Goal: Task Accomplishment & Management: Use online tool/utility

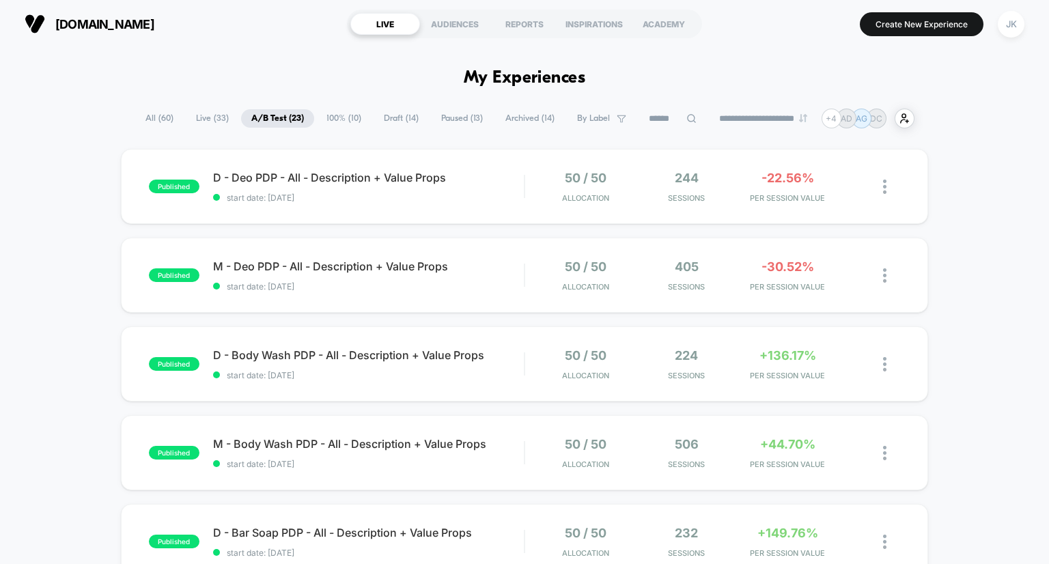
click at [391, 124] on span "Draft ( 14 )" at bounding box center [401, 118] width 55 height 18
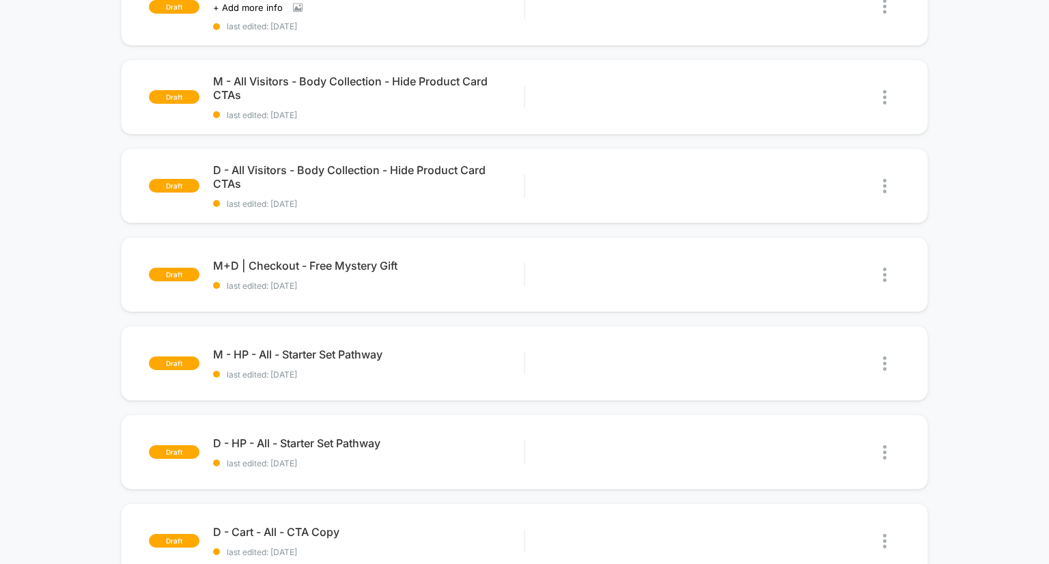
scroll to position [626, 0]
click at [384, 164] on span "D - All Visitors - Body Collection - Hide Product Card CTAs Click to edit exper…" at bounding box center [369, 176] width 312 height 27
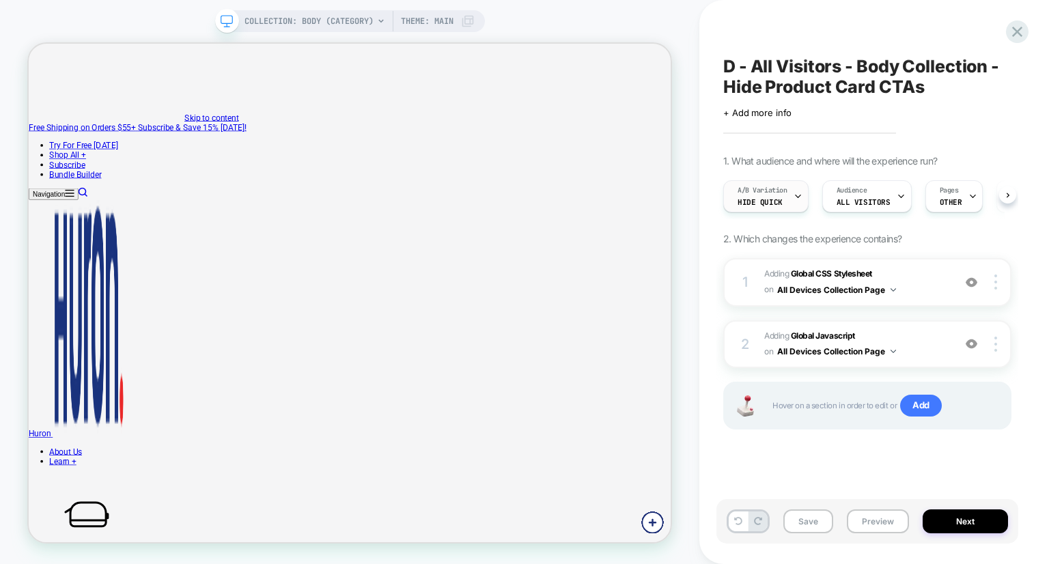
click at [764, 197] on div "A/B Variation Hide quick" at bounding box center [762, 196] width 77 height 31
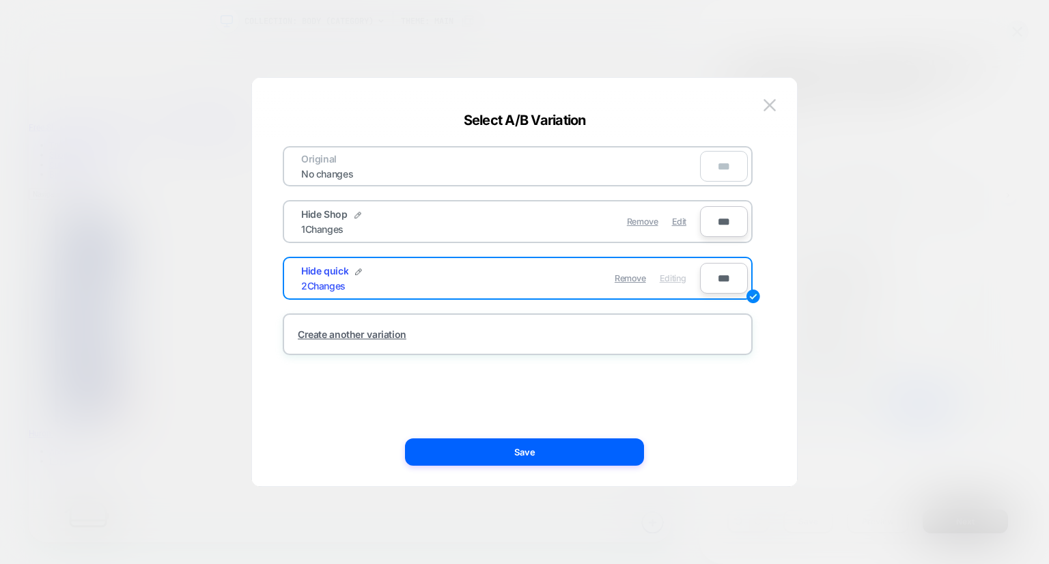
click at [704, 53] on div at bounding box center [524, 282] width 1049 height 564
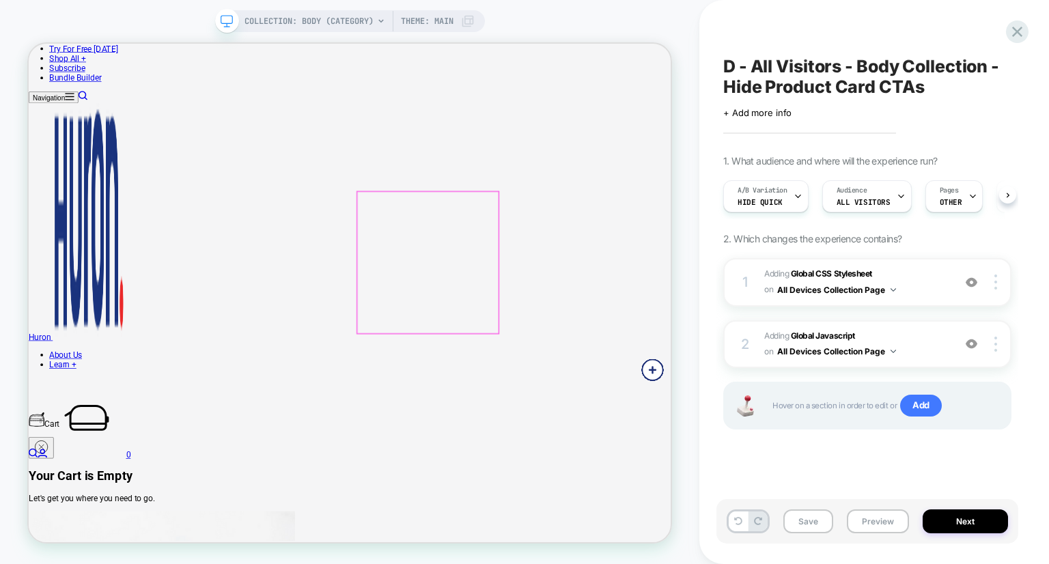
scroll to position [246, 0]
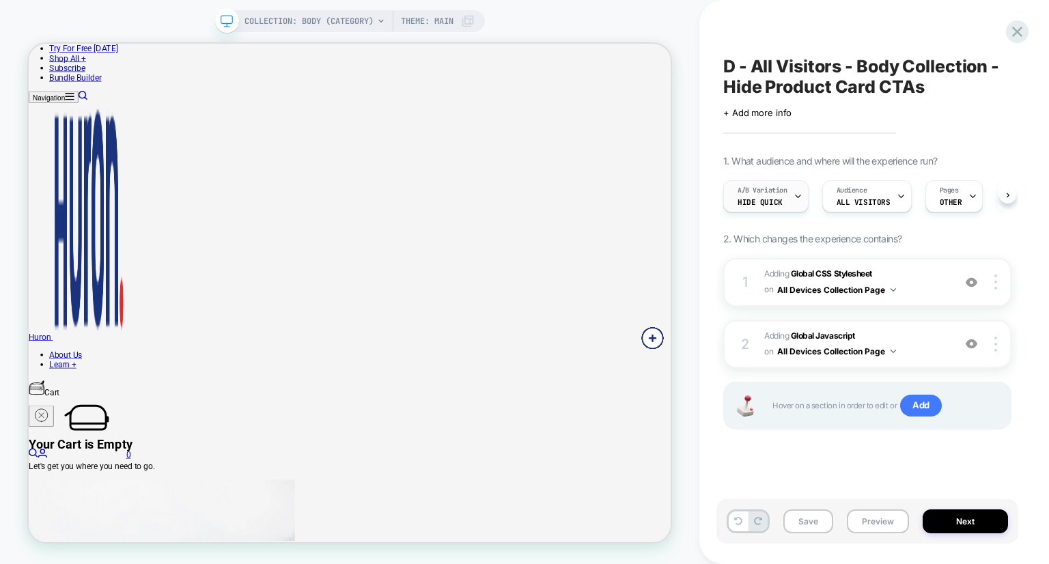
click at [789, 190] on div "A/B Variation Hide quick" at bounding box center [762, 196] width 77 height 31
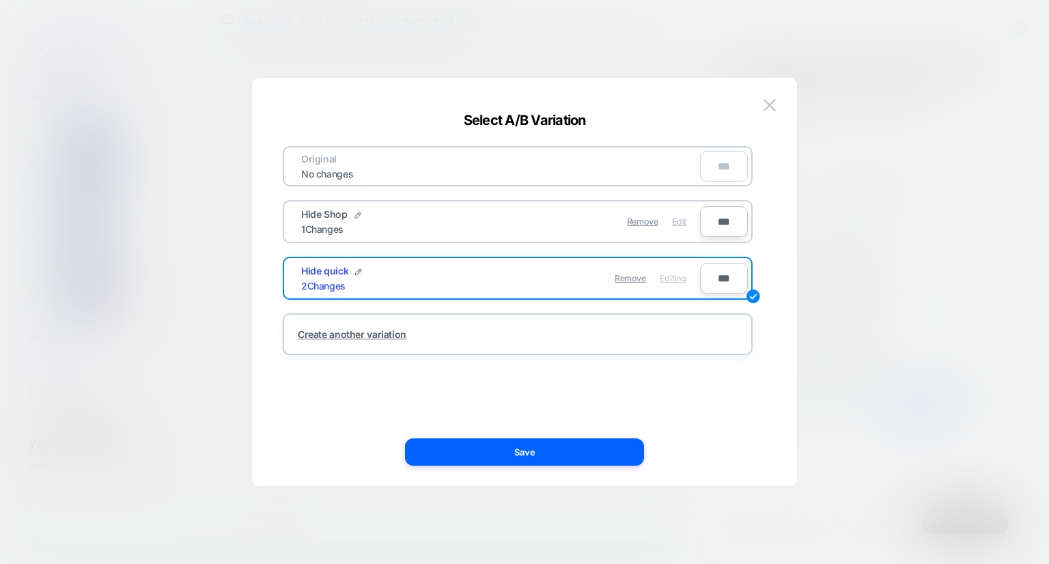
click at [681, 225] on span "Edit" at bounding box center [679, 222] width 14 height 10
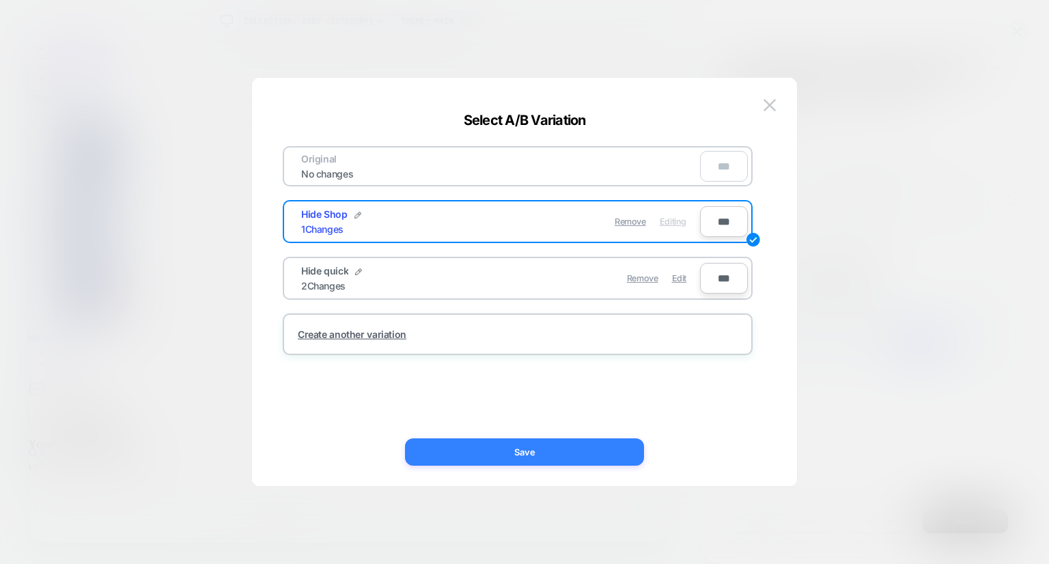
click at [552, 450] on button "Save" at bounding box center [524, 452] width 239 height 27
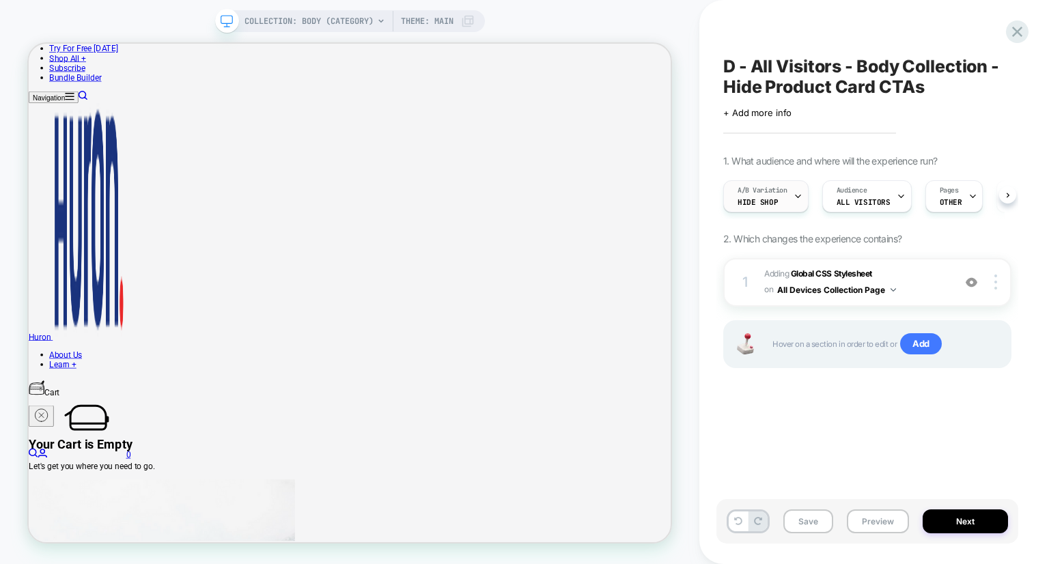
click at [774, 204] on span "Hide Shop" at bounding box center [758, 202] width 40 height 10
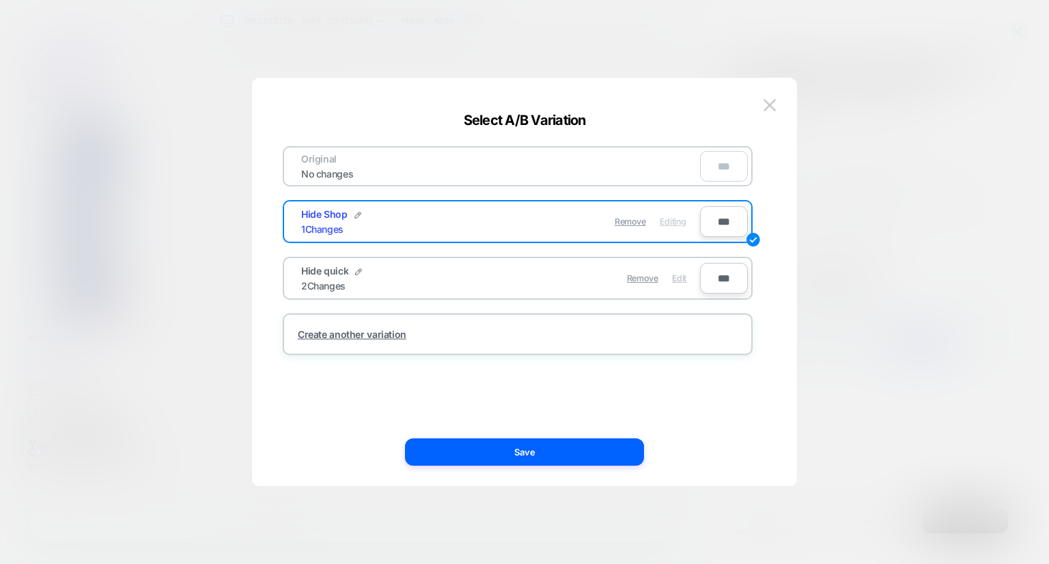
click at [678, 279] on span "Edit" at bounding box center [679, 278] width 14 height 10
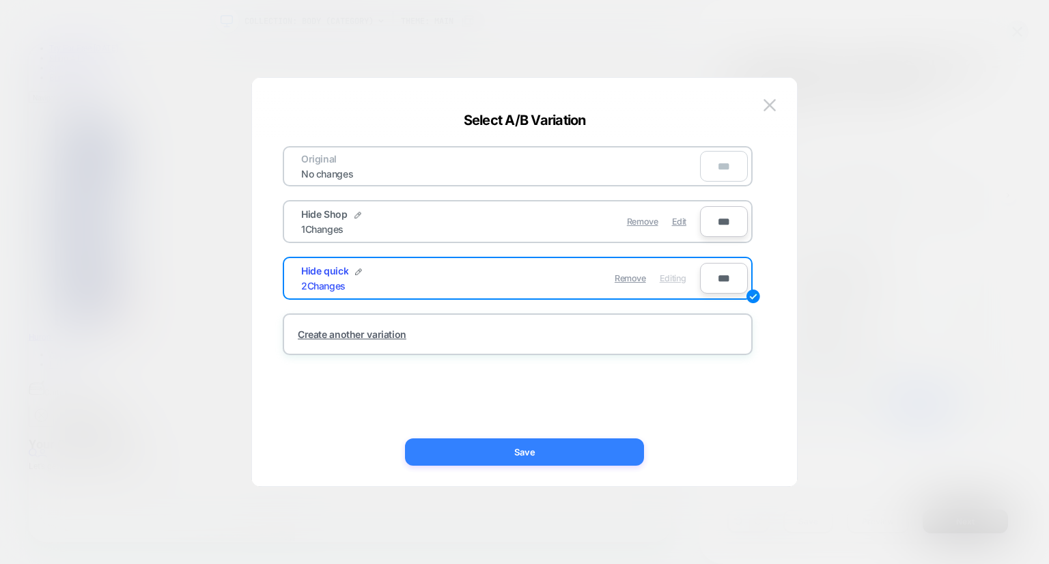
click at [592, 440] on button "Save" at bounding box center [524, 452] width 239 height 27
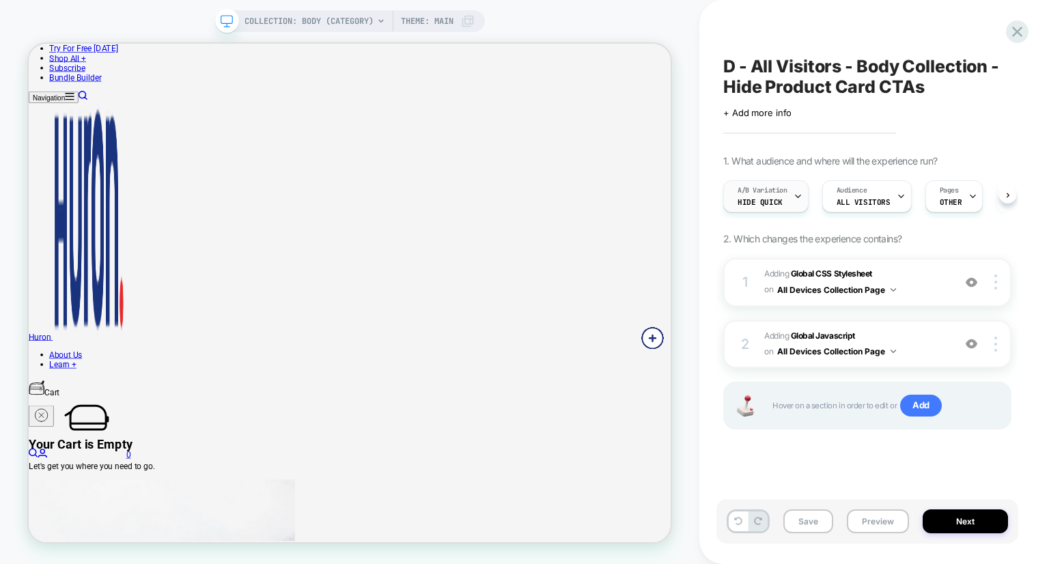
click at [777, 200] on span "Hide quick" at bounding box center [760, 202] width 45 height 10
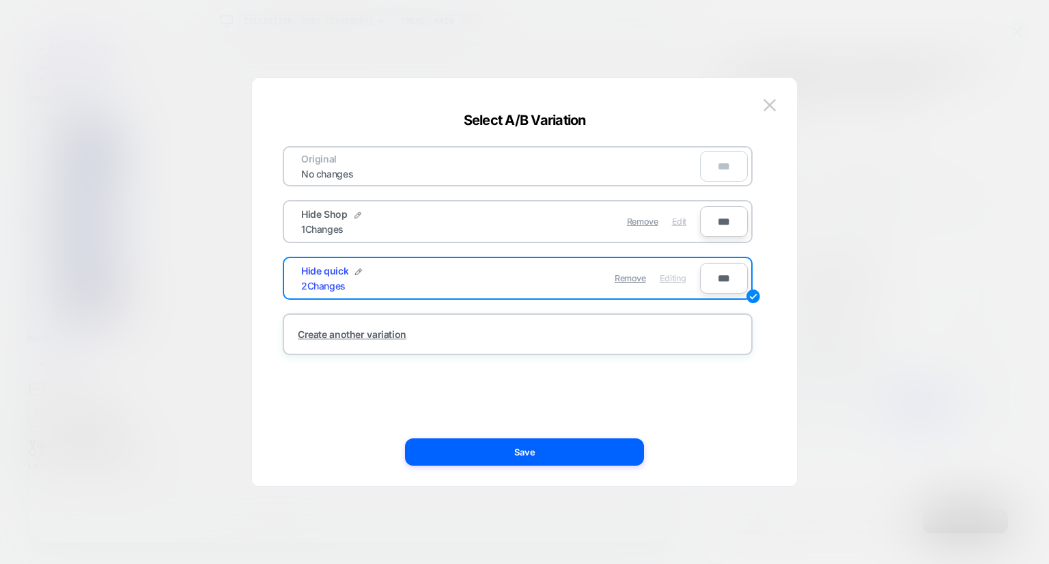
click at [680, 225] on span "Edit" at bounding box center [679, 222] width 14 height 10
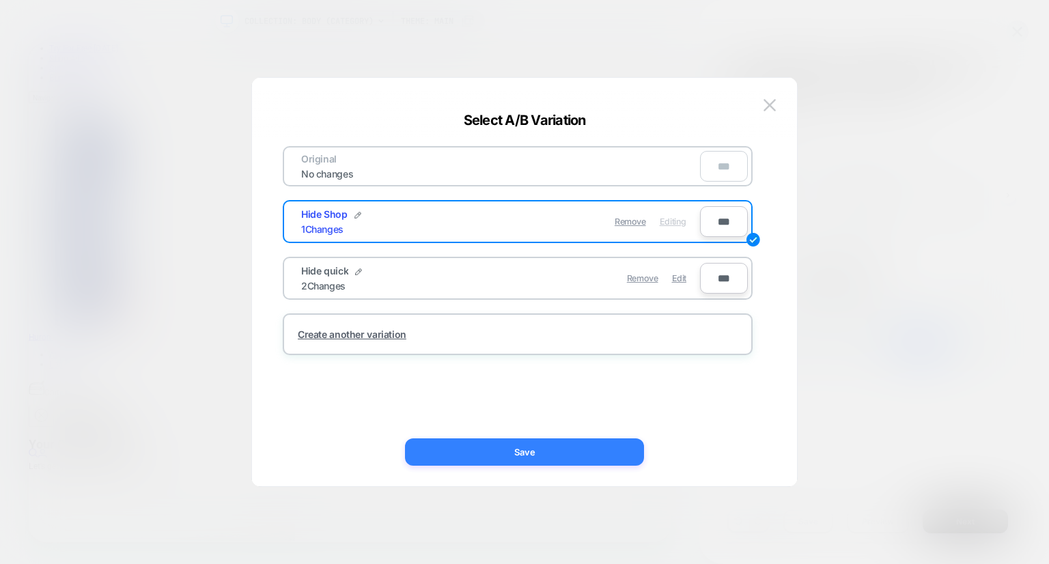
click at [528, 465] on button "Save" at bounding box center [524, 452] width 239 height 27
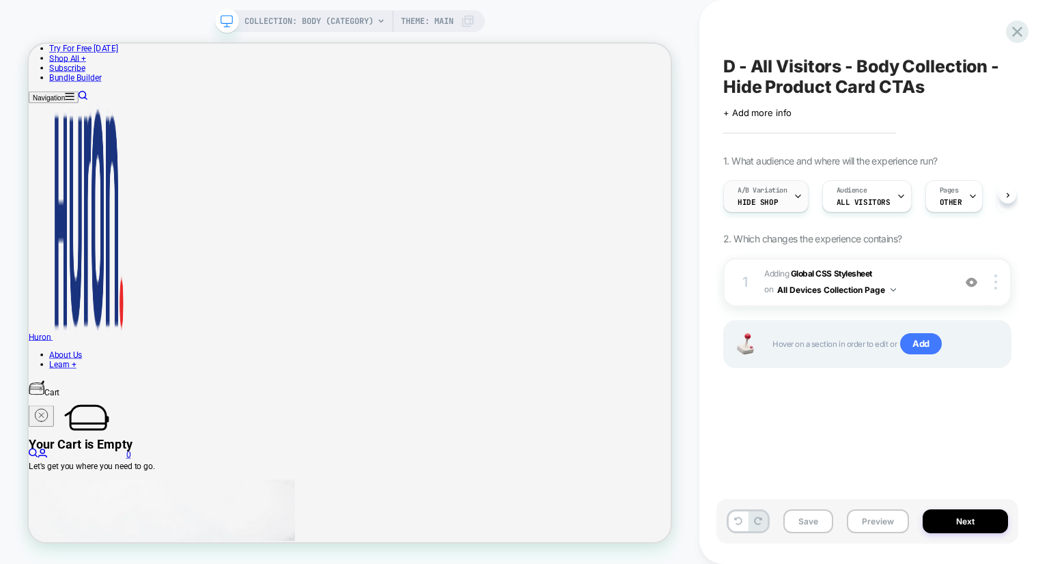
click at [781, 207] on div "A/B Variation Hide Shop" at bounding box center [762, 196] width 77 height 31
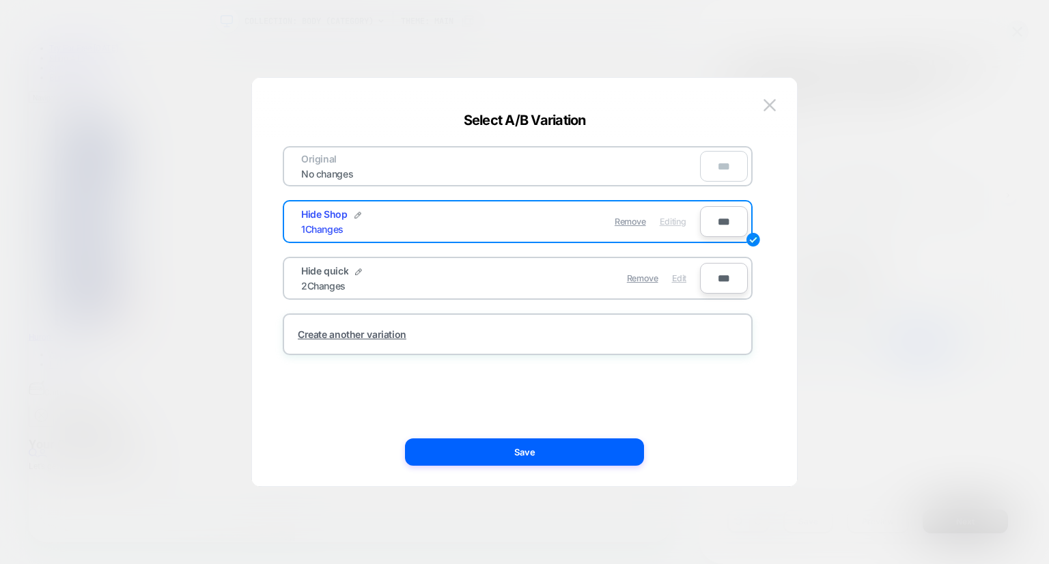
click at [680, 274] on span "Edit" at bounding box center [679, 278] width 14 height 10
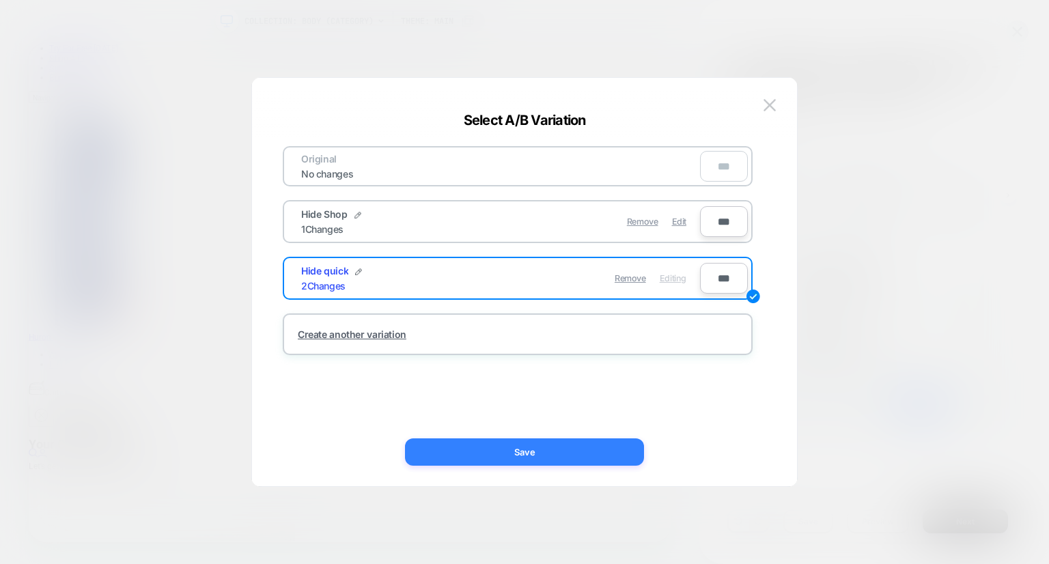
click at [553, 444] on button "Save" at bounding box center [524, 452] width 239 height 27
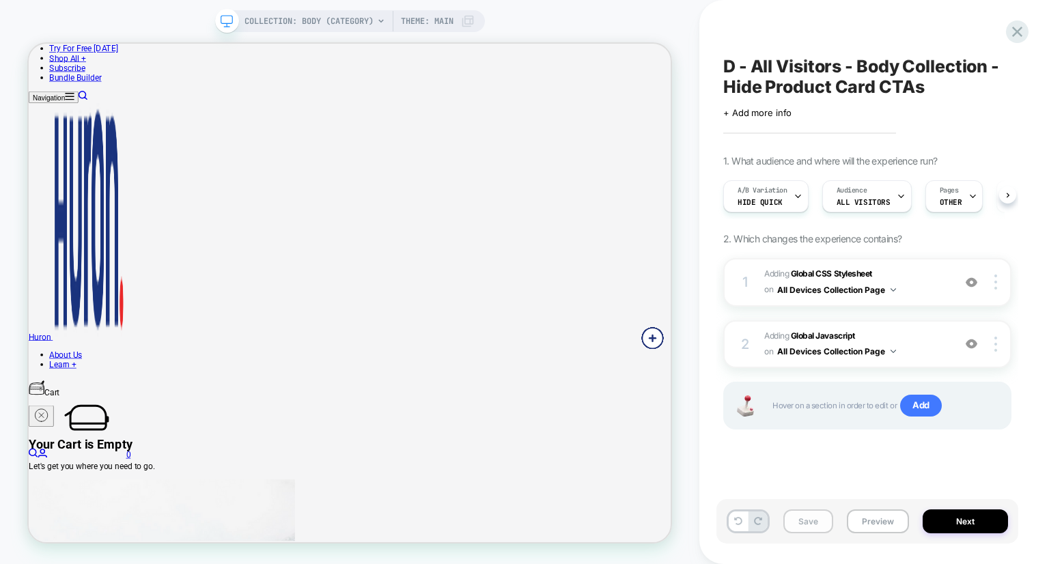
click at [798, 522] on button "Save" at bounding box center [809, 522] width 50 height 24
click at [1017, 38] on icon at bounding box center [1017, 32] width 18 height 18
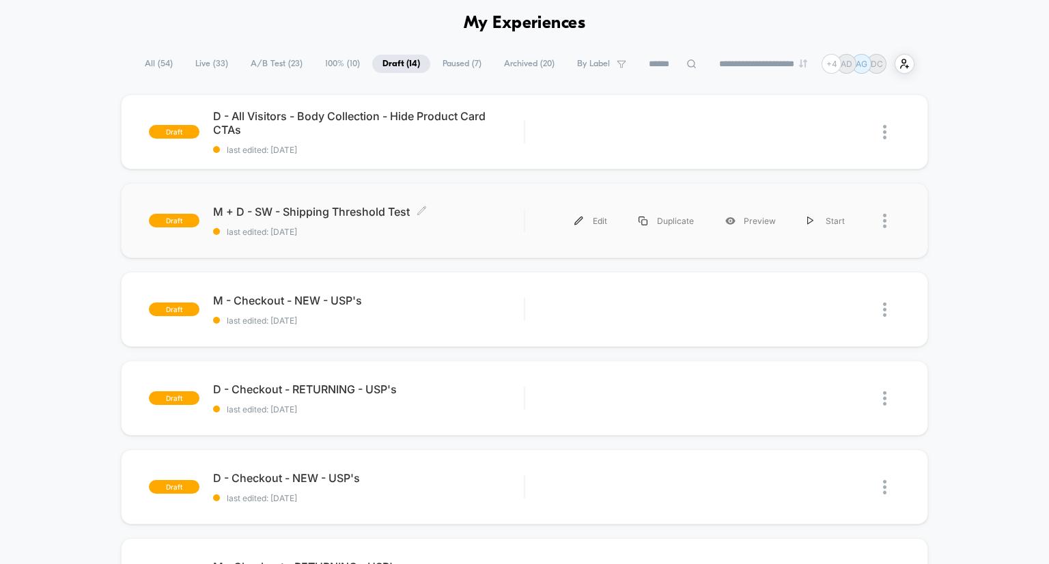
scroll to position [57, 0]
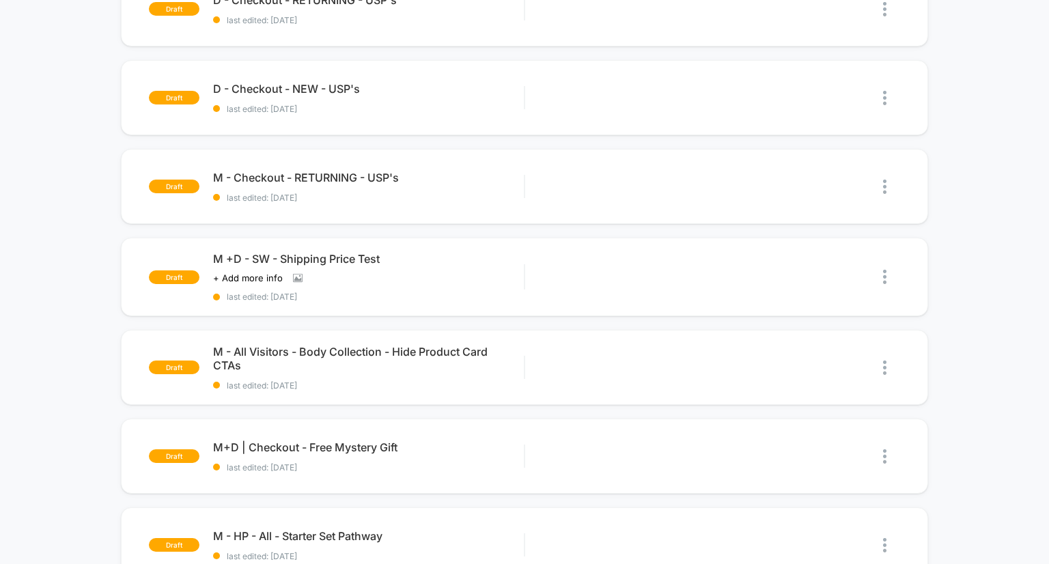
scroll to position [0, 0]
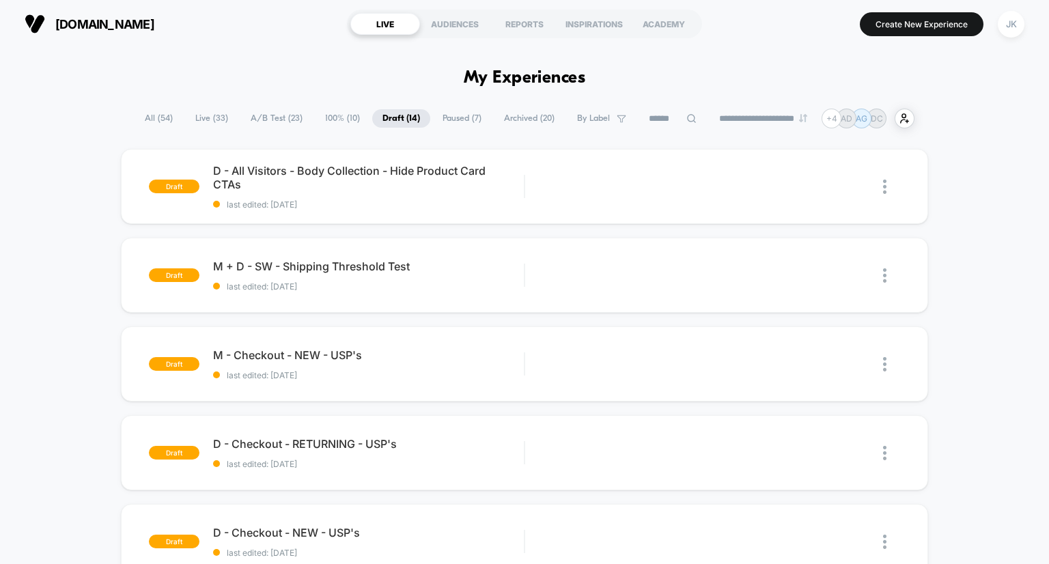
click at [266, 118] on span "A/B Test ( 23 )" at bounding box center [276, 118] width 72 height 18
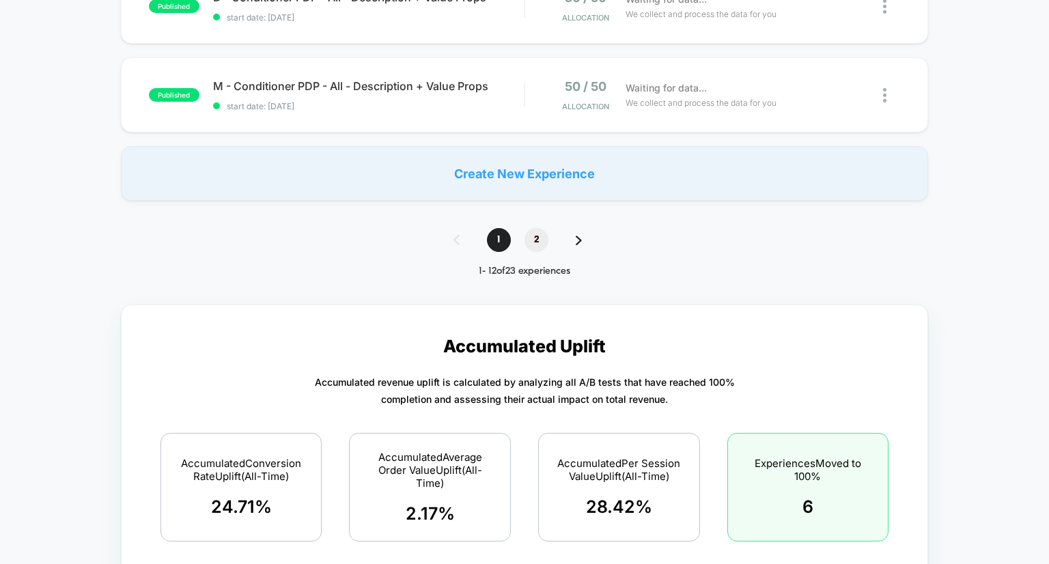
click at [530, 238] on span "2" at bounding box center [537, 240] width 24 height 24
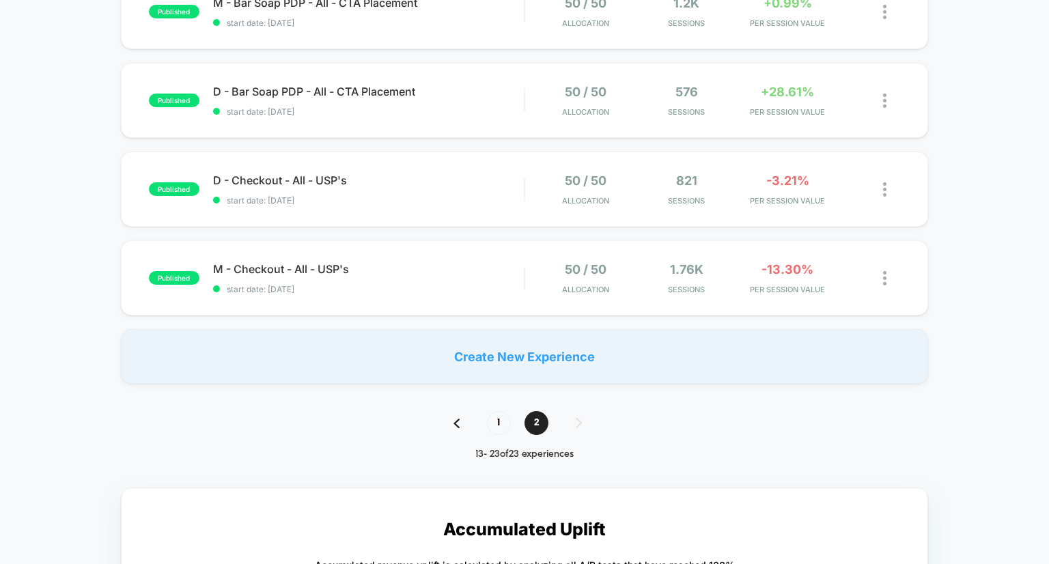
scroll to position [955, 0]
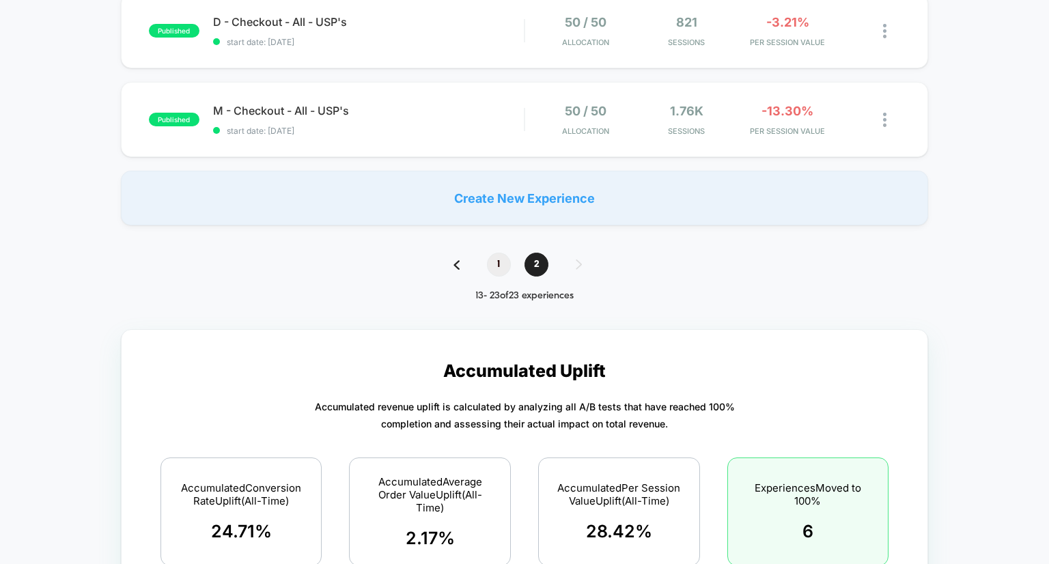
click at [493, 264] on span "1" at bounding box center [499, 265] width 24 height 24
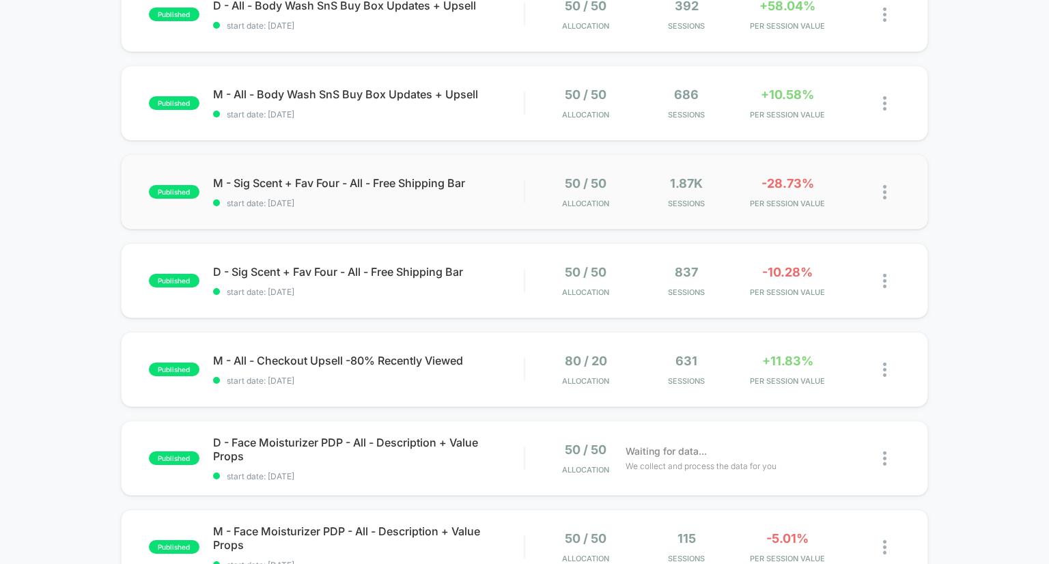
scroll to position [246, 0]
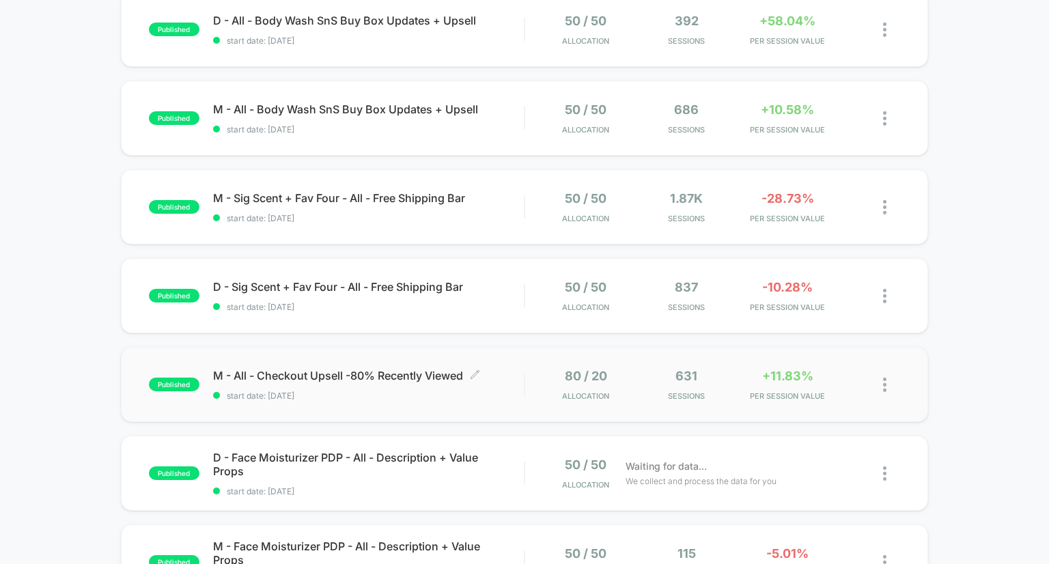
click at [374, 370] on span "M - All - Checkout Upsell -80% Recently Viewed Click to edit experience details" at bounding box center [369, 376] width 312 height 14
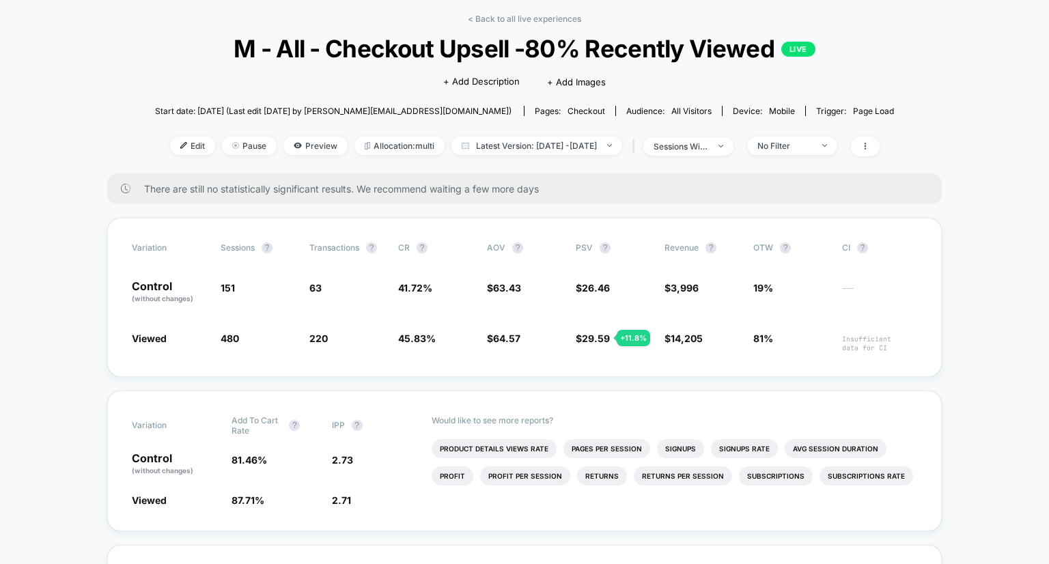
scroll to position [60, 0]
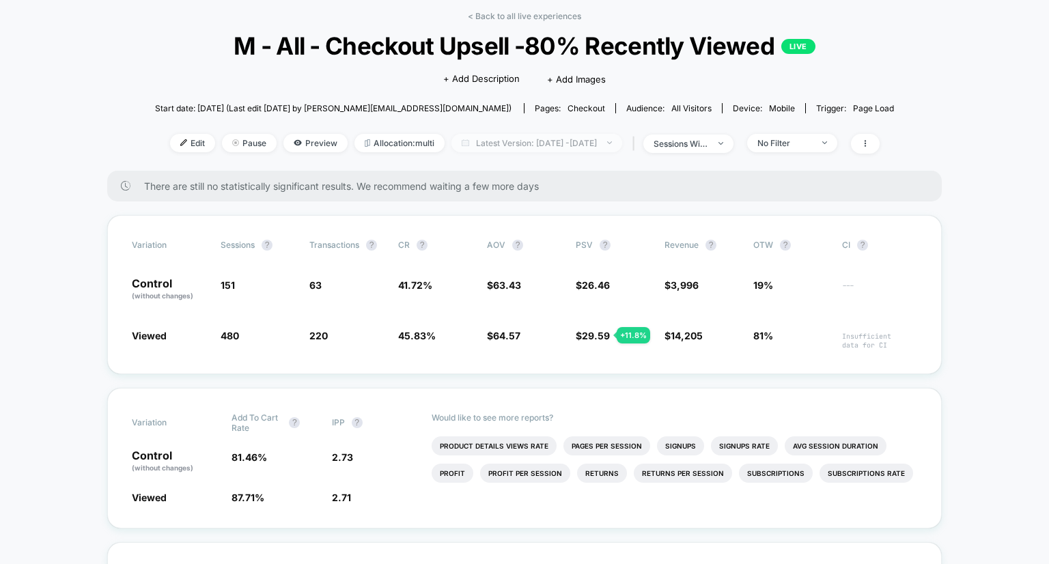
click at [583, 143] on span "Latest Version: [DATE] - [DATE]" at bounding box center [537, 143] width 171 height 18
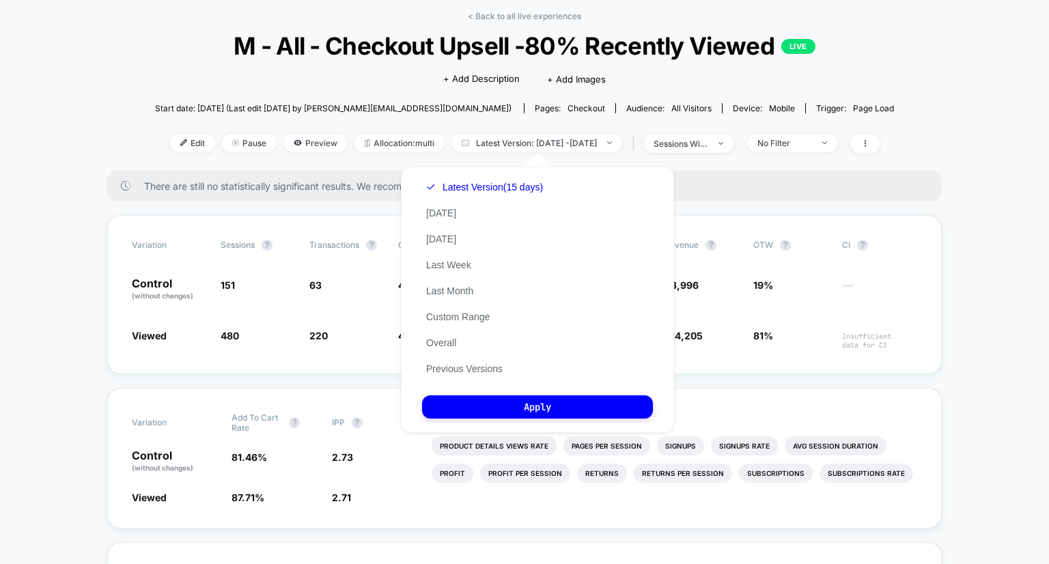
click at [867, 66] on div "< Back to all live experiences M - All - Checkout Upsell -80% Recently Viewed L…" at bounding box center [524, 91] width 739 height 160
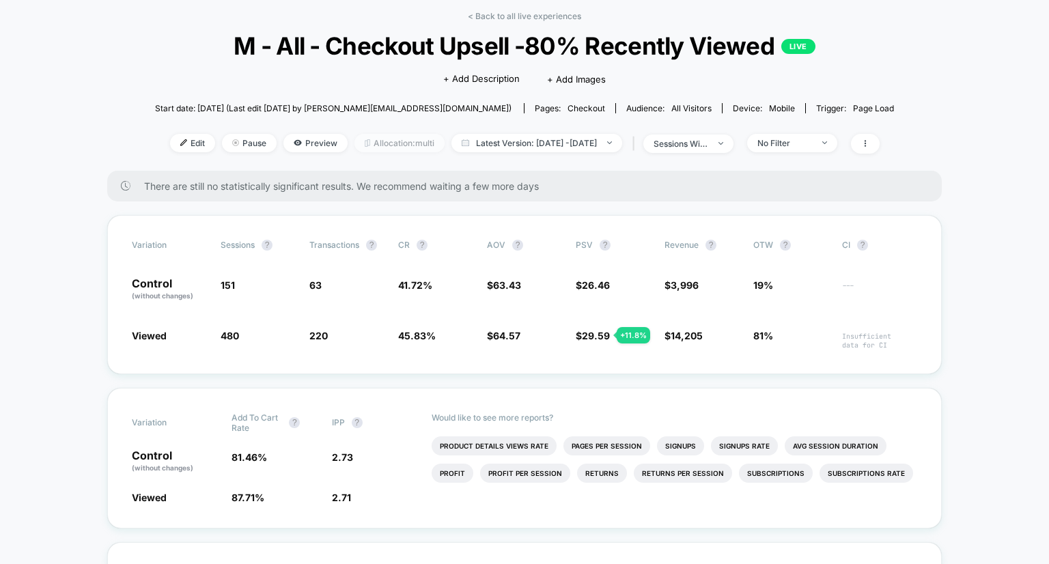
click at [393, 144] on span "Allocation: multi" at bounding box center [400, 143] width 90 height 18
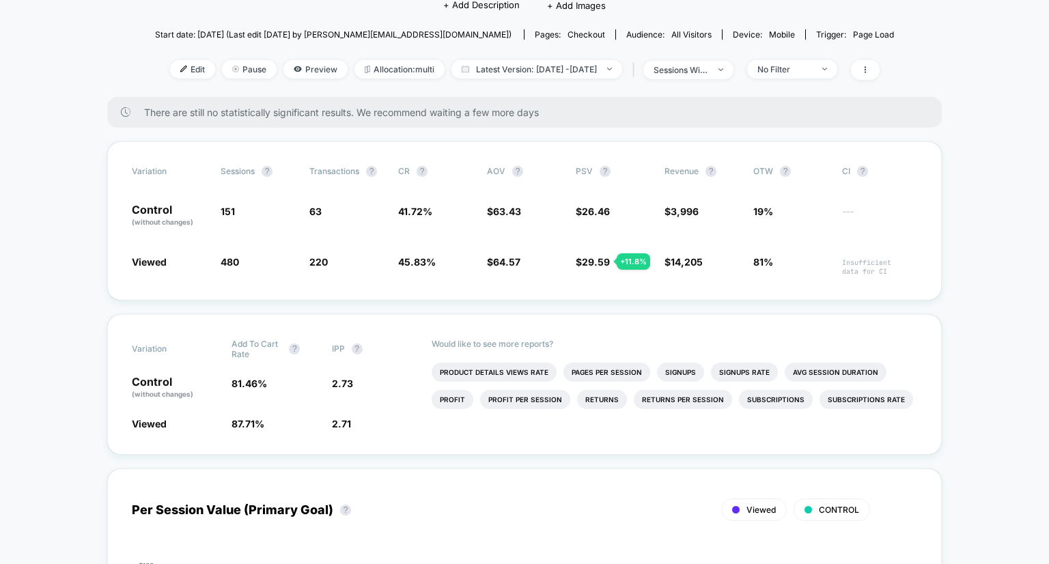
scroll to position [33, 0]
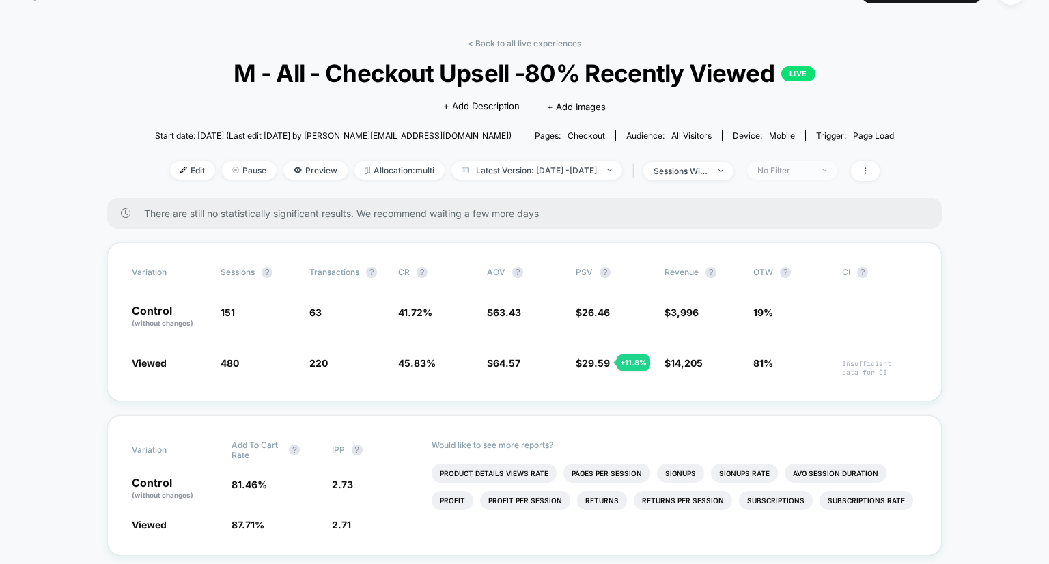
click at [812, 165] on div "No Filter" at bounding box center [785, 170] width 55 height 10
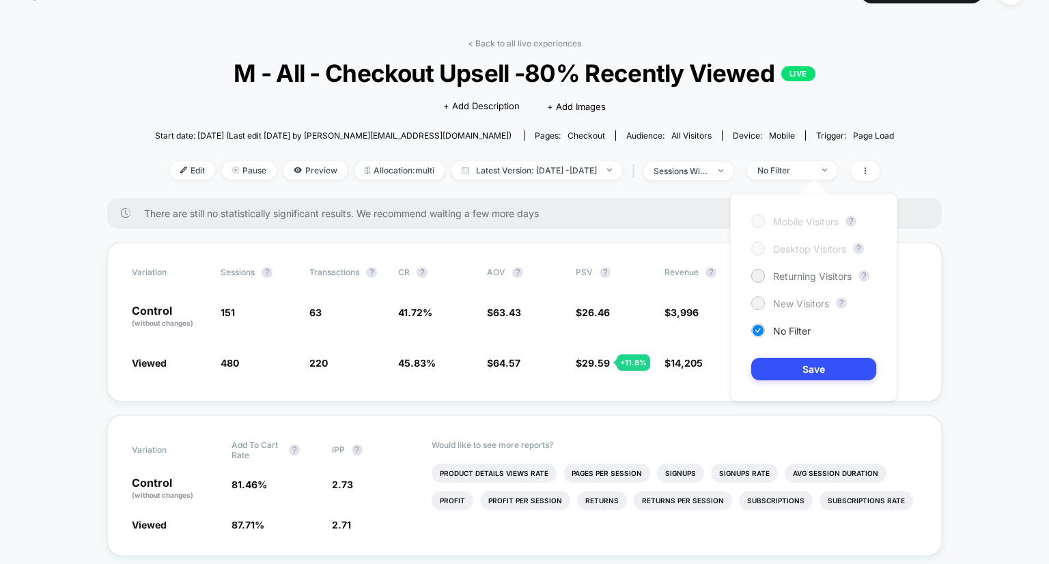
click at [773, 301] on span "New Visitors" at bounding box center [801, 304] width 56 height 12
click at [799, 375] on button "Save" at bounding box center [813, 369] width 125 height 23
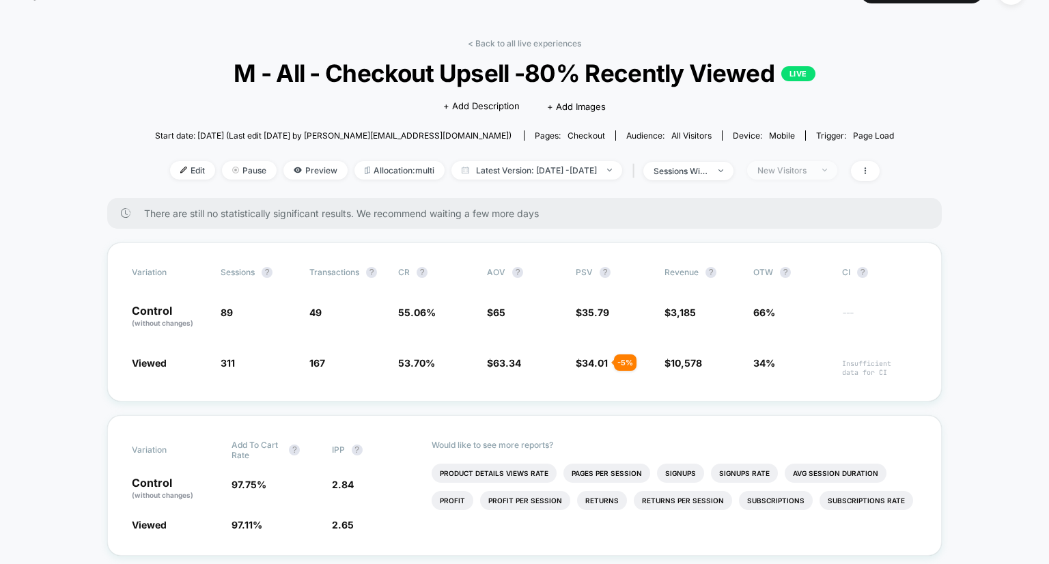
click at [812, 171] on div "New Visitors" at bounding box center [785, 170] width 55 height 10
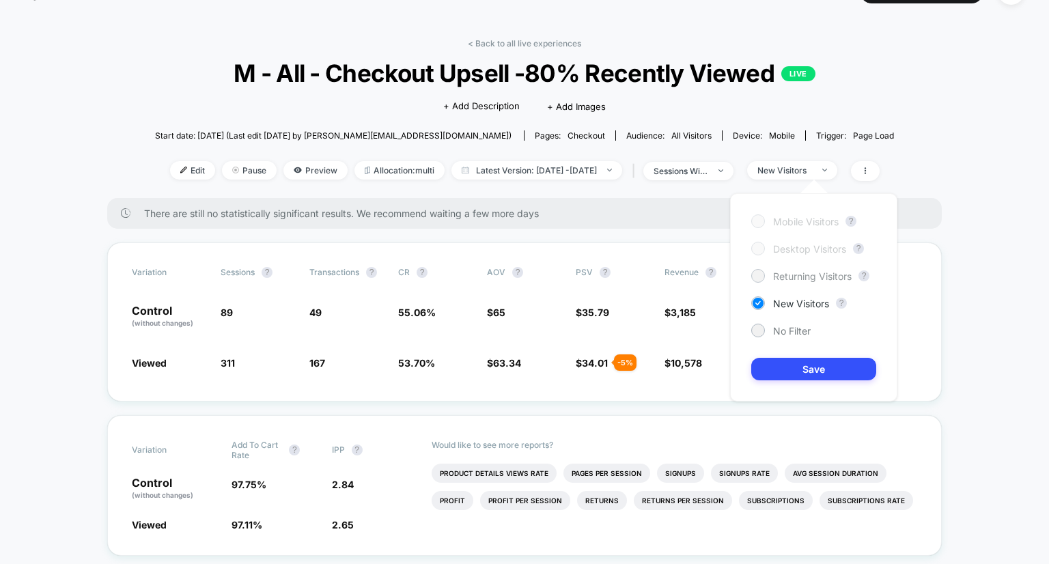
click at [807, 275] on span "Returning Visitors" at bounding box center [812, 277] width 79 height 12
click at [812, 365] on button "Save" at bounding box center [813, 369] width 125 height 23
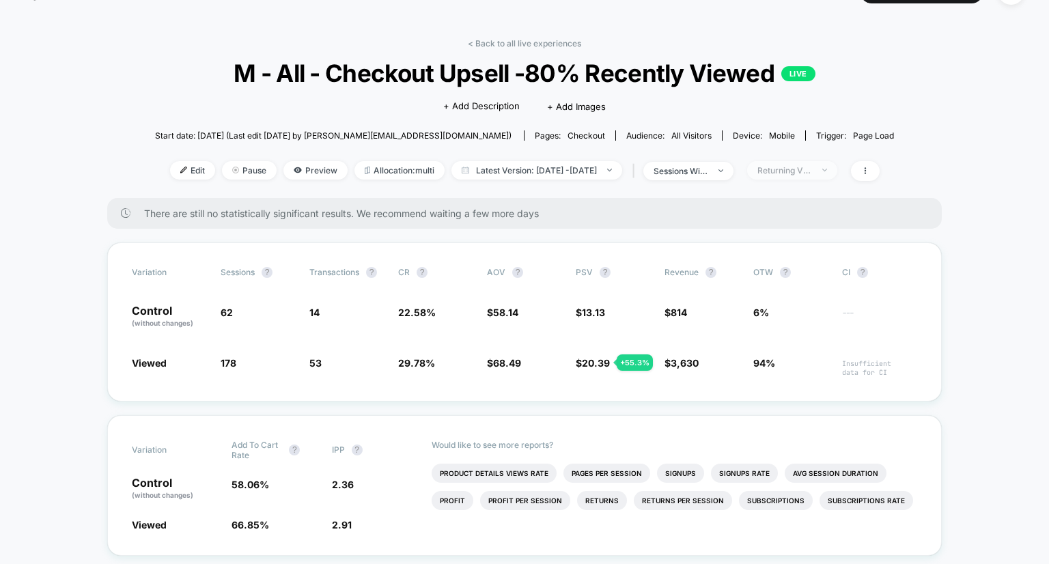
click at [812, 168] on div "Returning Visitors" at bounding box center [785, 170] width 55 height 10
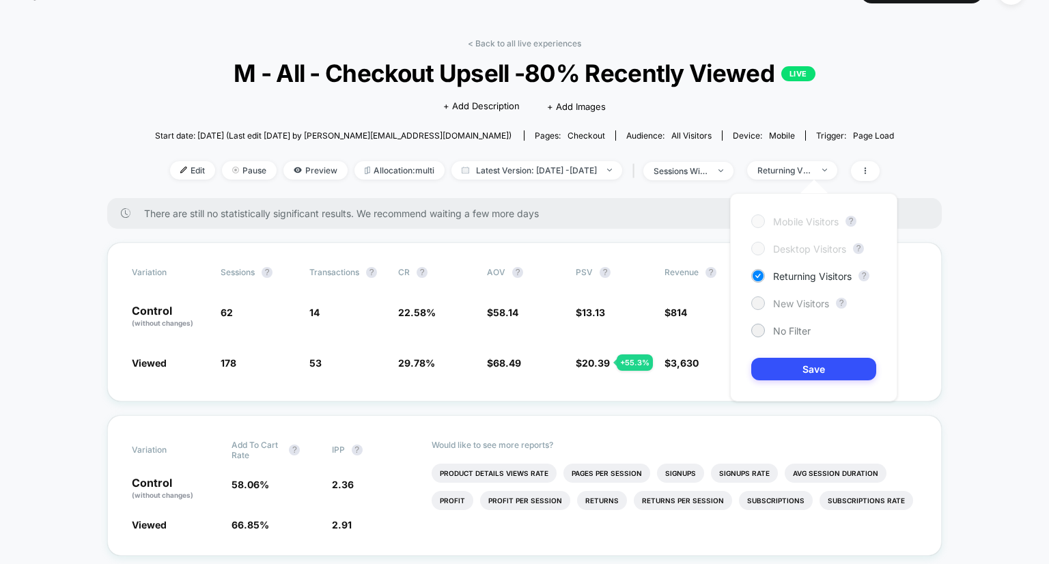
click at [792, 301] on span "New Visitors" at bounding box center [801, 304] width 56 height 12
click at [792, 372] on button "Save" at bounding box center [813, 369] width 125 height 23
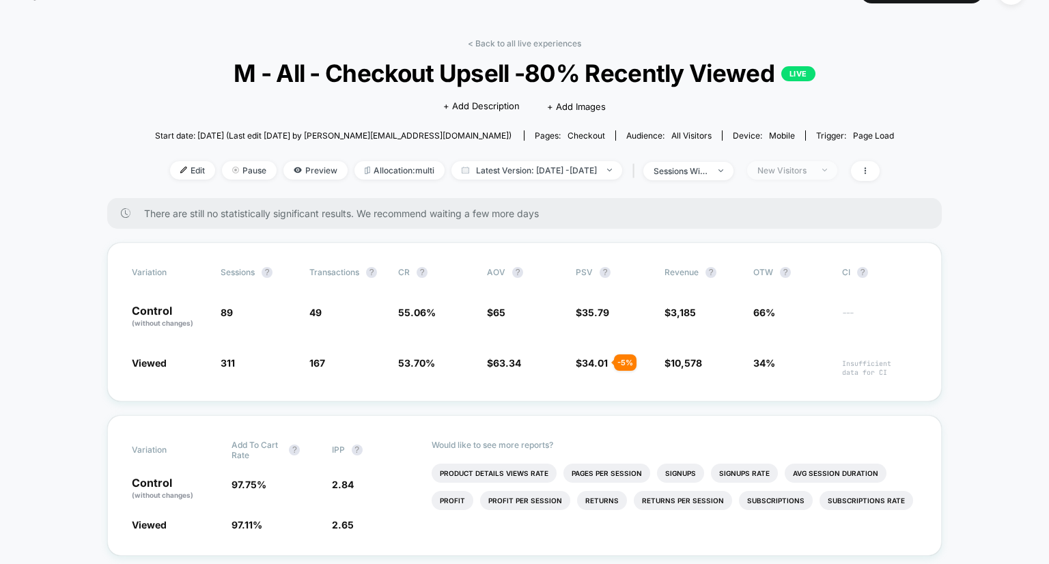
click at [838, 165] on span "New Visitors" at bounding box center [792, 170] width 90 height 18
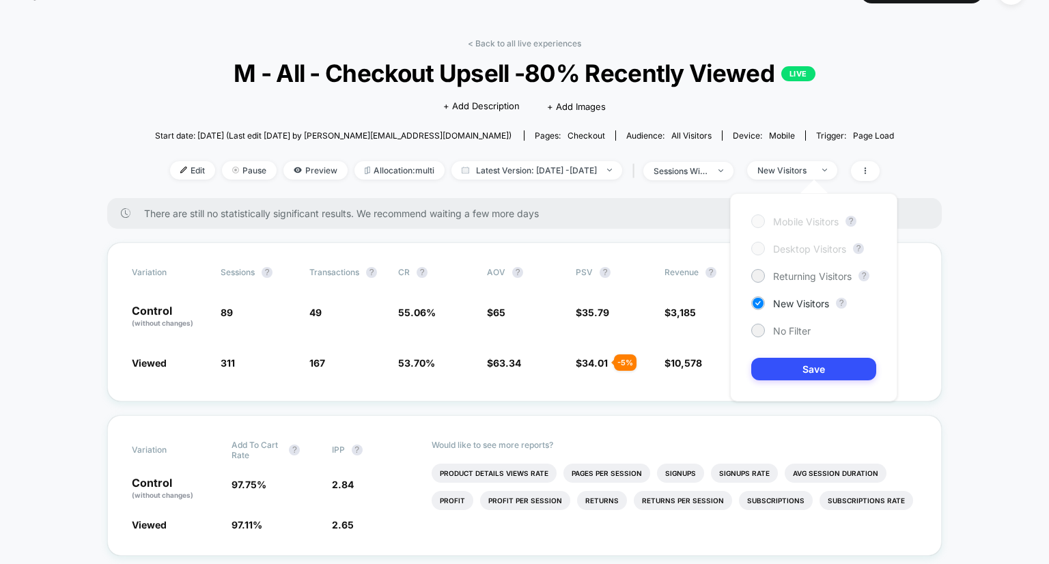
click at [801, 283] on div "Mobile Visitors ? Desktop Visitors ? Returning Visitors ? New Visitors ? No Fil…" at bounding box center [813, 297] width 167 height 208
click at [798, 278] on span "Returning Visitors" at bounding box center [812, 277] width 79 height 12
click at [807, 369] on button "Save" at bounding box center [813, 369] width 125 height 23
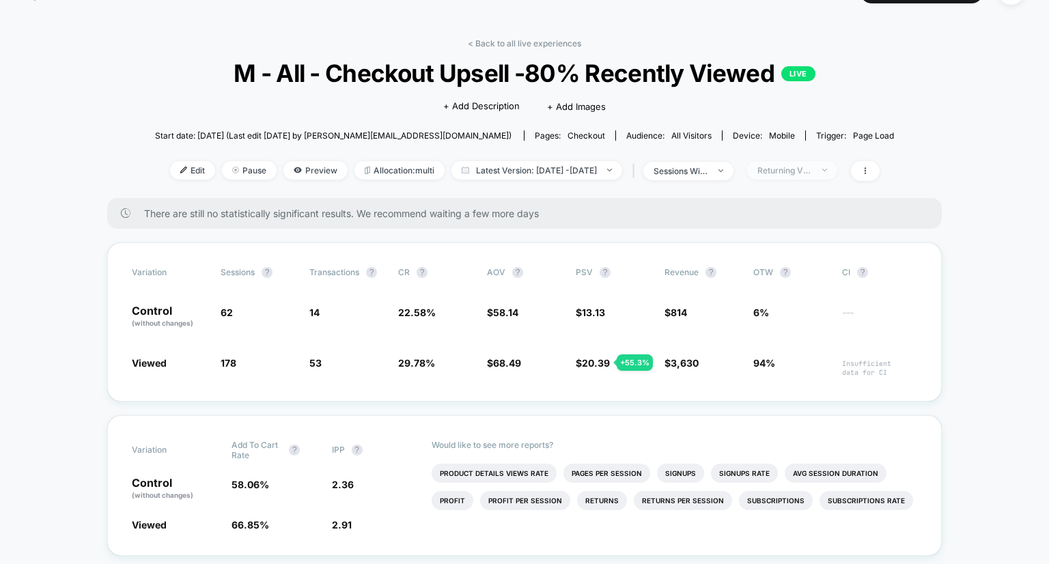
click at [812, 173] on div "Returning Visitors" at bounding box center [785, 170] width 55 height 10
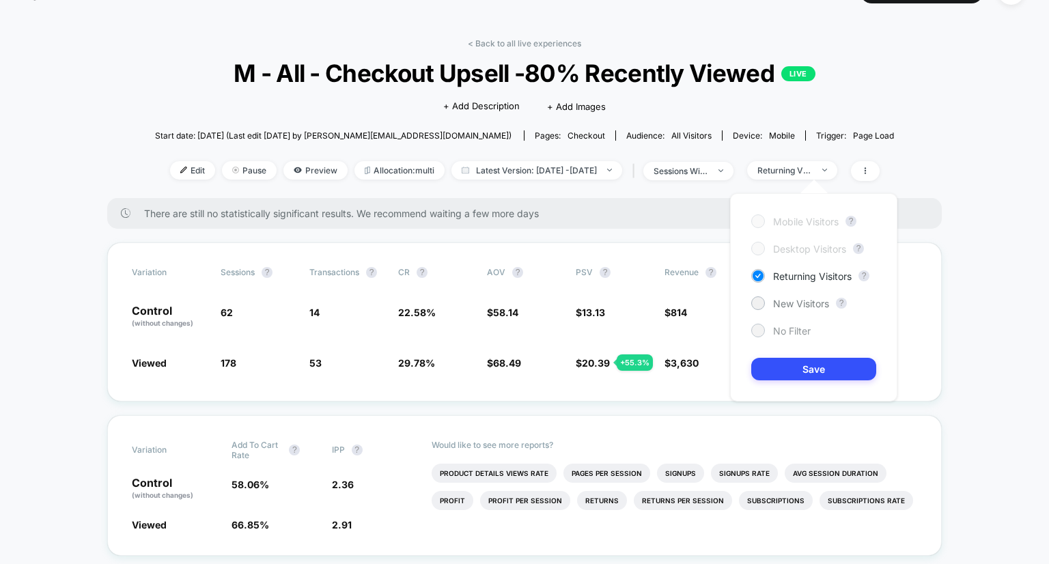
click at [794, 328] on span "No Filter" at bounding box center [792, 331] width 38 height 12
click at [814, 303] on span "New Visitors" at bounding box center [801, 304] width 56 height 12
click at [807, 355] on div "Mobile Visitors ? Desktop Visitors ? Returning Visitors ? New Visitors ? No Fil…" at bounding box center [813, 297] width 167 height 208
click at [811, 372] on button "Save" at bounding box center [813, 369] width 125 height 23
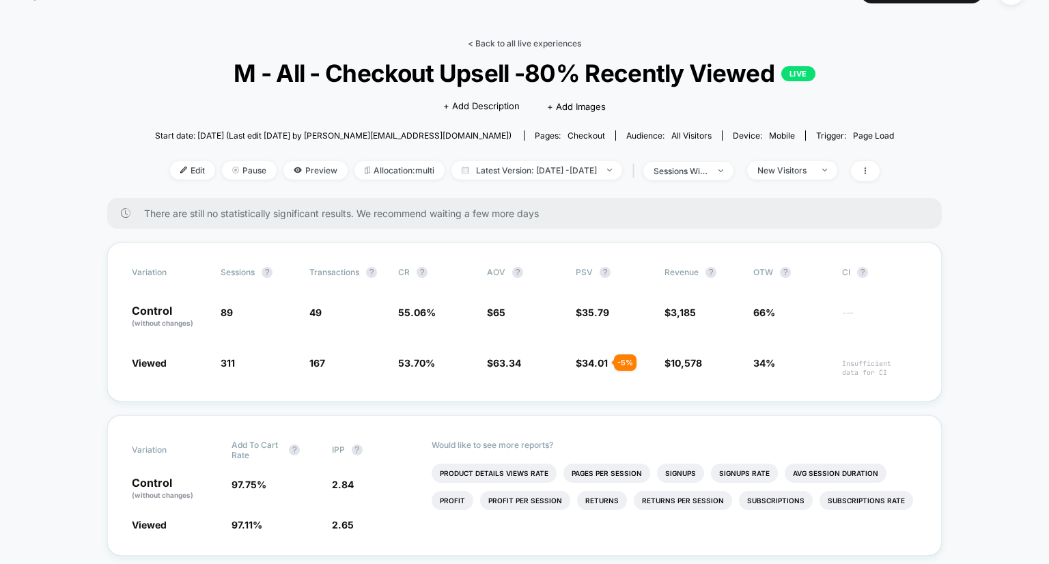
click at [524, 40] on link "< Back to all live experiences" at bounding box center [524, 43] width 113 height 10
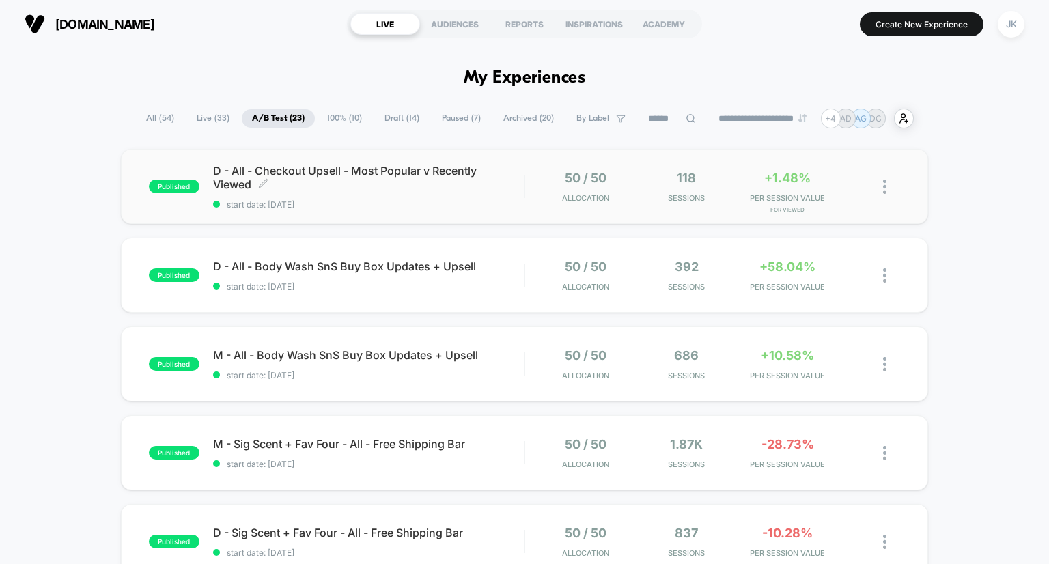
click at [395, 173] on span "D - All - Checkout Upsell - Most Popular v Recently Viewed Click to edit experi…" at bounding box center [369, 177] width 312 height 27
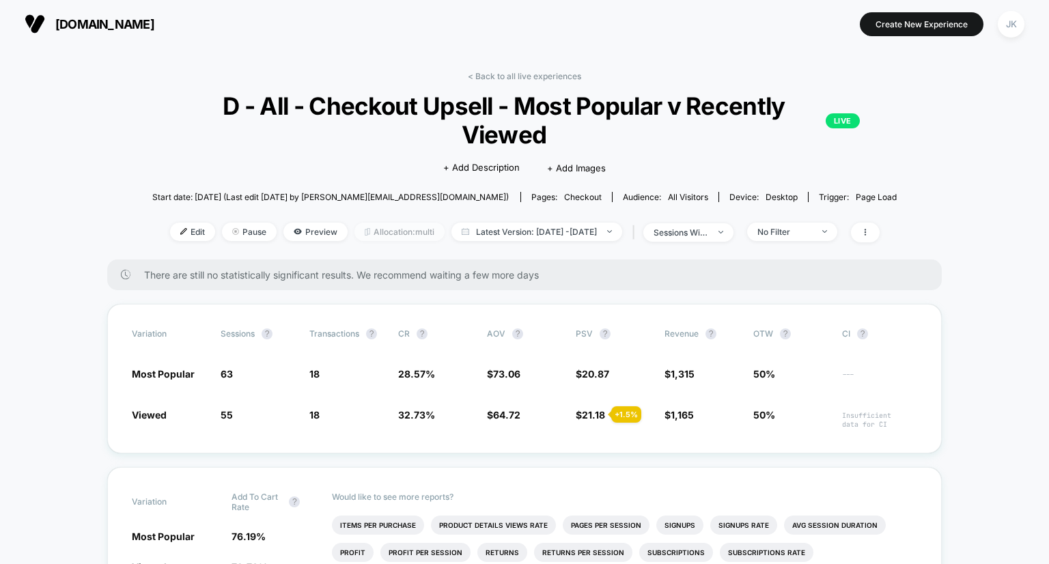
click at [359, 234] on span "Allocation: multi" at bounding box center [400, 232] width 90 height 18
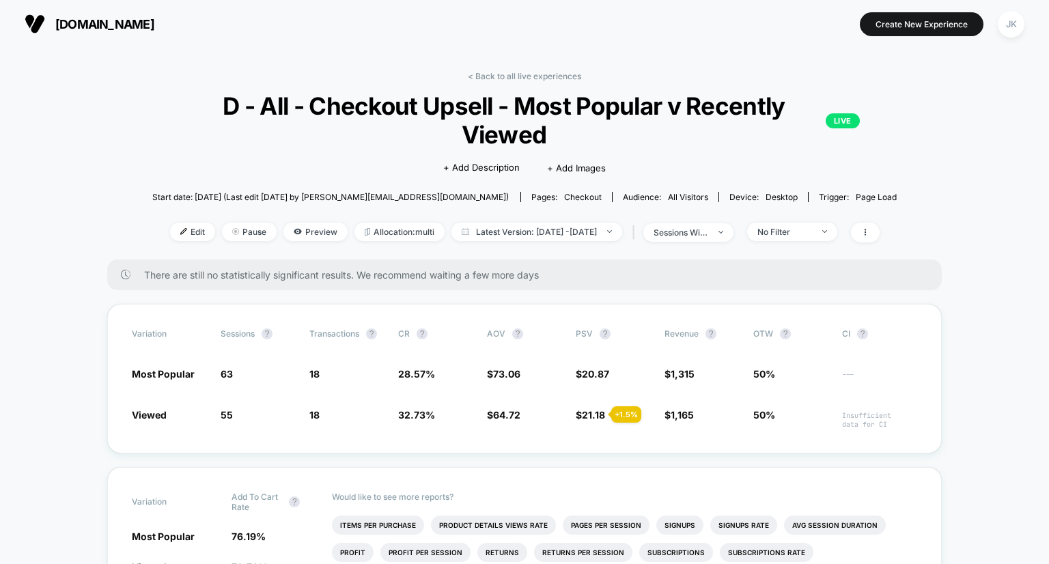
scroll to position [81, 0]
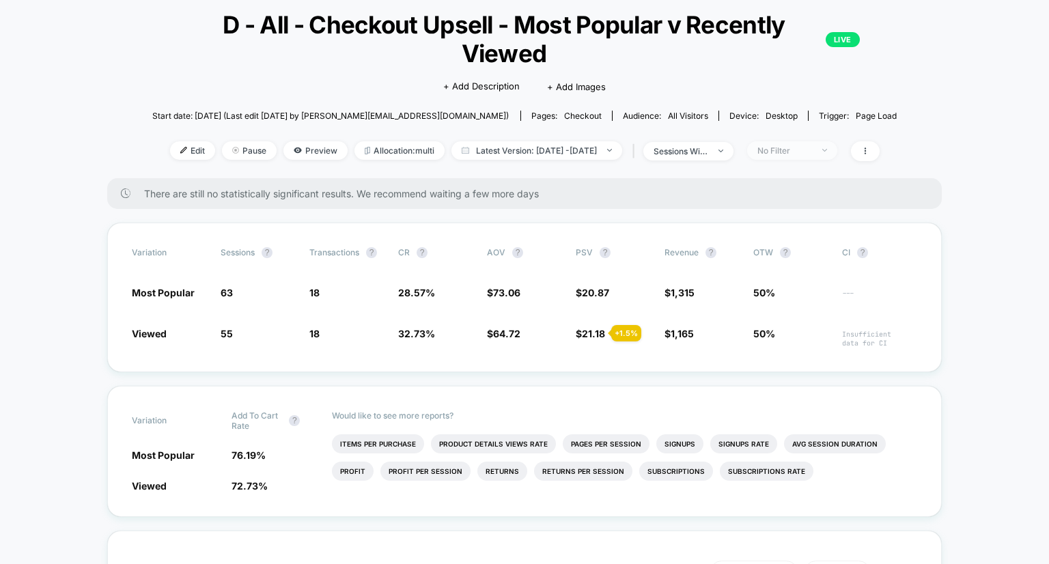
click at [805, 147] on div "No Filter" at bounding box center [785, 151] width 55 height 10
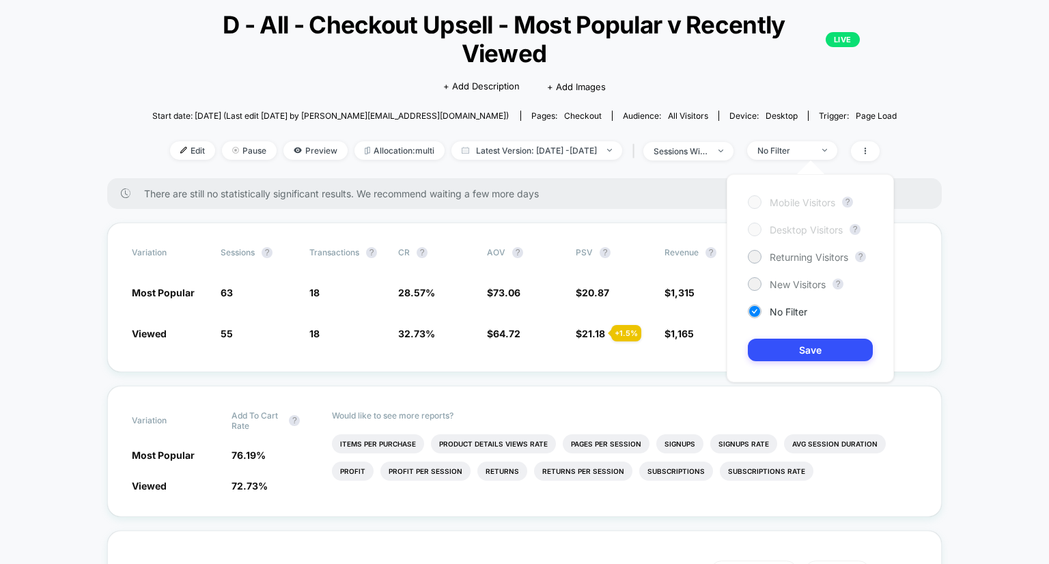
click at [782, 277] on div "Mobile Visitors ? Desktop Visitors ? Returning Visitors ? New Visitors ? No Fil…" at bounding box center [810, 278] width 167 height 208
click at [782, 281] on span "New Visitors" at bounding box center [798, 285] width 56 height 12
click at [798, 346] on button "Save" at bounding box center [810, 350] width 125 height 23
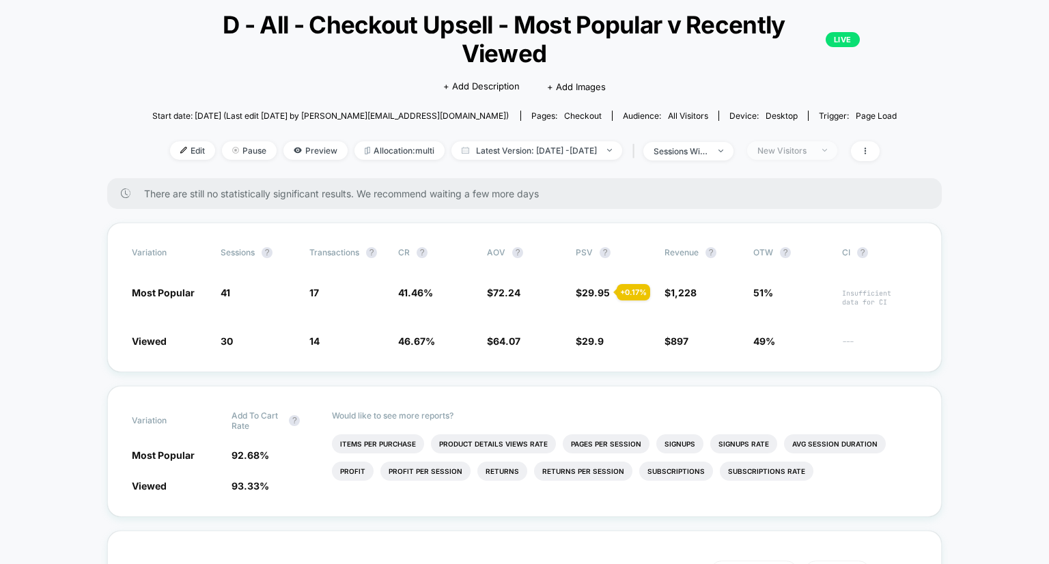
click at [812, 152] on div "New Visitors" at bounding box center [785, 151] width 55 height 10
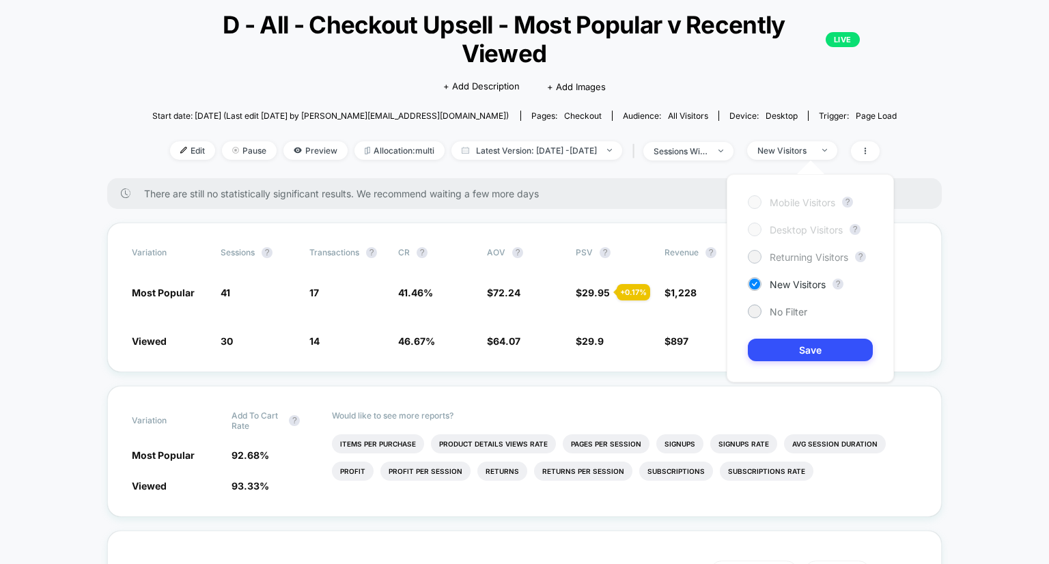
click at [807, 262] on span "Returning Visitors" at bounding box center [809, 257] width 79 height 12
click at [809, 347] on button "Save" at bounding box center [810, 350] width 125 height 23
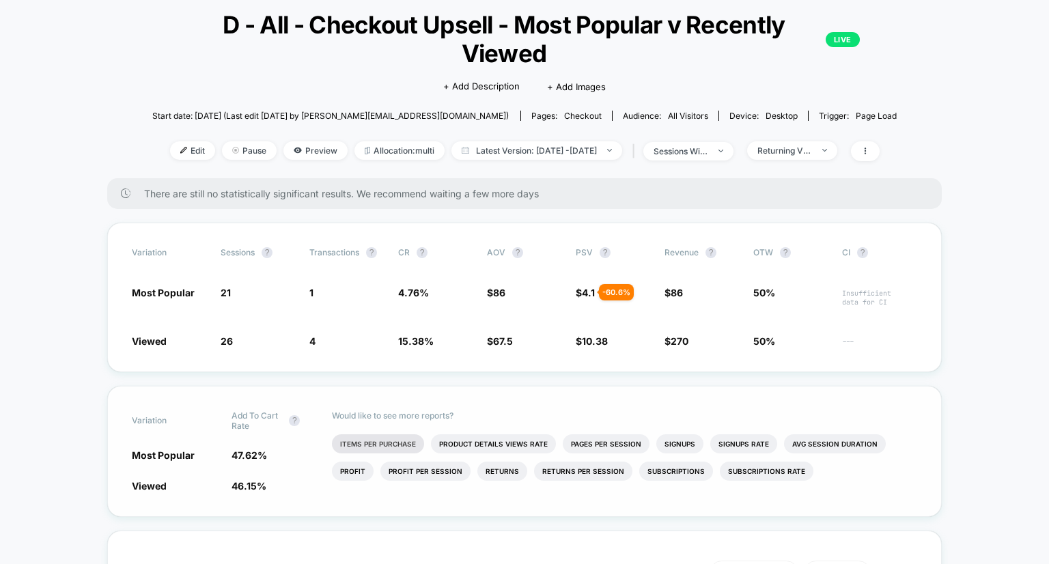
click at [393, 437] on li "Items Per Purchase" at bounding box center [378, 443] width 92 height 19
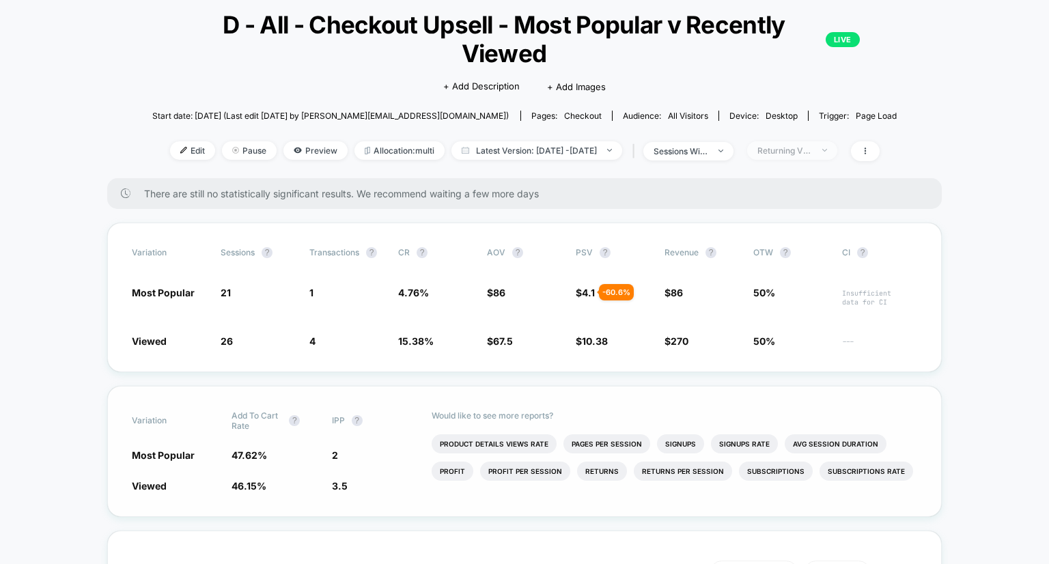
click at [812, 152] on div "Returning Visitors" at bounding box center [785, 151] width 55 height 10
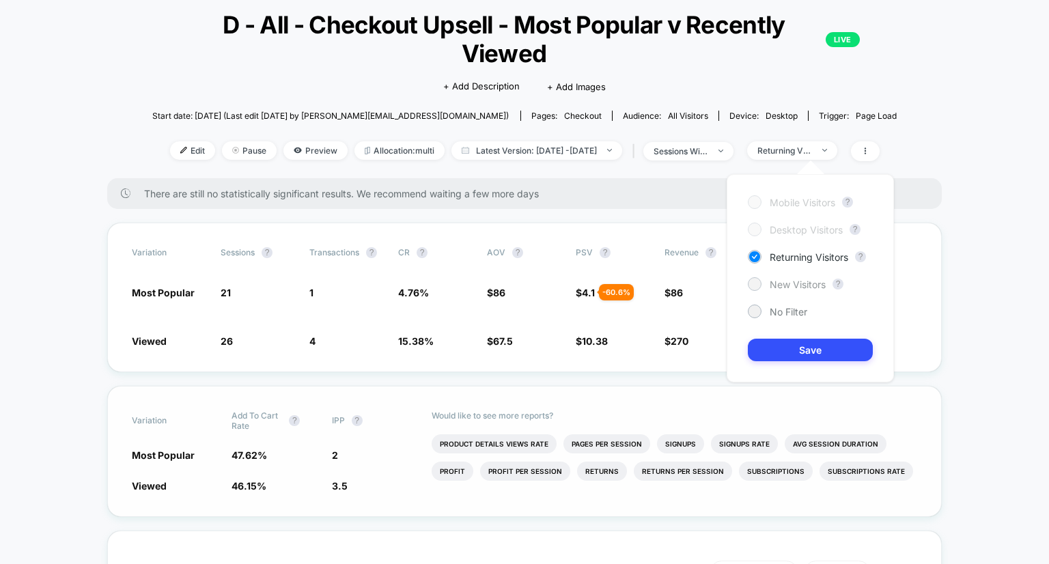
click at [803, 280] on span "New Visitors" at bounding box center [798, 285] width 56 height 12
click at [814, 348] on button "Save" at bounding box center [810, 350] width 125 height 23
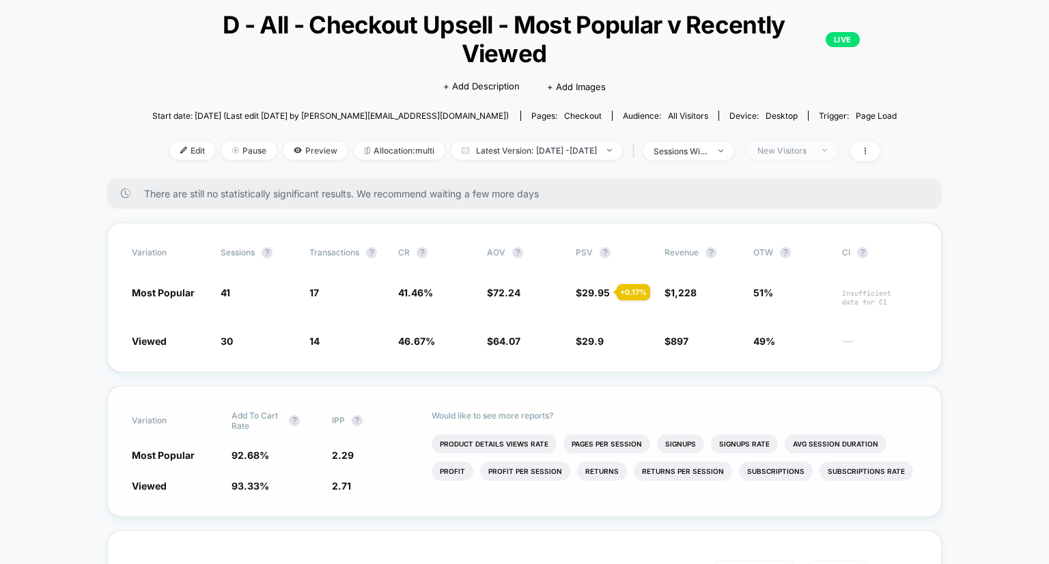
click at [812, 151] on div "New Visitors" at bounding box center [785, 151] width 55 height 10
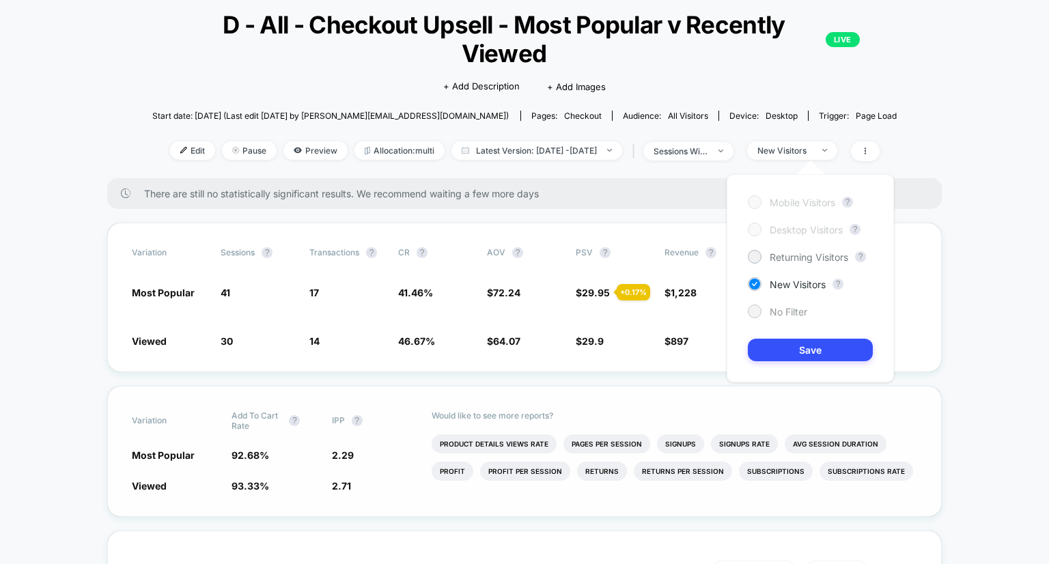
click at [792, 305] on div "No Filter" at bounding box center [777, 312] width 59 height 14
click at [799, 345] on button "Save" at bounding box center [810, 350] width 125 height 23
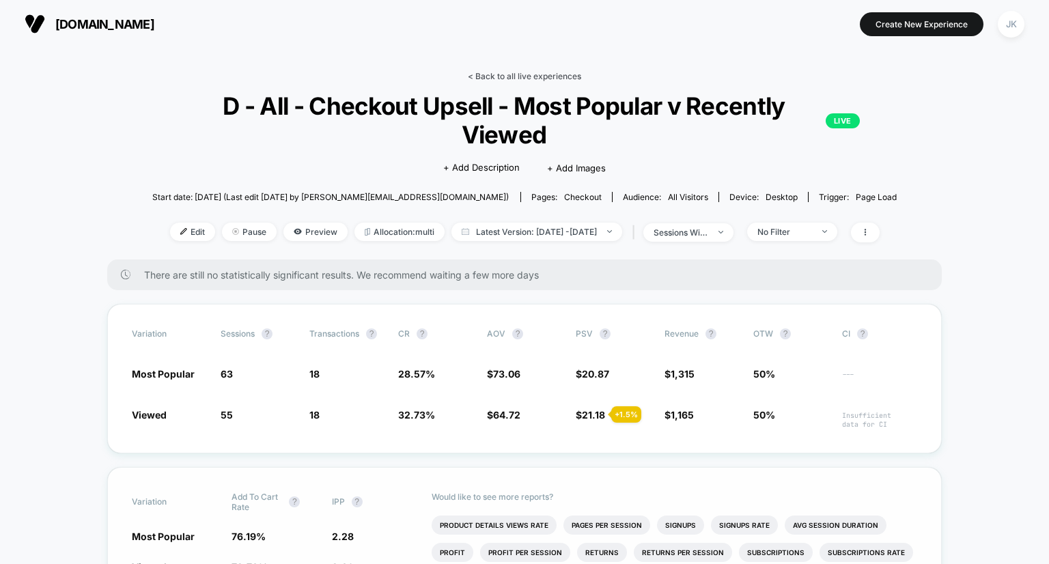
click at [497, 77] on link "< Back to all live experiences" at bounding box center [524, 76] width 113 height 10
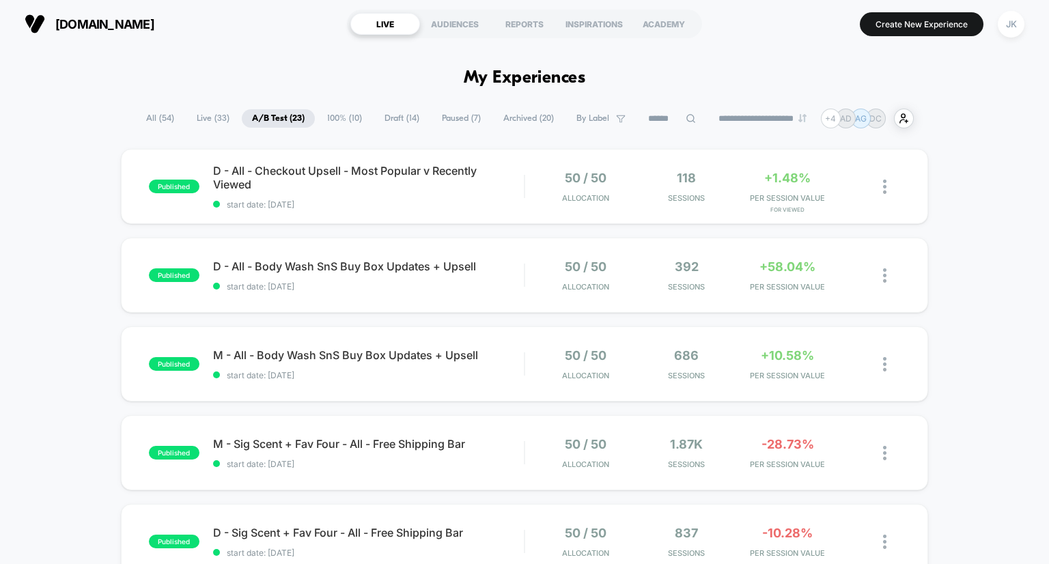
click at [336, 113] on span "100% ( 10 )" at bounding box center [344, 118] width 55 height 18
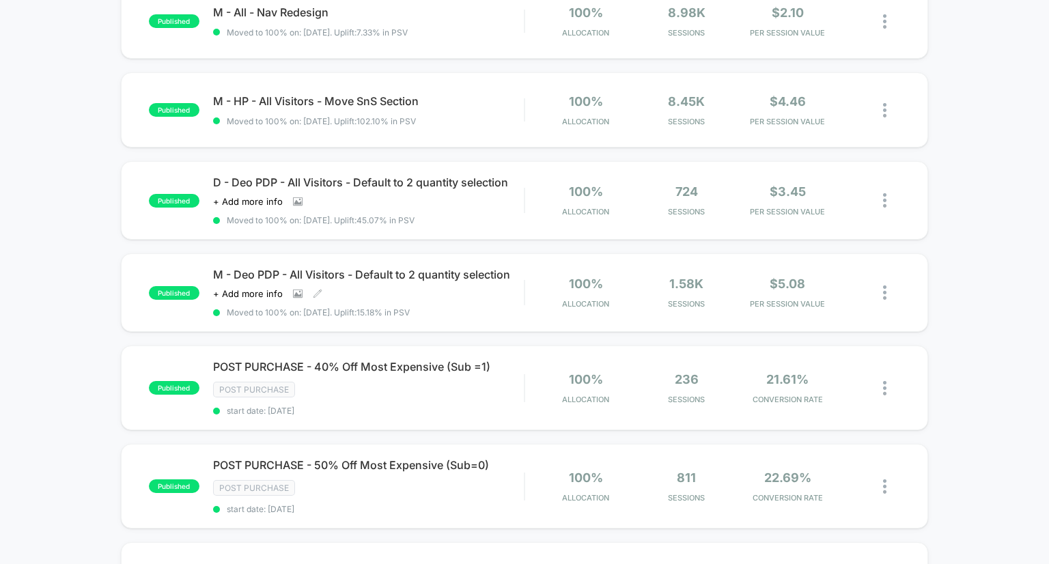
scroll to position [273, 0]
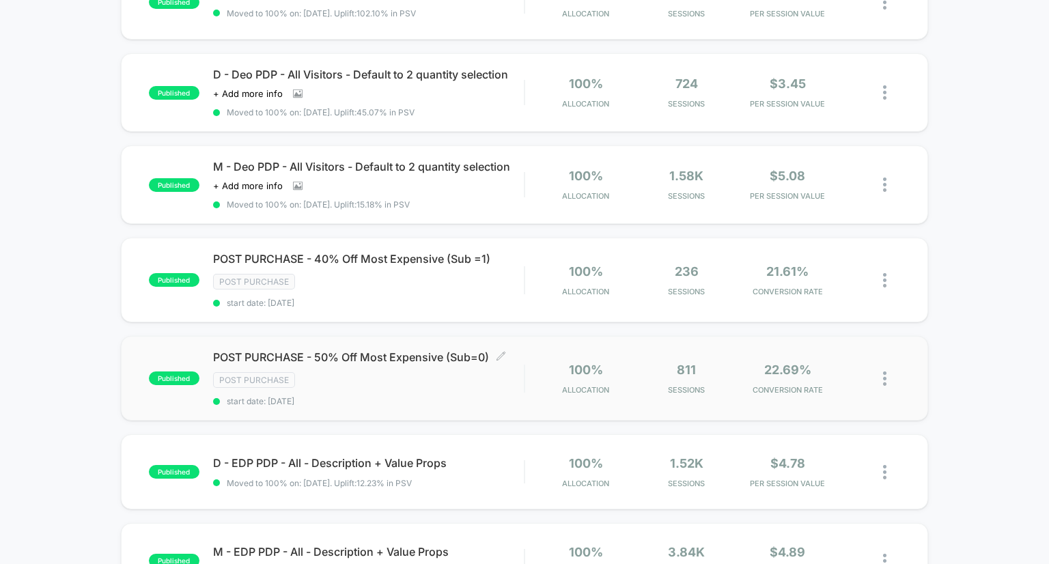
click at [399, 364] on span "POST PURCHASE - 50% Off Most Expensive (Sub=0) Click to edit experience details" at bounding box center [369, 357] width 312 height 14
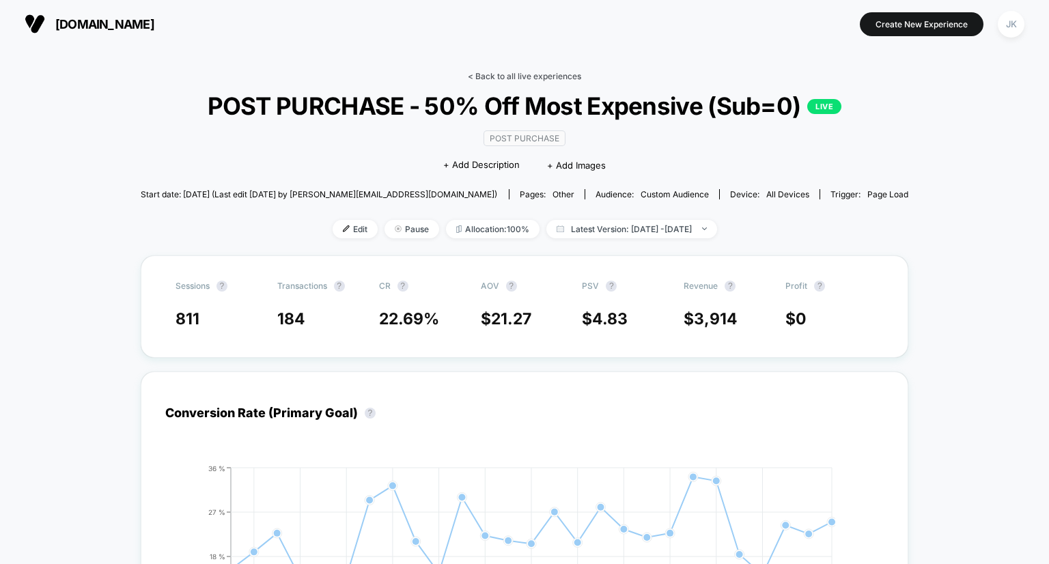
click at [523, 77] on link "< Back to all live experiences" at bounding box center [524, 76] width 113 height 10
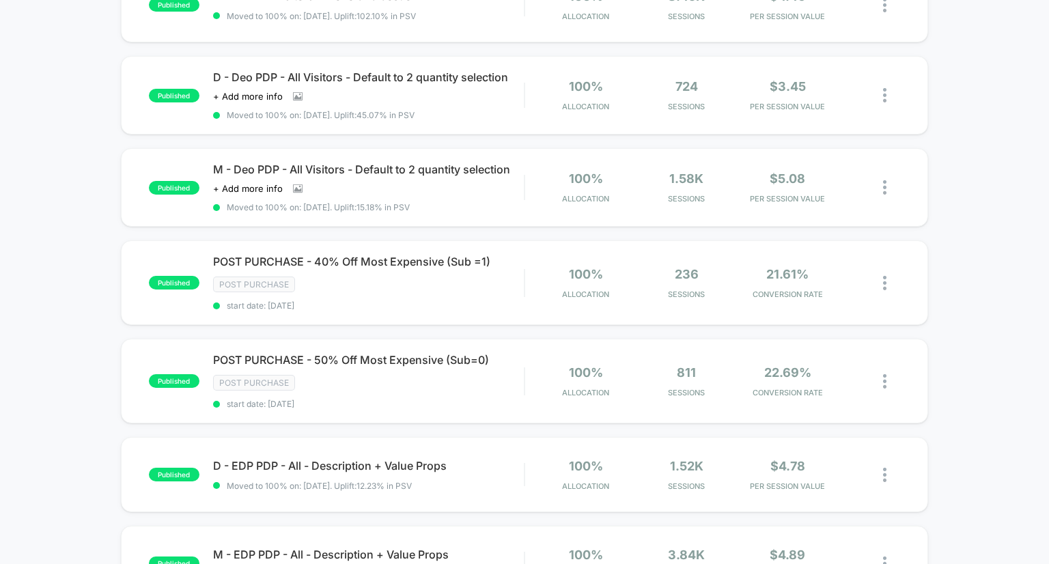
scroll to position [273, 0]
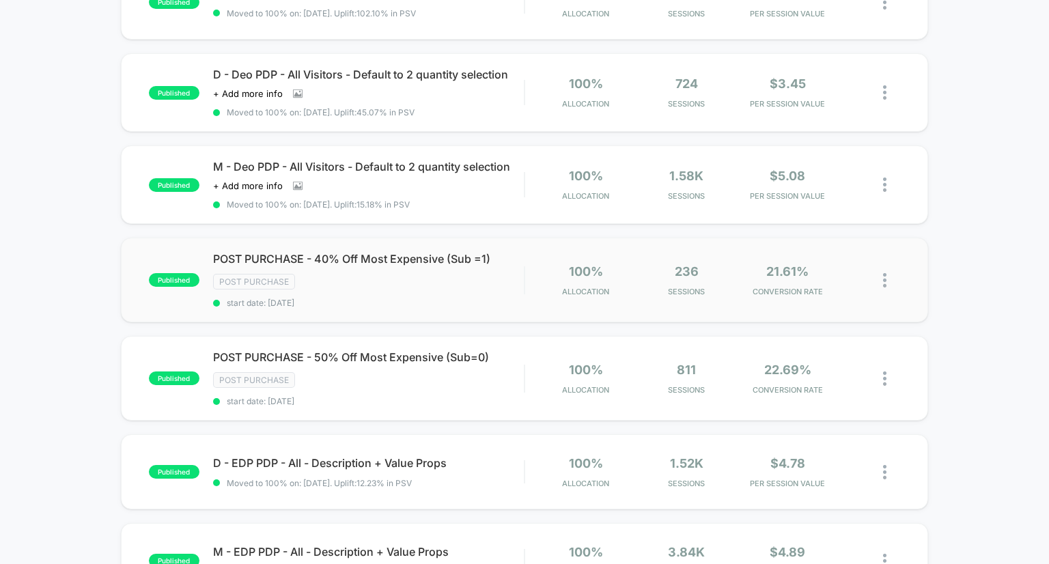
click at [429, 275] on div "published POST PURCHASE - 40% Off Most Expensive (Sub =1) Post Purchase start d…" at bounding box center [525, 280] width 808 height 85
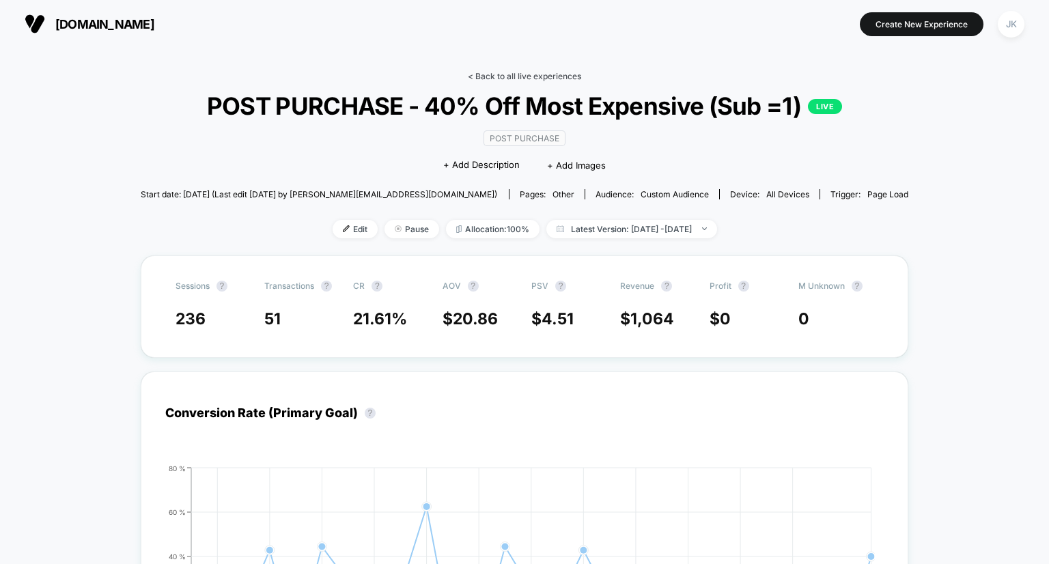
click at [517, 74] on link "< Back to all live experiences" at bounding box center [524, 76] width 113 height 10
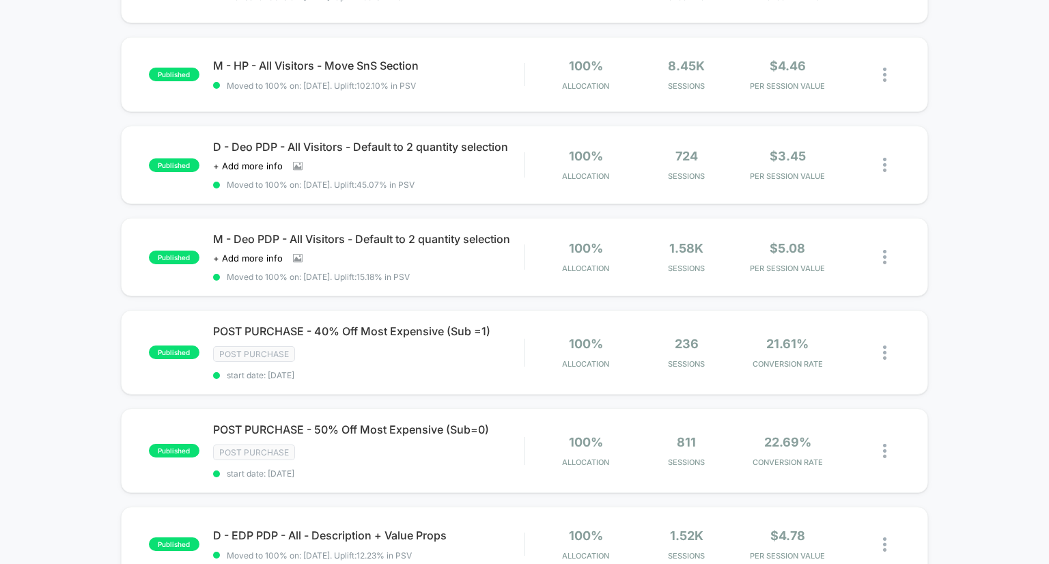
scroll to position [202, 0]
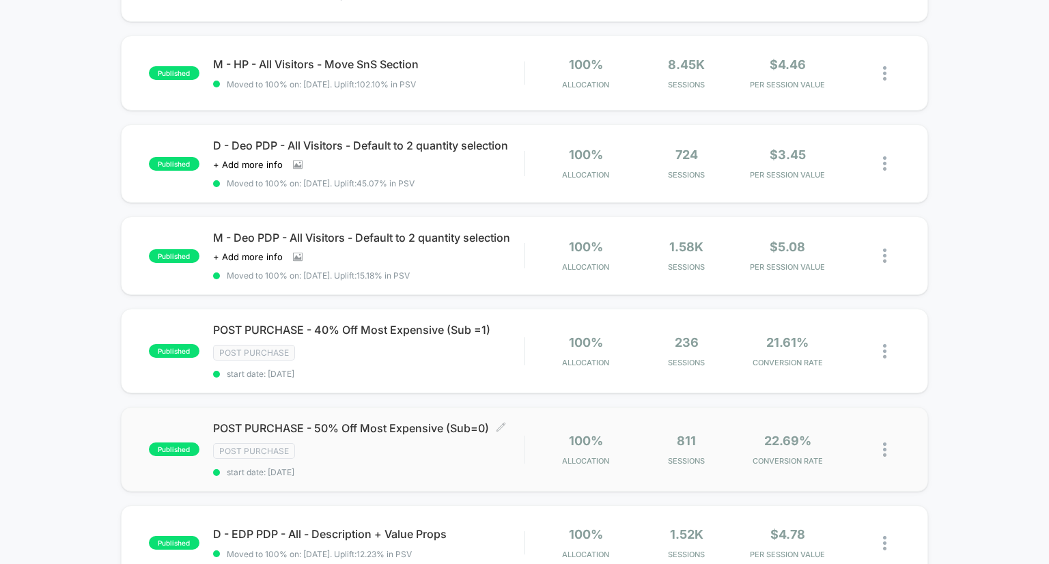
click at [429, 435] on span "POST PURCHASE - 50% Off Most Expensive (Sub=0) Click to edit experience details" at bounding box center [369, 429] width 312 height 14
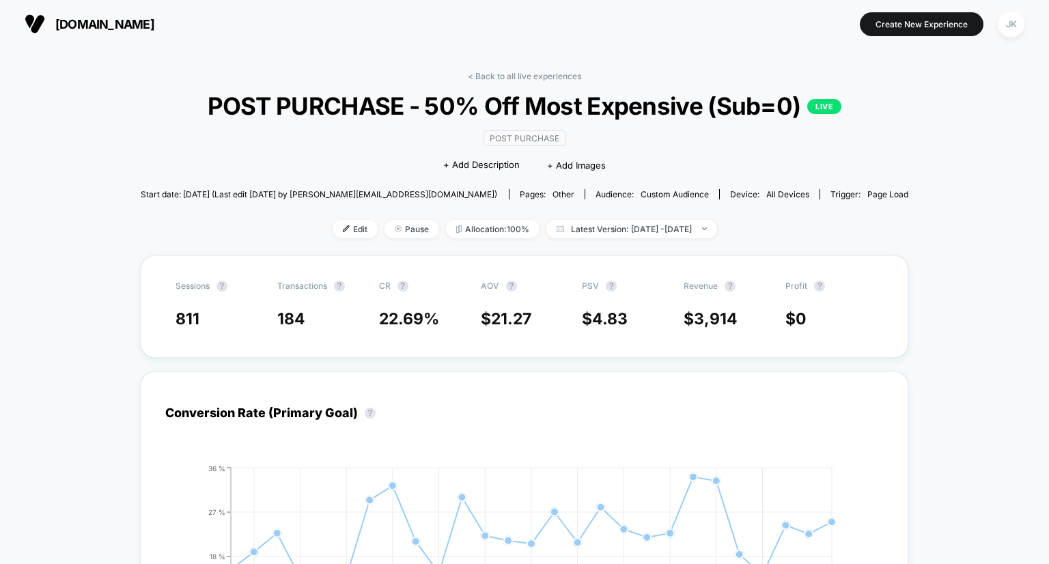
click at [488, 73] on link "< Back to all live experiences" at bounding box center [524, 76] width 113 height 10
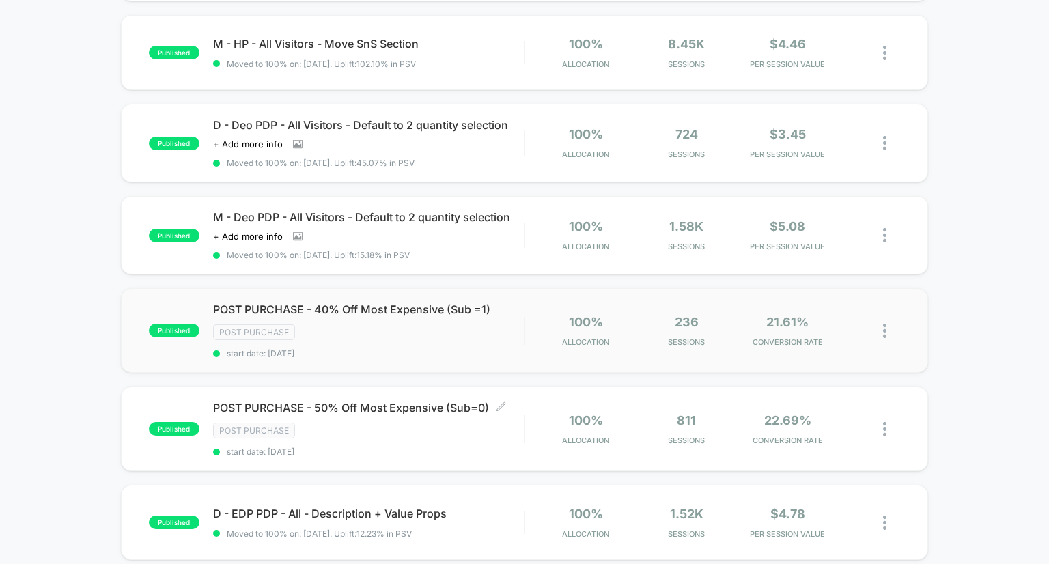
scroll to position [253, 0]
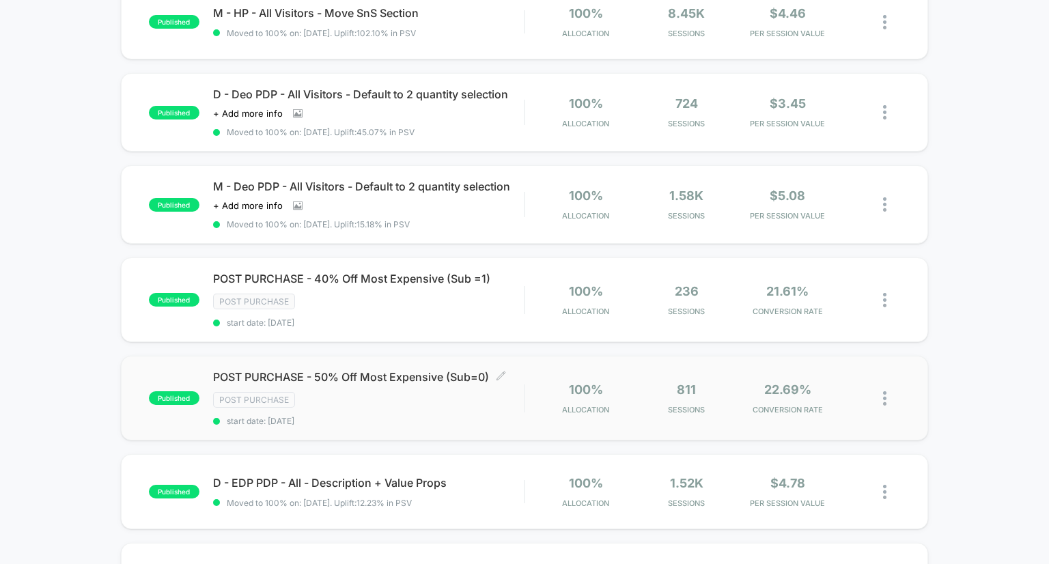
click at [378, 384] on span "POST PURCHASE - 50% Off Most Expensive (Sub=0) Click to edit experience details" at bounding box center [369, 377] width 312 height 14
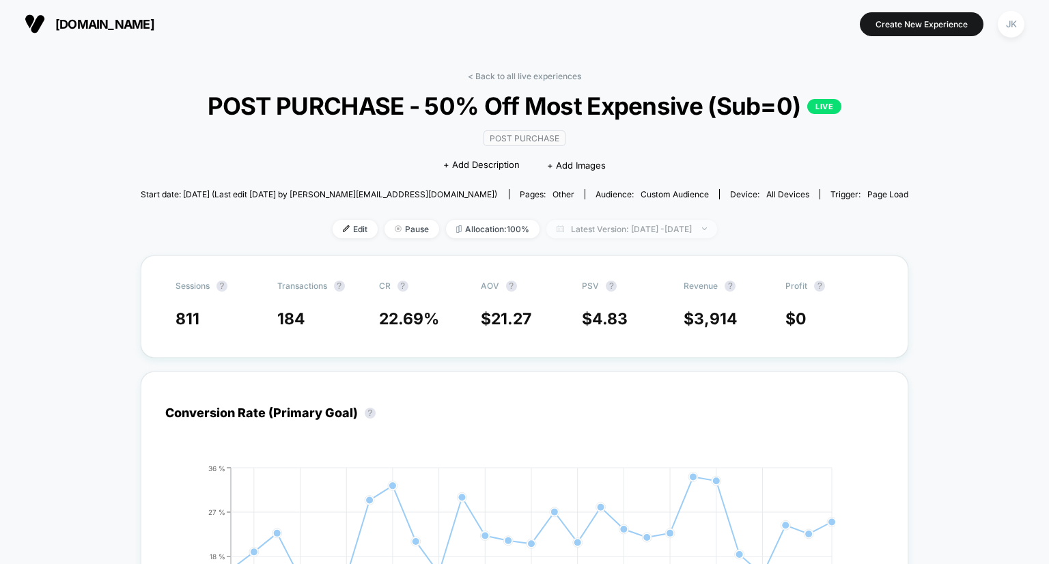
click at [620, 238] on span "Latest Version: [DATE] - [DATE]" at bounding box center [632, 229] width 171 height 18
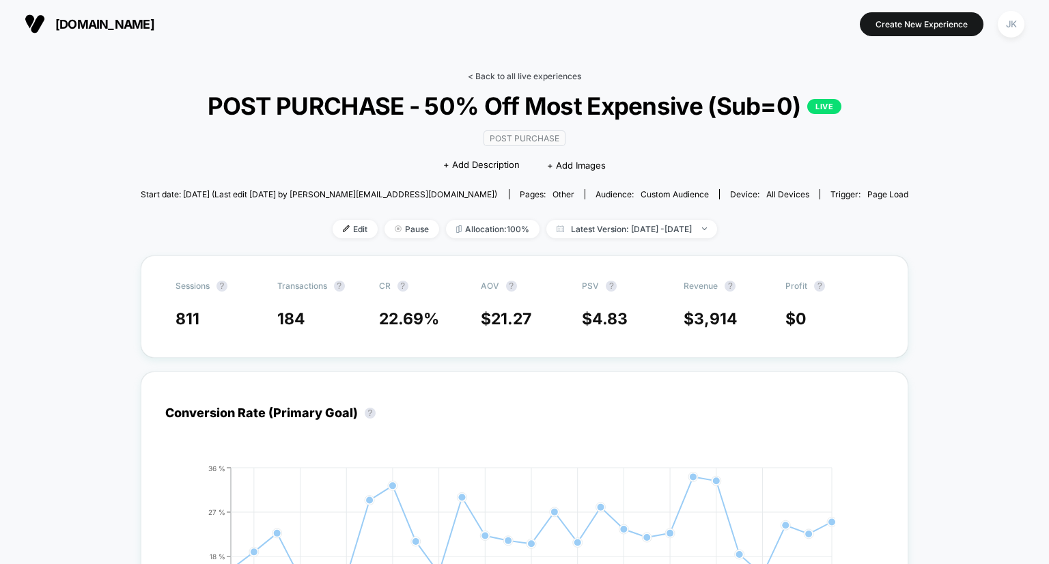
click at [520, 76] on link "< Back to all live experiences" at bounding box center [524, 76] width 113 height 10
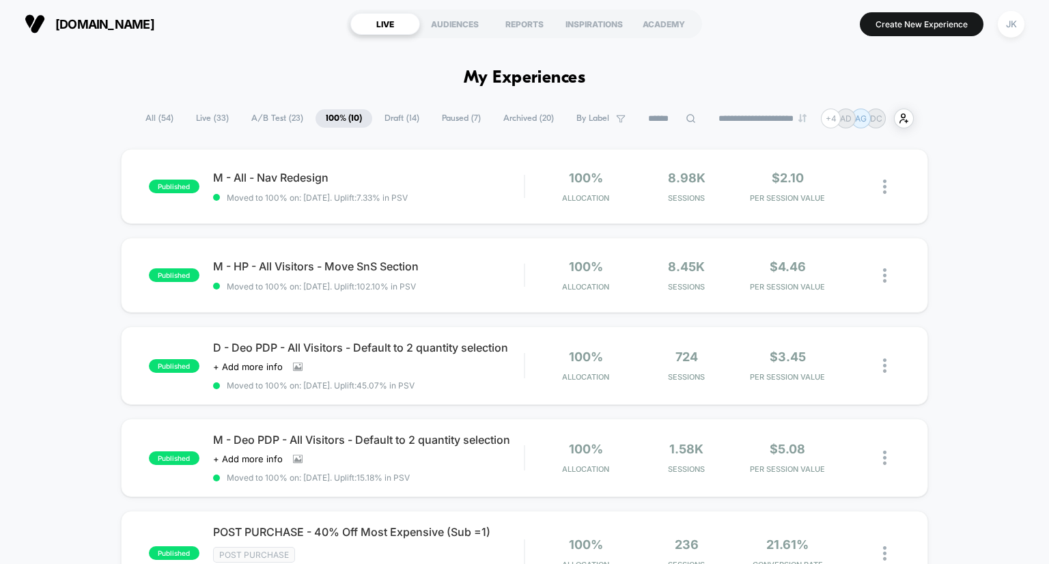
click at [275, 117] on span "A/B Test ( 23 )" at bounding box center [277, 118] width 72 height 18
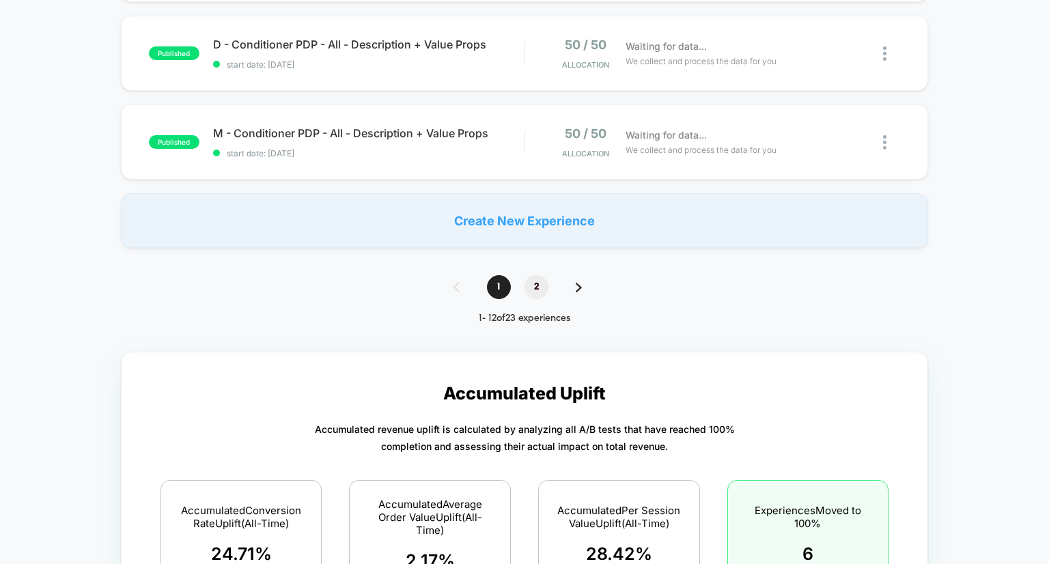
click at [541, 288] on span "2" at bounding box center [537, 287] width 24 height 24
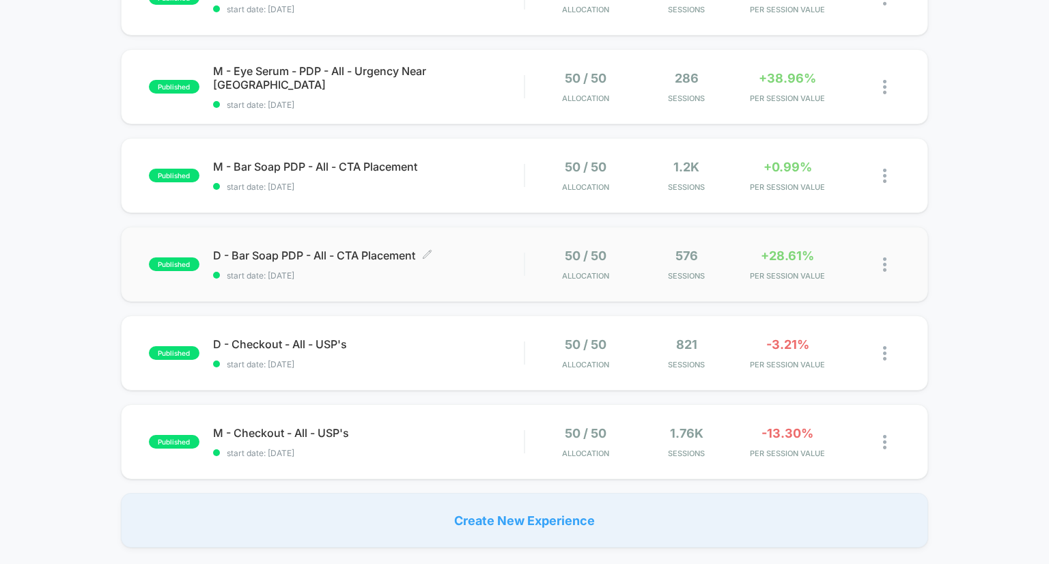
scroll to position [565, 0]
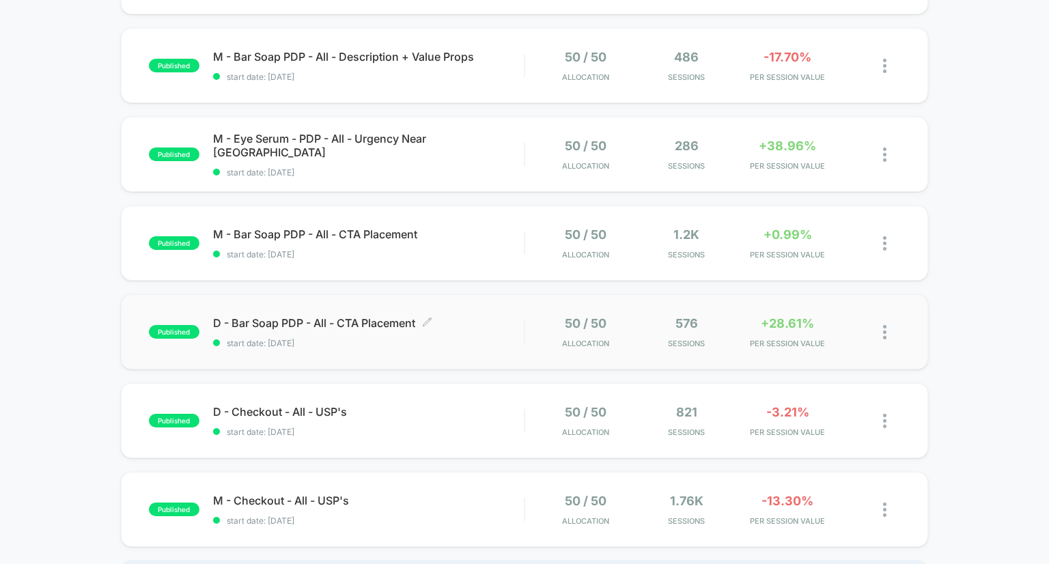
click at [388, 321] on span "D - Bar Soap PDP - All - CTA Placement Click to edit experience details" at bounding box center [369, 323] width 312 height 14
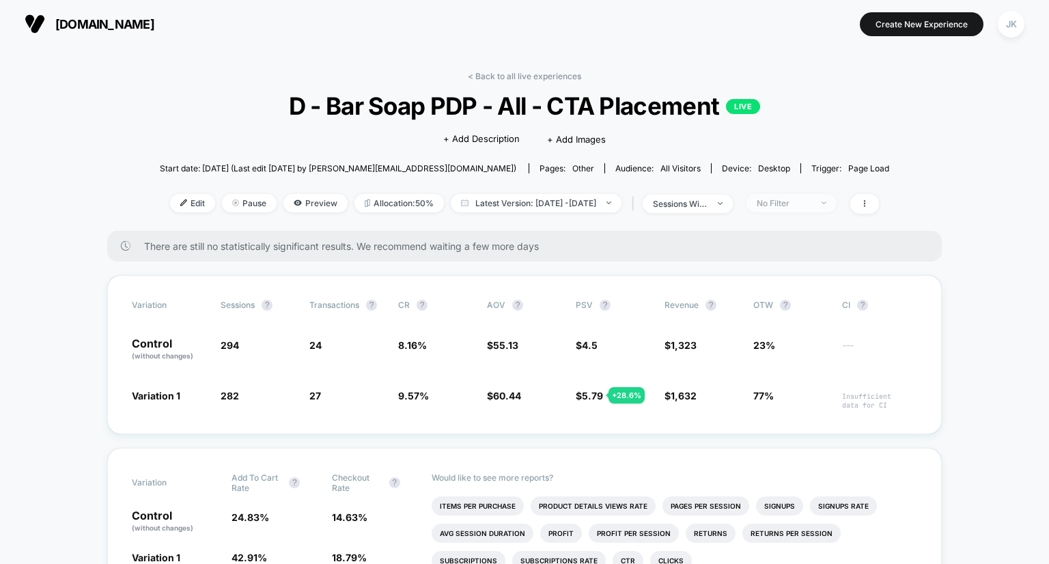
click at [812, 206] on div "No Filter" at bounding box center [784, 203] width 55 height 10
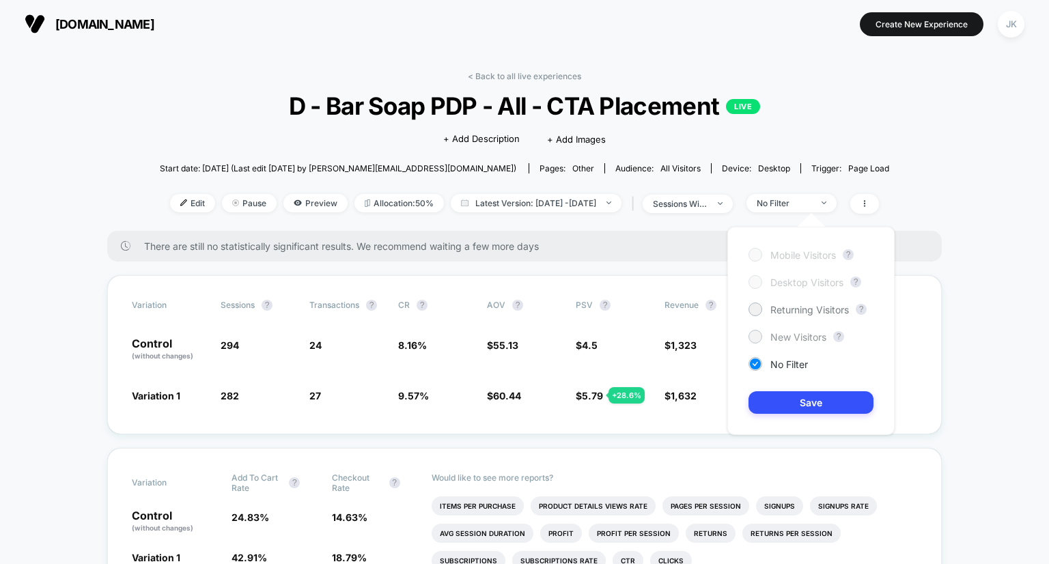
click at [801, 332] on span "New Visitors" at bounding box center [799, 337] width 56 height 12
click at [823, 403] on button "Save" at bounding box center [811, 402] width 125 height 23
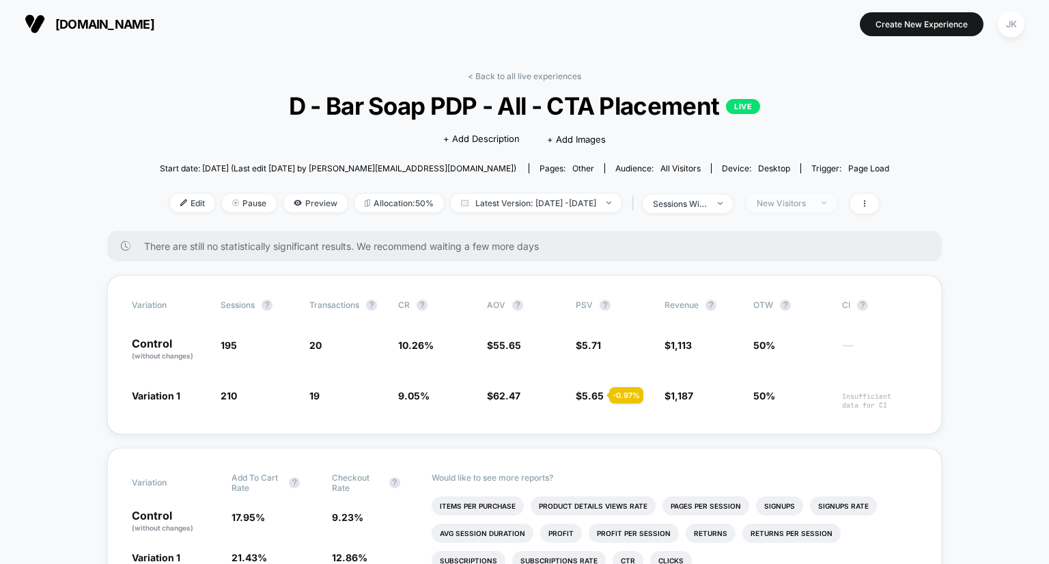
click at [810, 203] on div "New Visitors" at bounding box center [784, 203] width 55 height 10
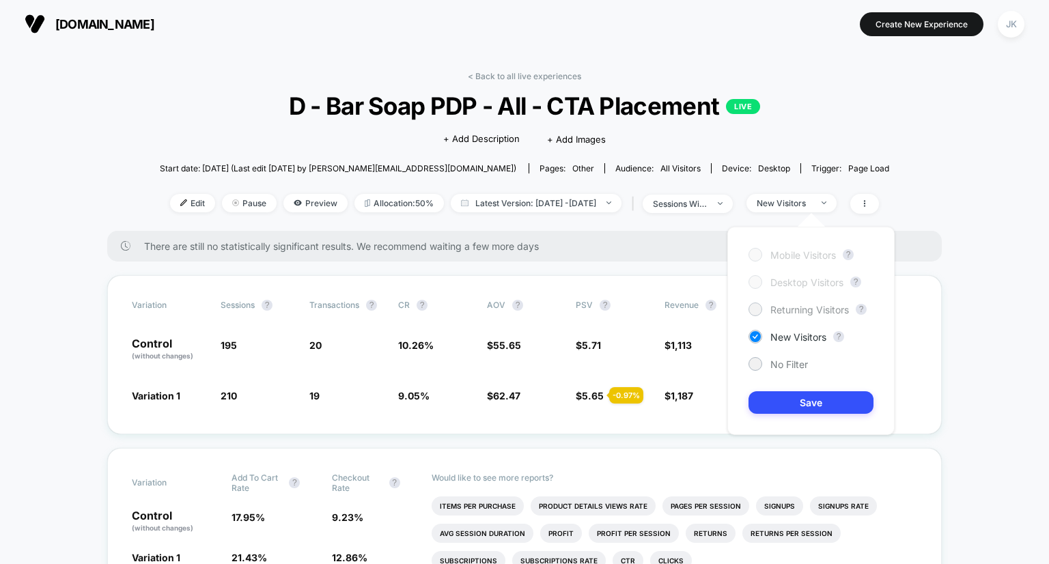
click at [784, 312] on span "Returning Visitors" at bounding box center [810, 310] width 79 height 12
click at [803, 398] on button "Save" at bounding box center [811, 402] width 125 height 23
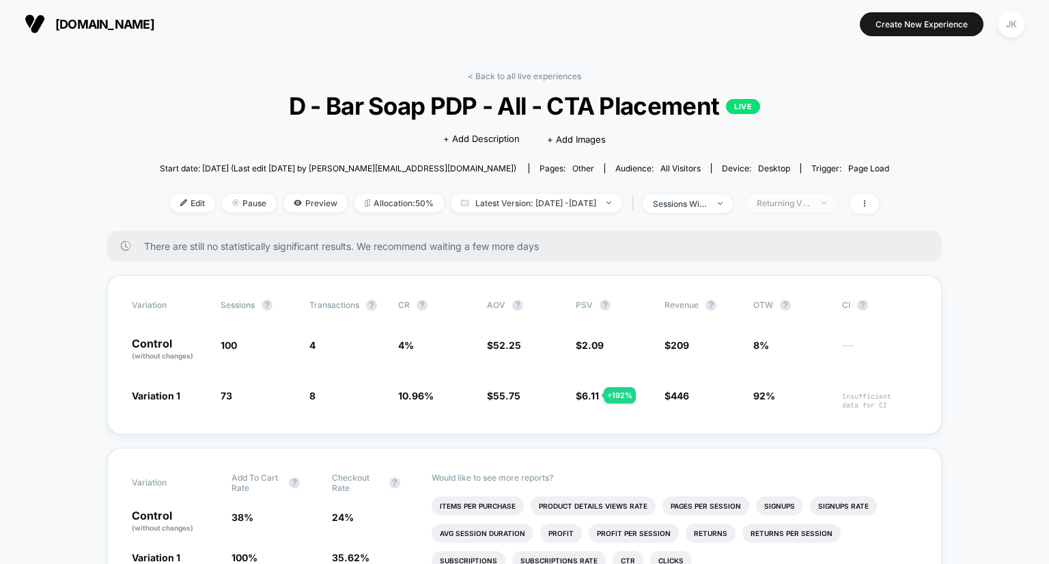
click at [806, 199] on div "Returning Visitors" at bounding box center [784, 203] width 55 height 10
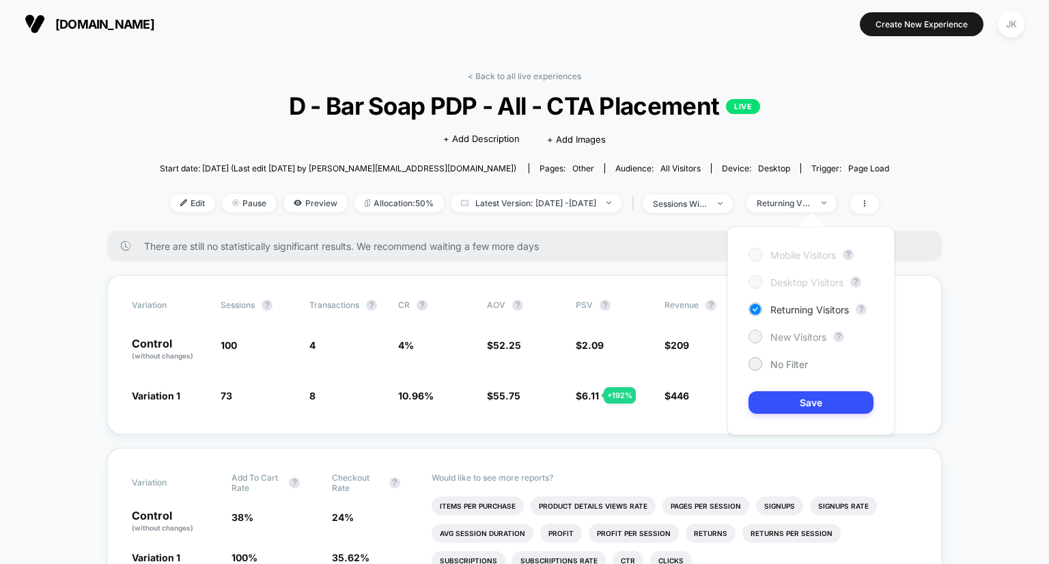
click at [774, 334] on span "New Visitors" at bounding box center [799, 337] width 56 height 12
click at [789, 408] on button "Save" at bounding box center [811, 402] width 125 height 23
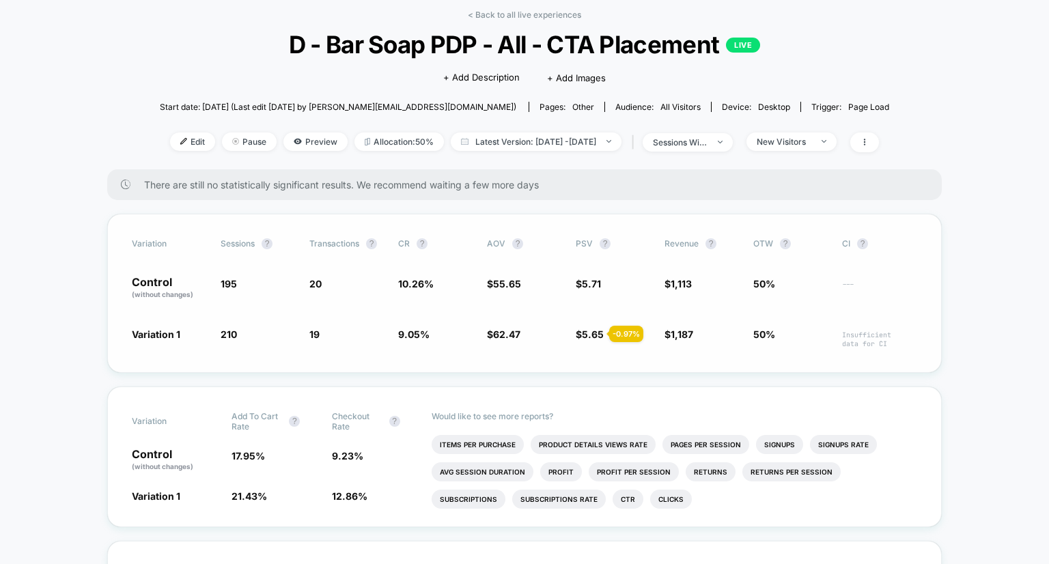
scroll to position [63, 0]
click at [557, 12] on link "< Back to all live experiences" at bounding box center [524, 13] width 113 height 10
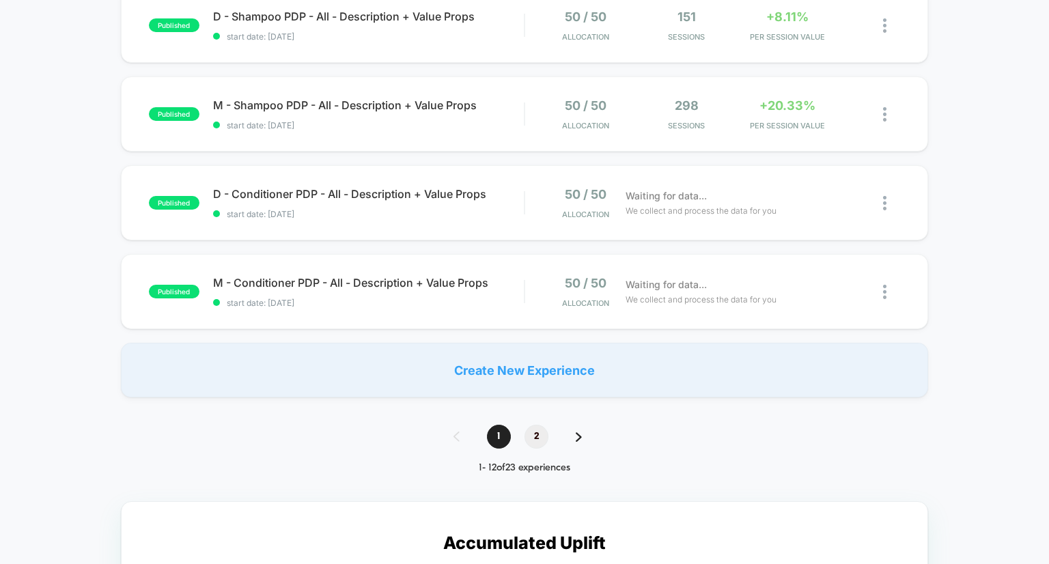
click at [526, 439] on span "2" at bounding box center [537, 437] width 24 height 24
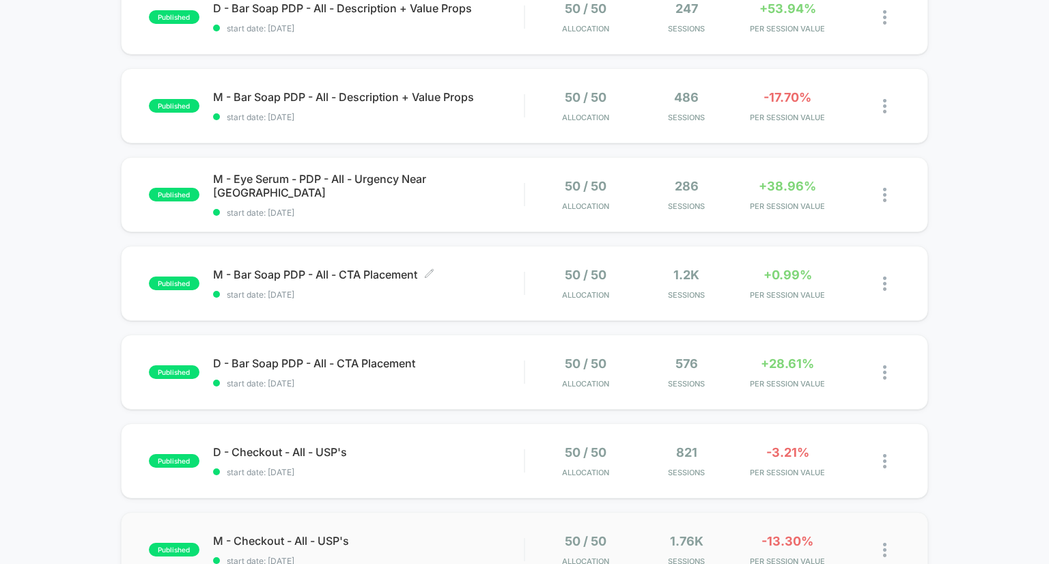
scroll to position [524, 0]
click at [367, 275] on span "M - Bar Soap PDP - All - CTA Placement Click to edit experience details" at bounding box center [369, 275] width 312 height 14
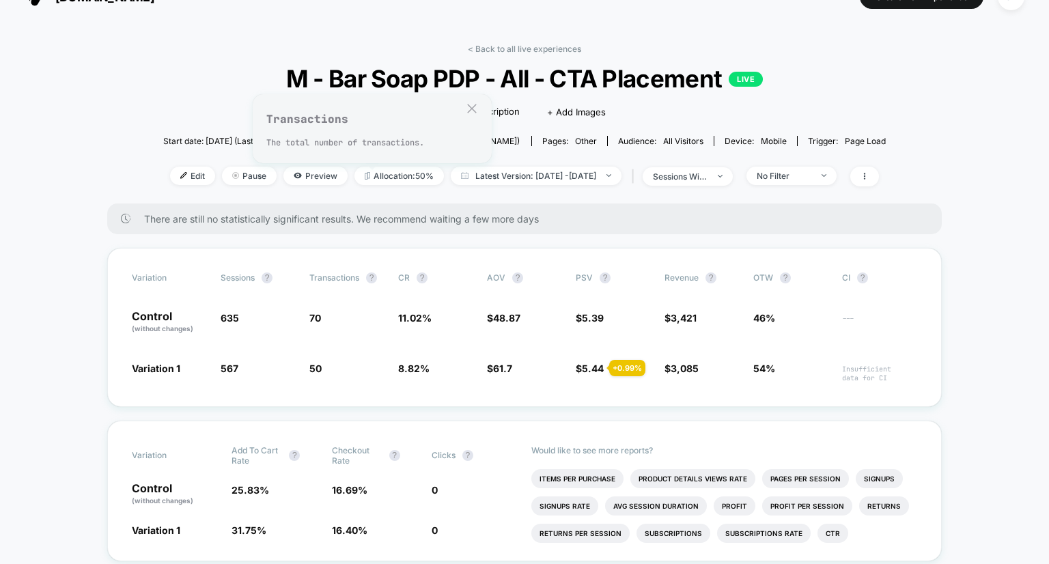
scroll to position [123, 0]
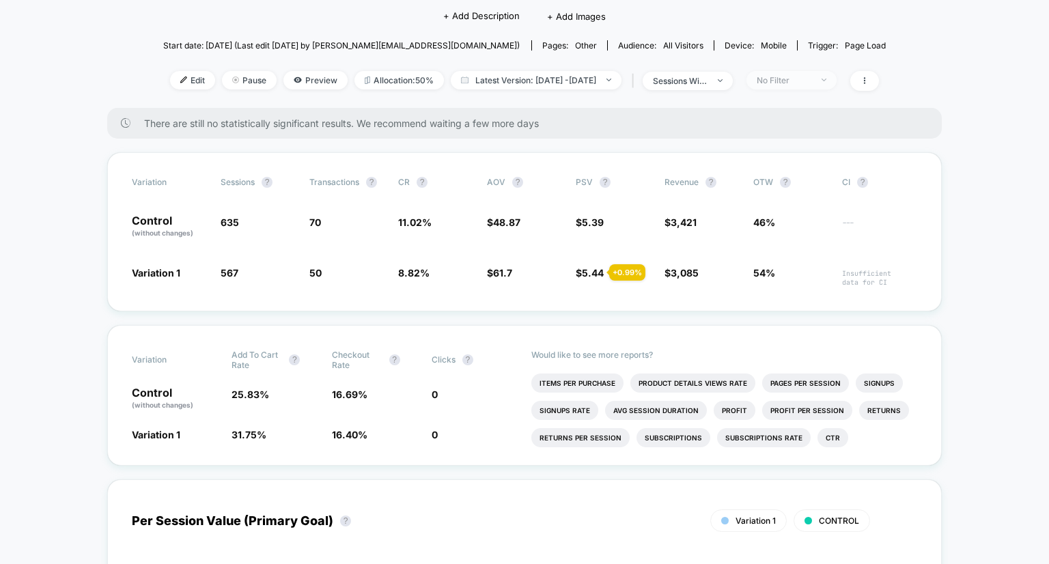
click at [812, 81] on div "No Filter" at bounding box center [784, 80] width 55 height 10
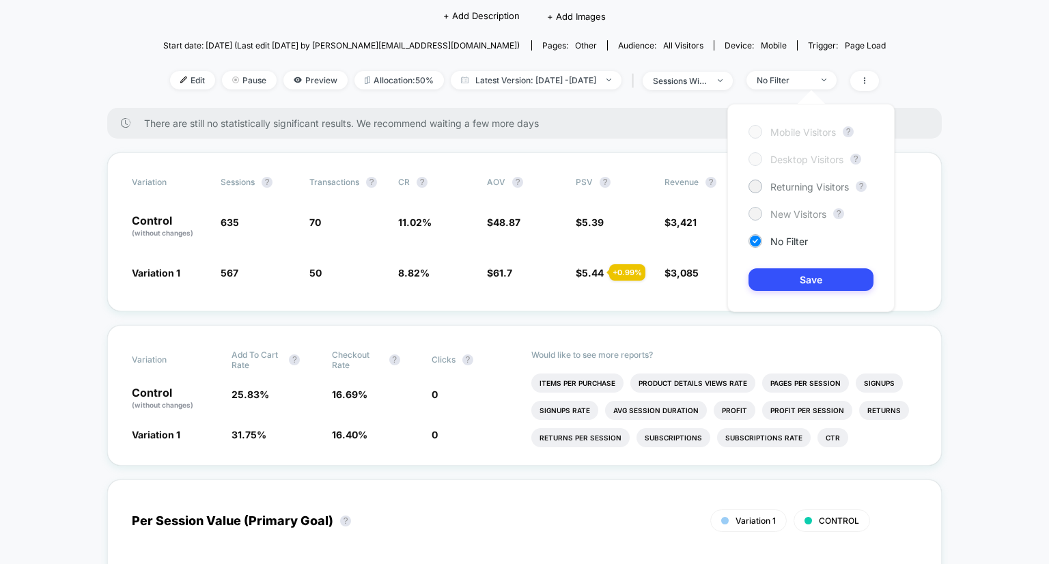
click at [786, 212] on span "New Visitors" at bounding box center [799, 214] width 56 height 12
click at [798, 284] on button "Save" at bounding box center [811, 279] width 125 height 23
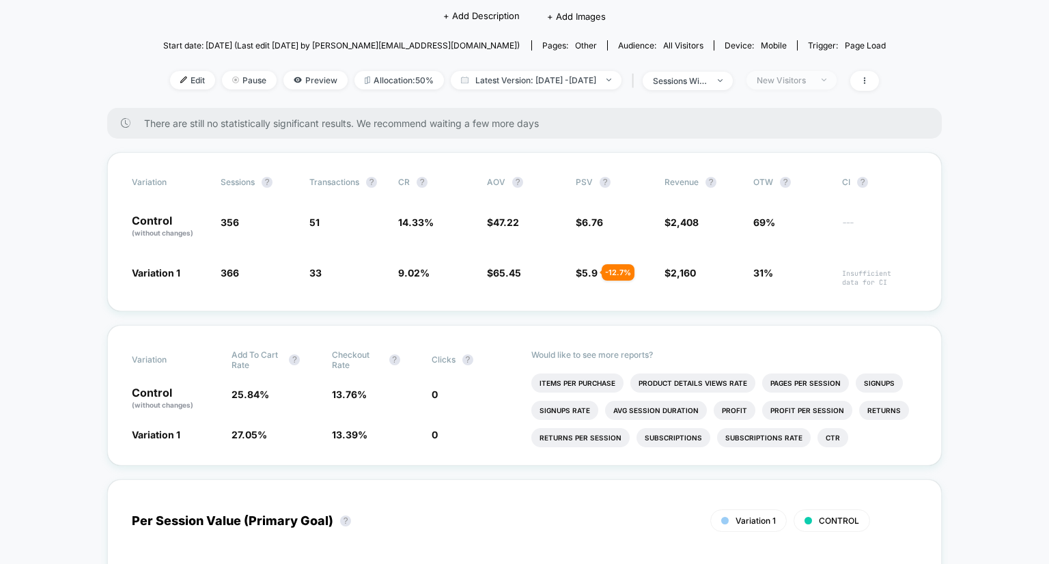
click at [807, 85] on div "New Visitors" at bounding box center [784, 80] width 55 height 10
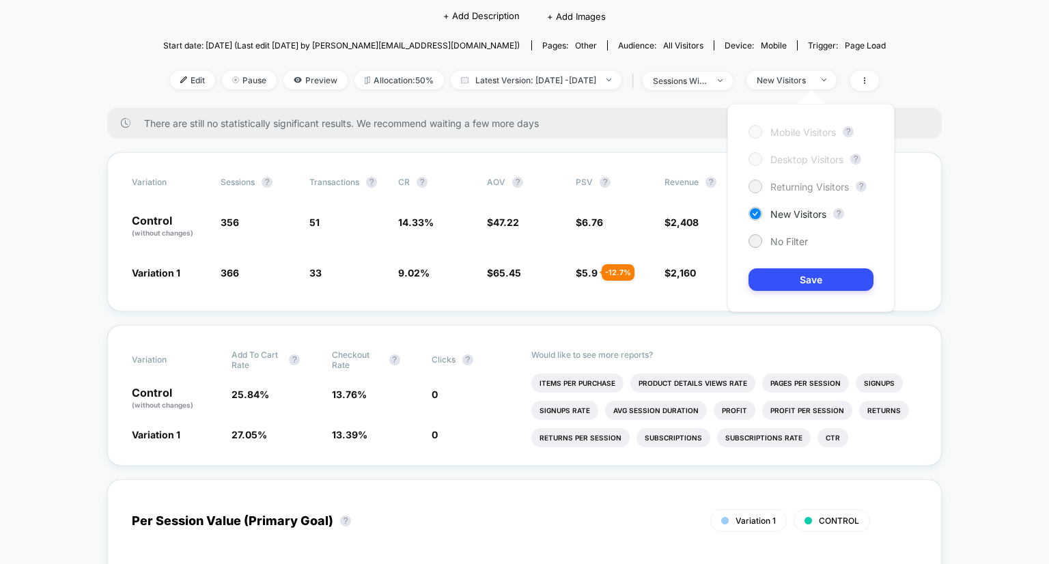
click at [828, 184] on span "Returning Visitors" at bounding box center [810, 187] width 79 height 12
click at [836, 276] on button "Save" at bounding box center [811, 279] width 125 height 23
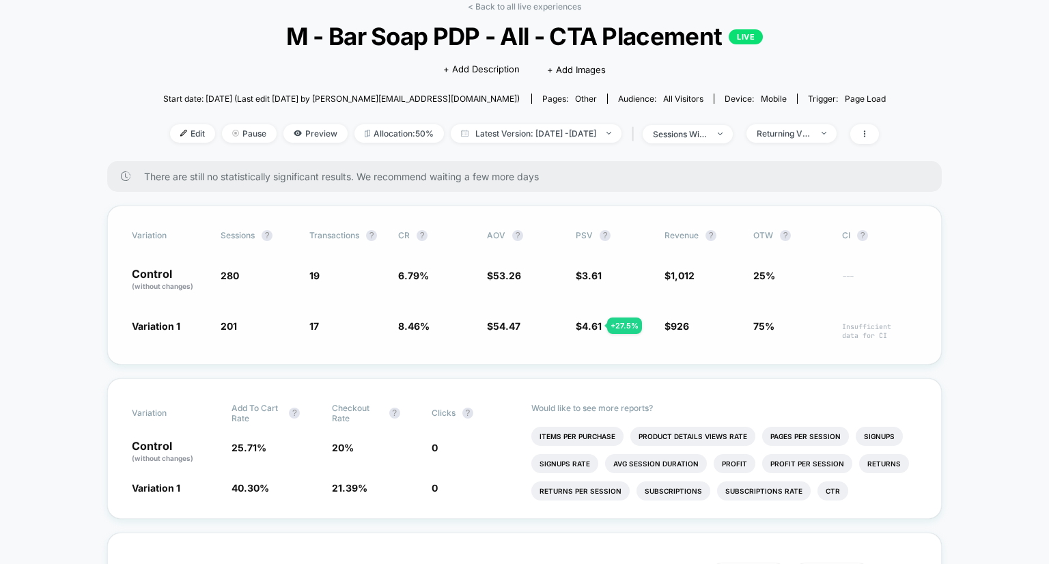
scroll to position [68, 0]
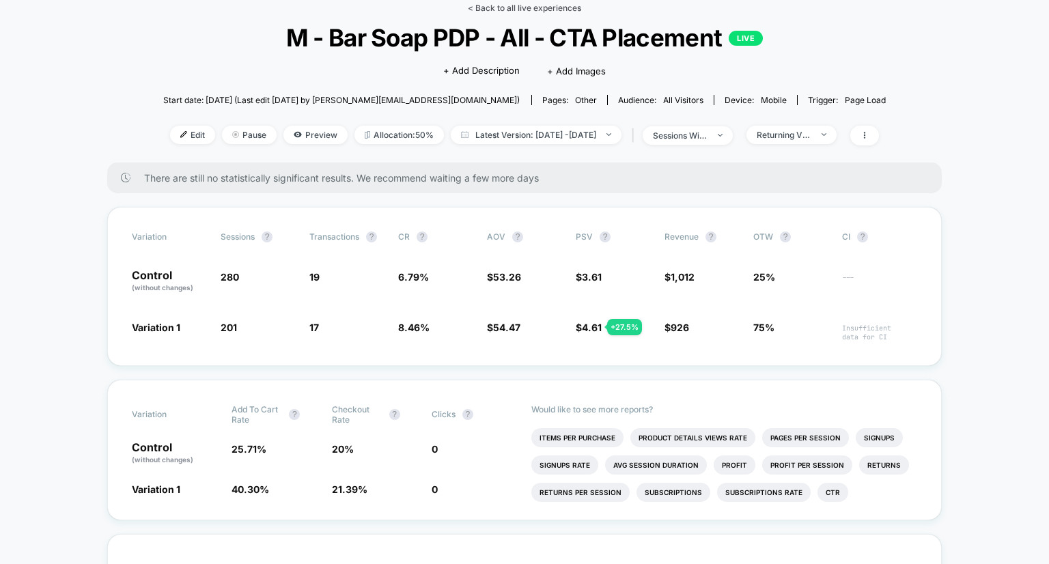
click at [513, 3] on link "< Back to all live experiences" at bounding box center [524, 8] width 113 height 10
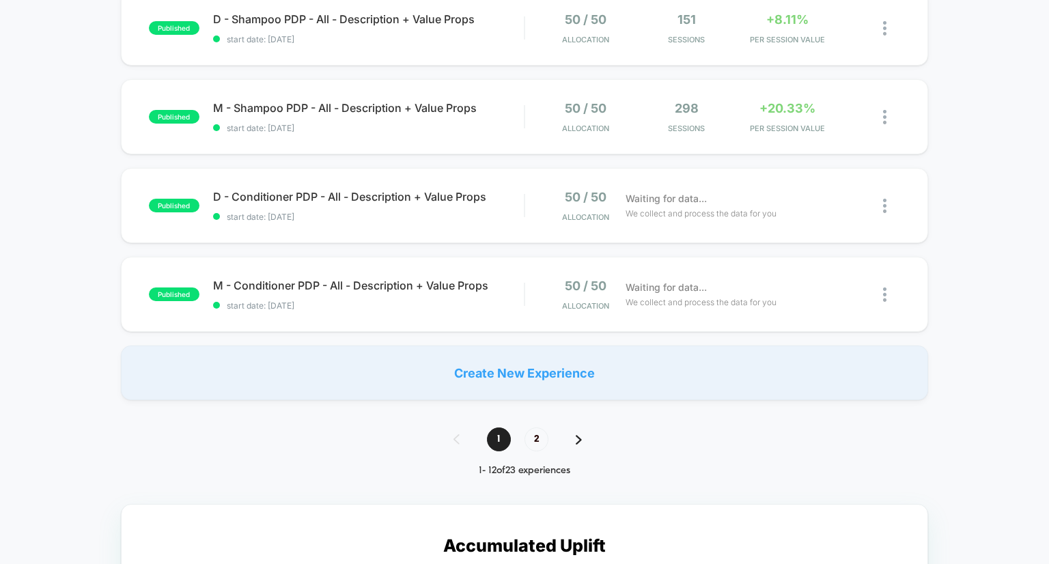
scroll to position [870, 0]
click at [523, 439] on div "1 2" at bounding box center [524, 438] width 169 height 24
click at [542, 439] on span "2" at bounding box center [537, 438] width 24 height 24
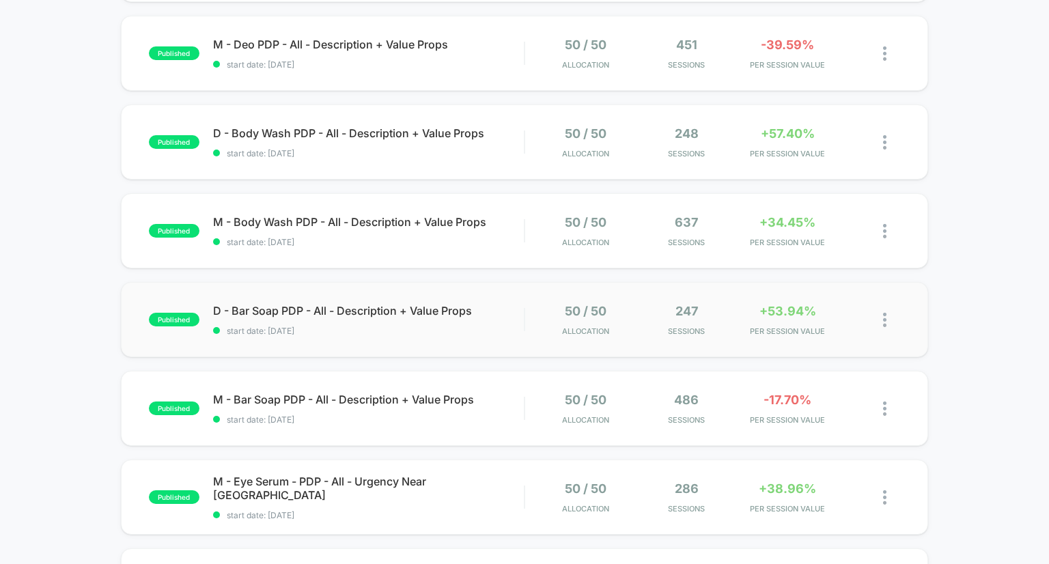
scroll to position [223, 0]
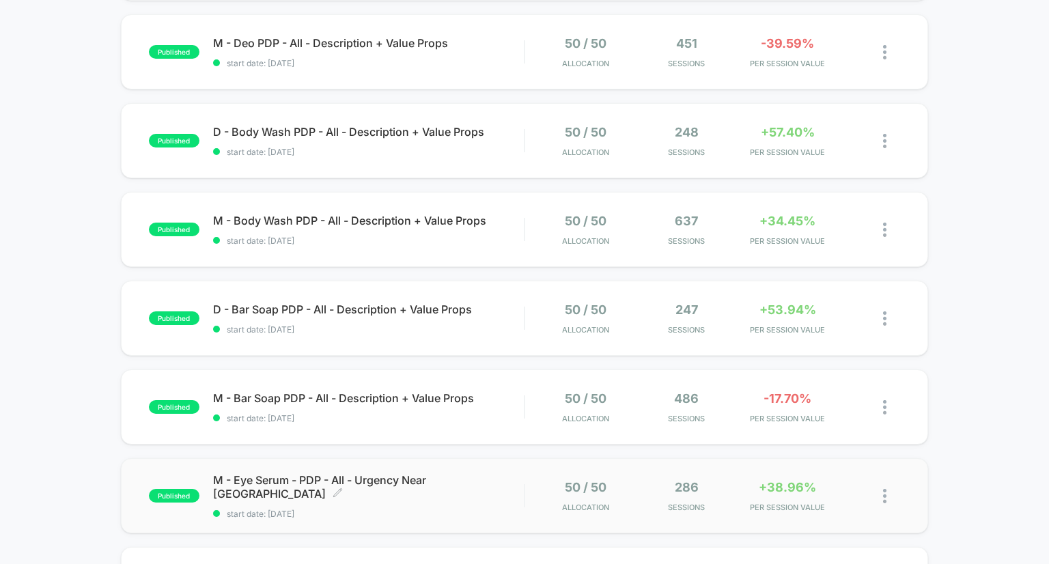
click at [418, 492] on span "M - Eye Serum - PDP - All - Urgency Near CTA Click to edit experience details" at bounding box center [369, 486] width 312 height 27
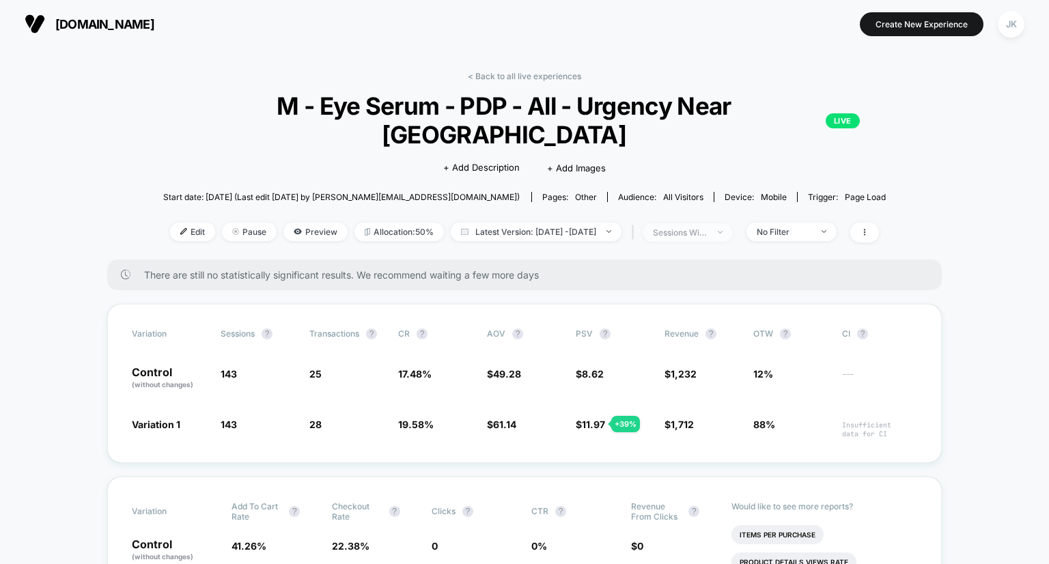
scroll to position [44, 0]
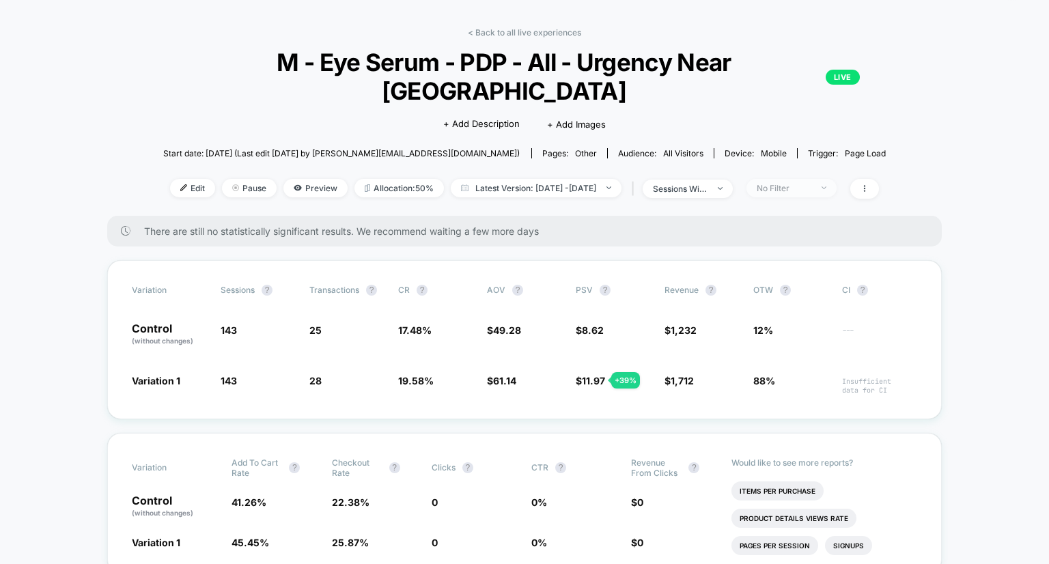
click at [797, 183] on div "No Filter" at bounding box center [784, 188] width 55 height 10
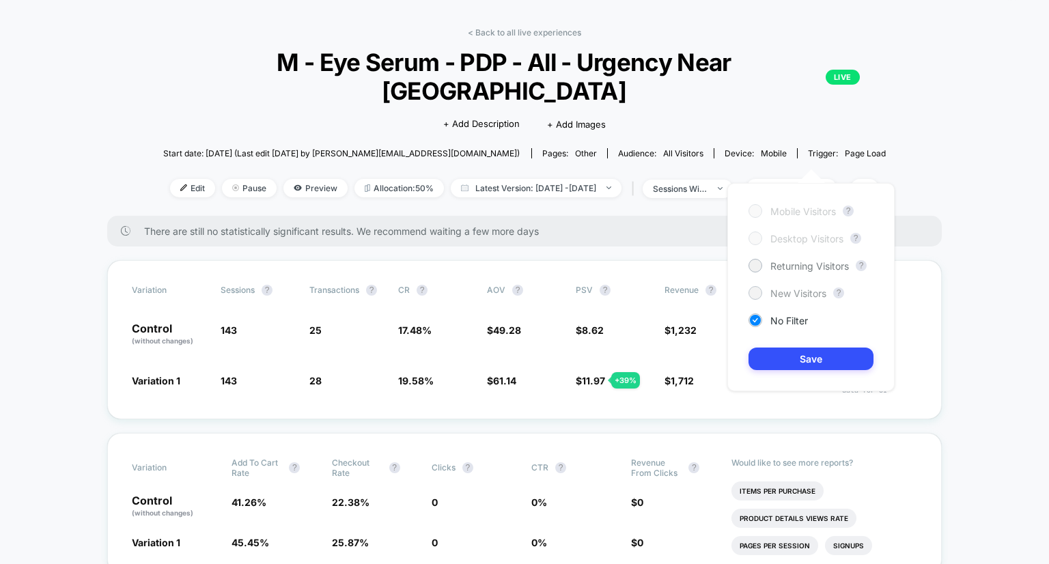
click at [802, 299] on span "New Visitors" at bounding box center [799, 294] width 56 height 12
click at [828, 356] on button "Save" at bounding box center [811, 359] width 125 height 23
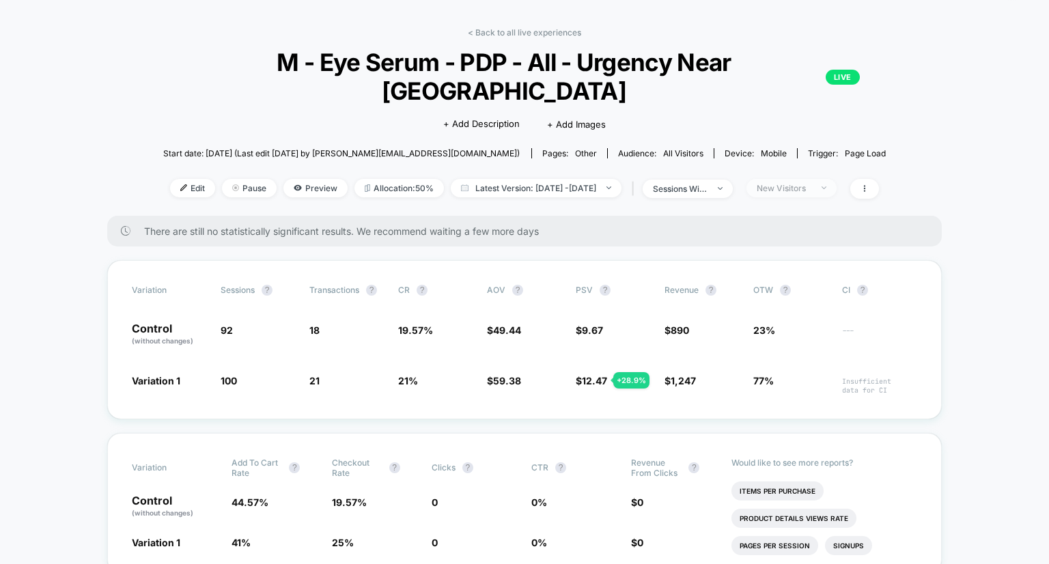
click at [808, 183] on div "New Visitors" at bounding box center [784, 188] width 55 height 10
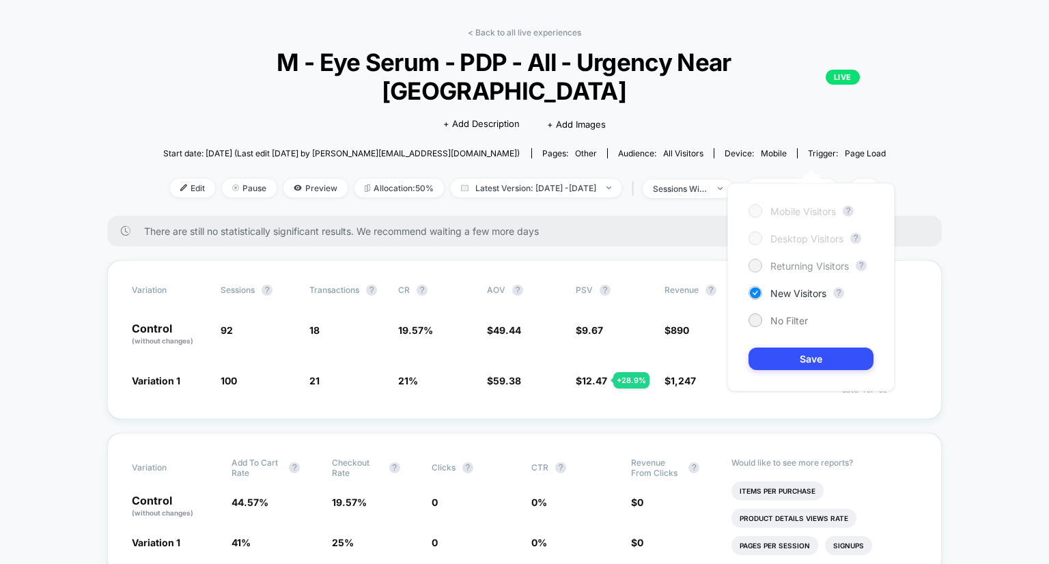
click at [823, 266] on span "Returning Visitors" at bounding box center [810, 266] width 79 height 12
click at [821, 361] on button "Save" at bounding box center [811, 359] width 125 height 23
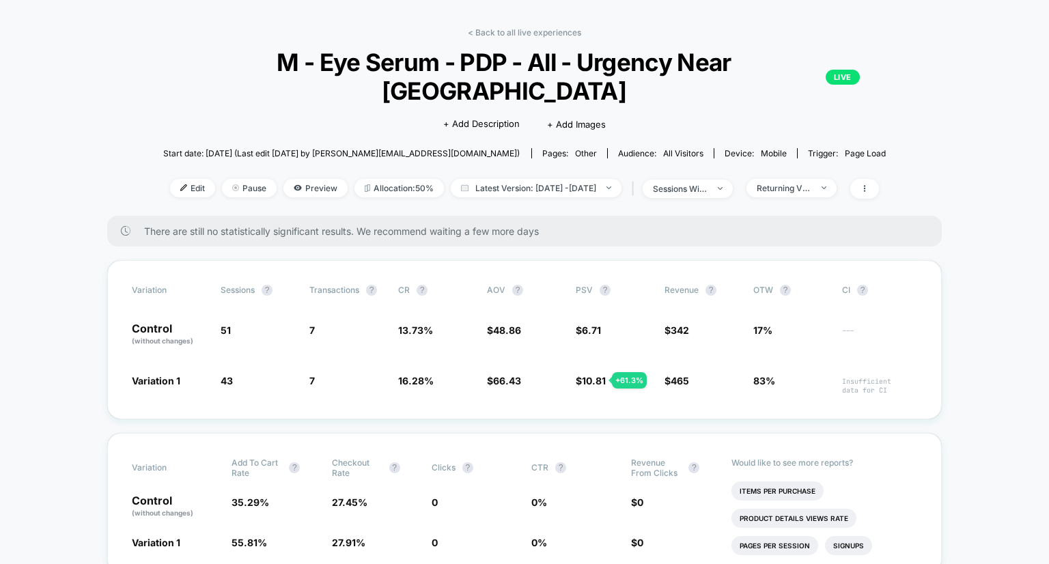
click at [823, 179] on div "Returning Visitors" at bounding box center [788, 188] width 97 height 18
click at [799, 183] on div "Returning Visitors" at bounding box center [784, 188] width 55 height 10
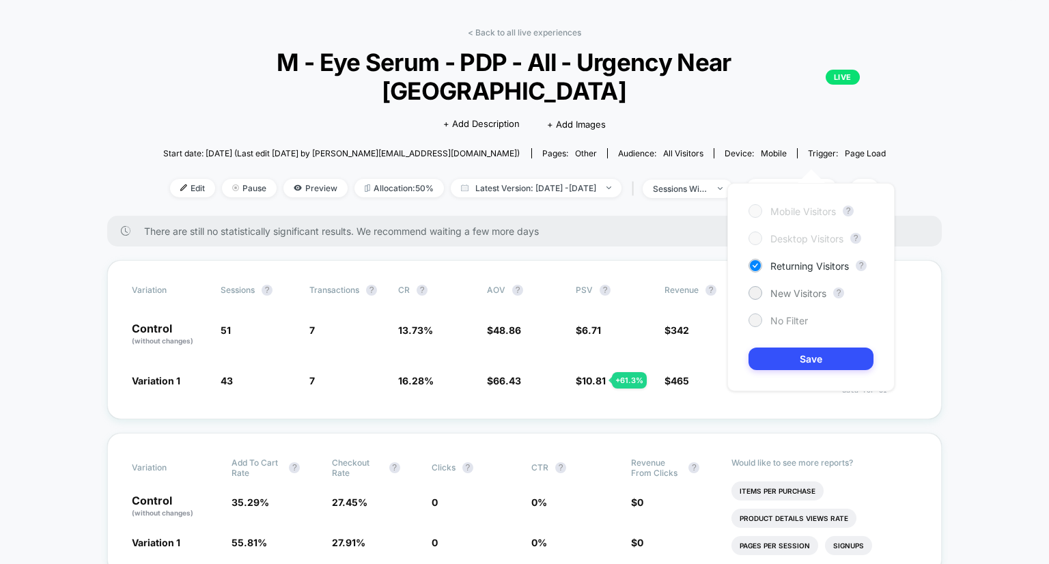
click at [781, 320] on span "No Filter" at bounding box center [790, 321] width 38 height 12
click at [806, 369] on button "Save" at bounding box center [811, 359] width 125 height 23
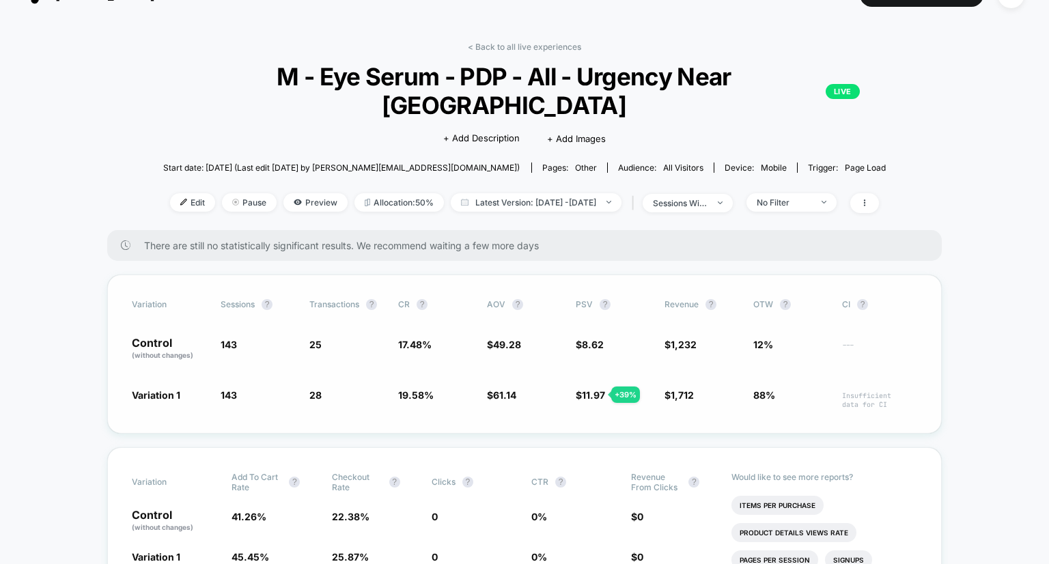
scroll to position [27, 0]
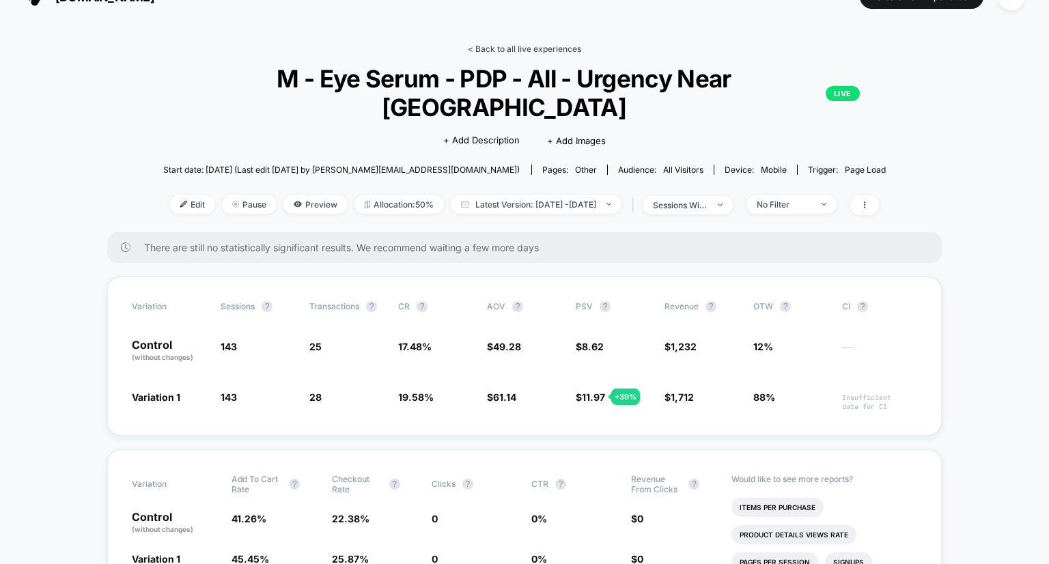
click at [553, 44] on link "< Back to all live experiences" at bounding box center [524, 49] width 113 height 10
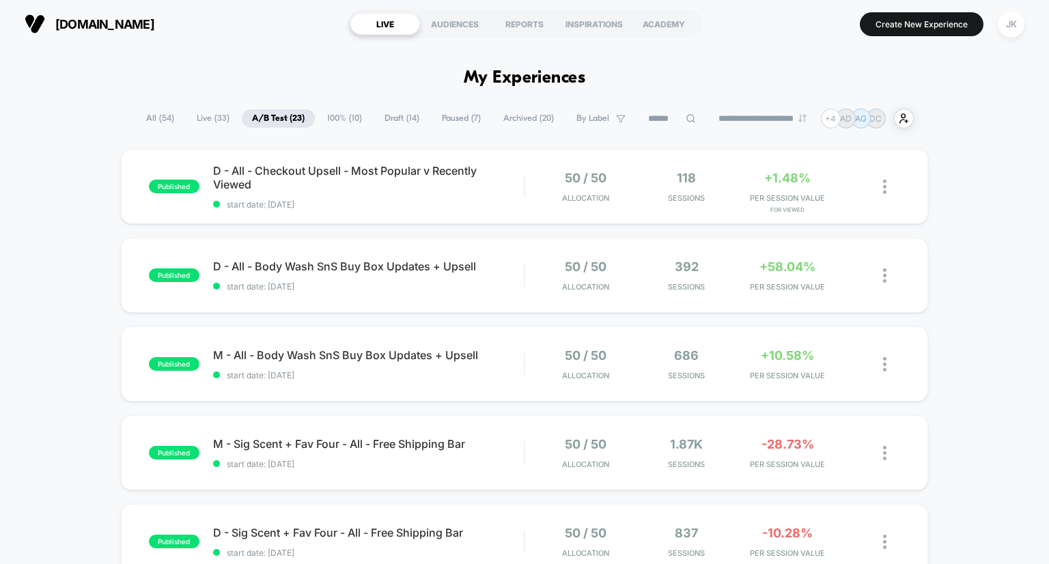
click at [467, 109] on span "Paused ( 7 )" at bounding box center [461, 118] width 59 height 18
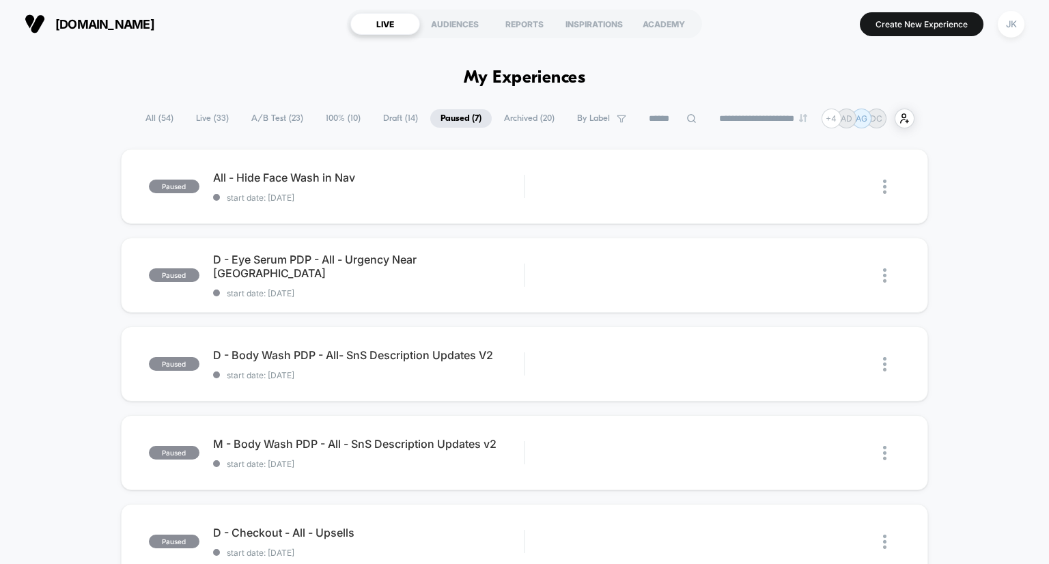
click at [280, 117] on span "A/B Test ( 23 )" at bounding box center [277, 118] width 72 height 18
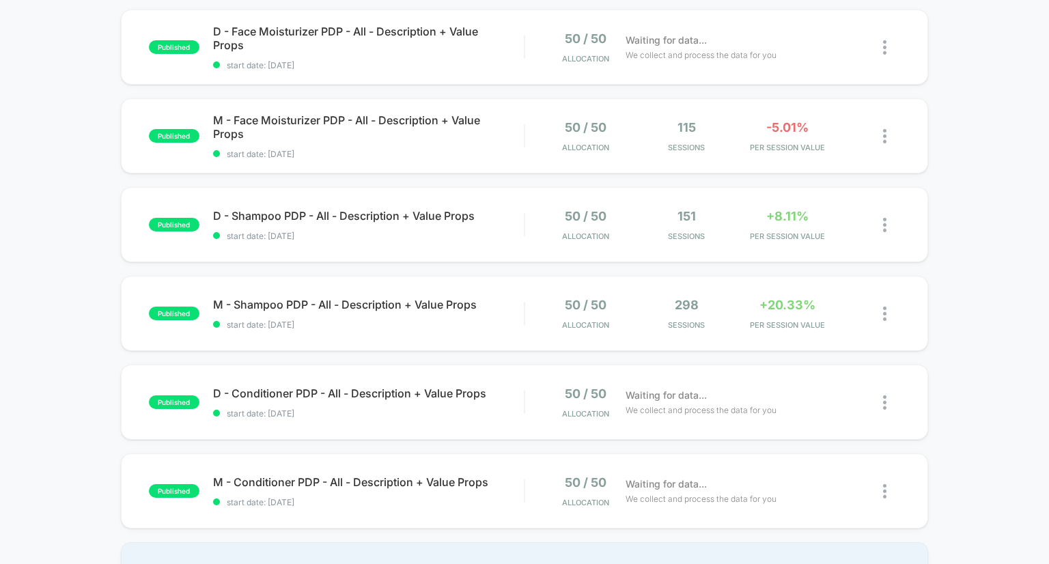
scroll to position [1052, 0]
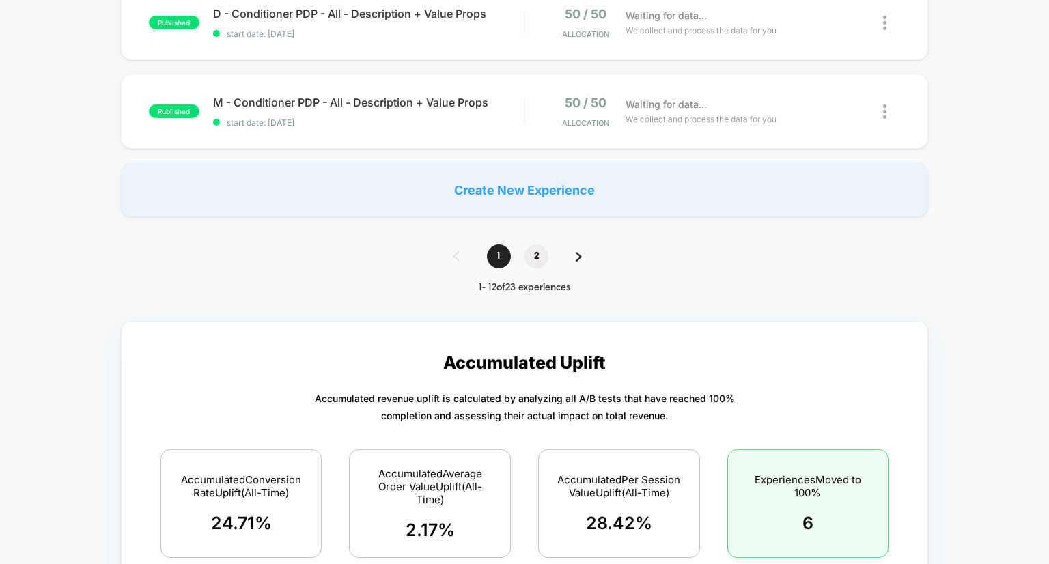
click at [540, 265] on span "2" at bounding box center [537, 257] width 24 height 24
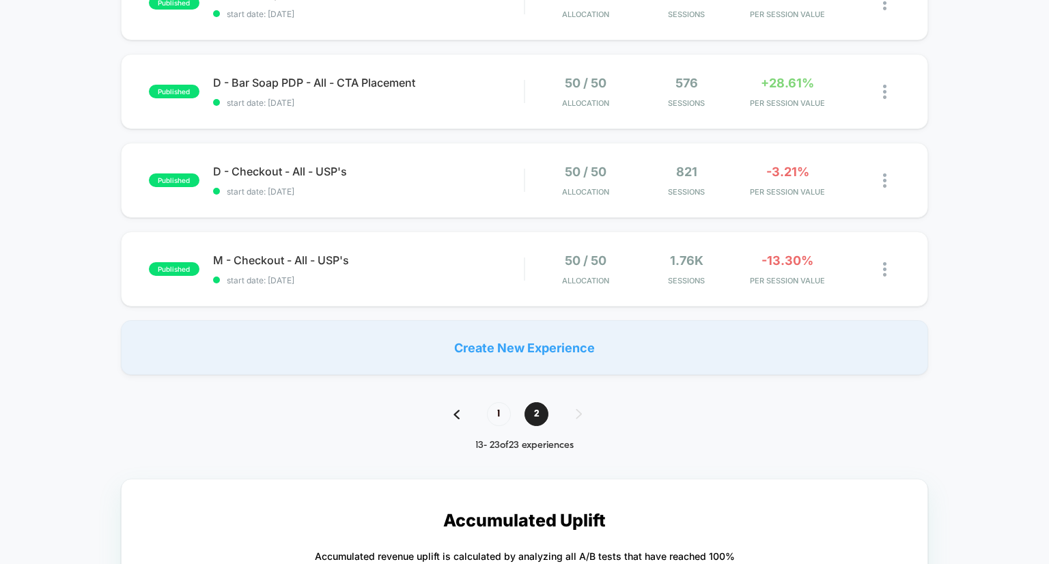
scroll to position [819, 0]
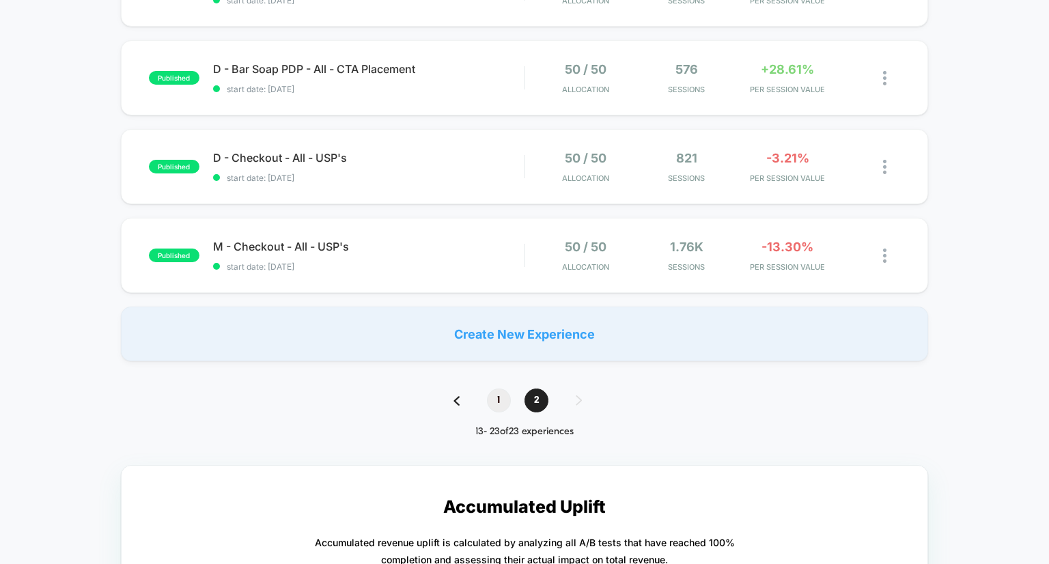
click at [502, 396] on span "1" at bounding box center [499, 401] width 24 height 24
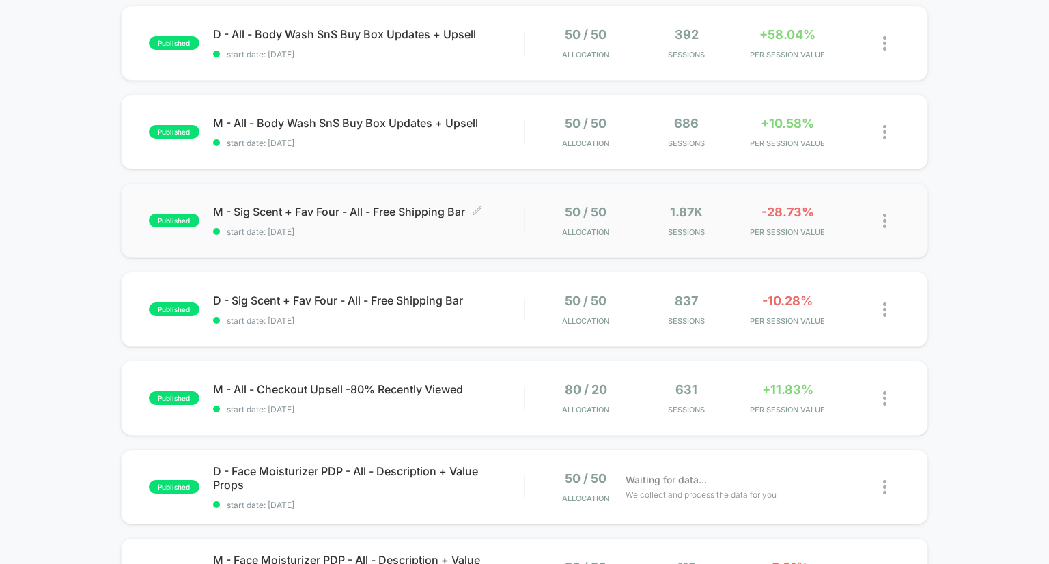
scroll to position [231, 0]
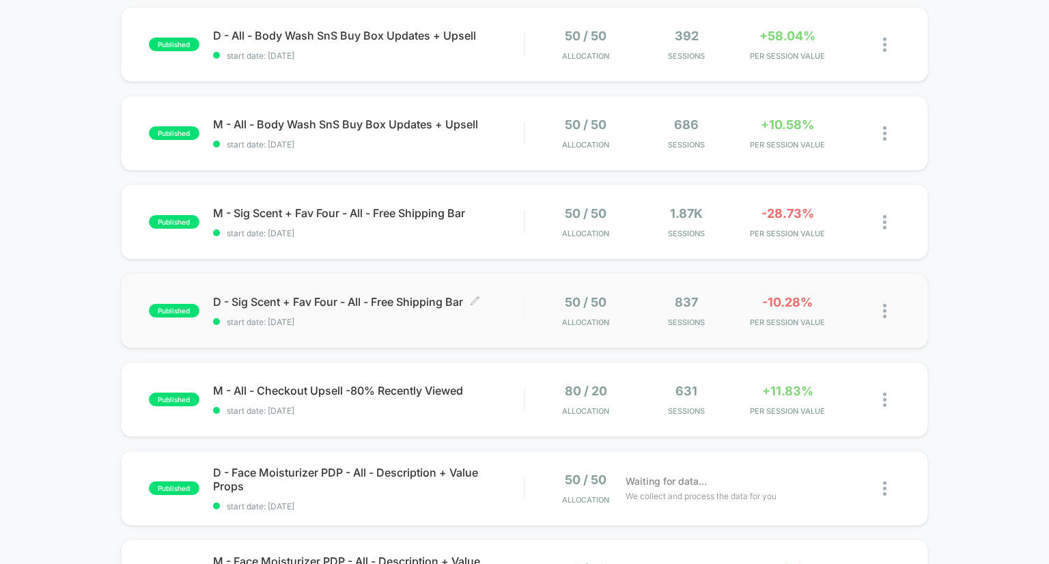
click at [432, 299] on span "D - Sig Scent + Fav Four - All - Free Shipping Bar Click to edit experience det…" at bounding box center [369, 302] width 312 height 14
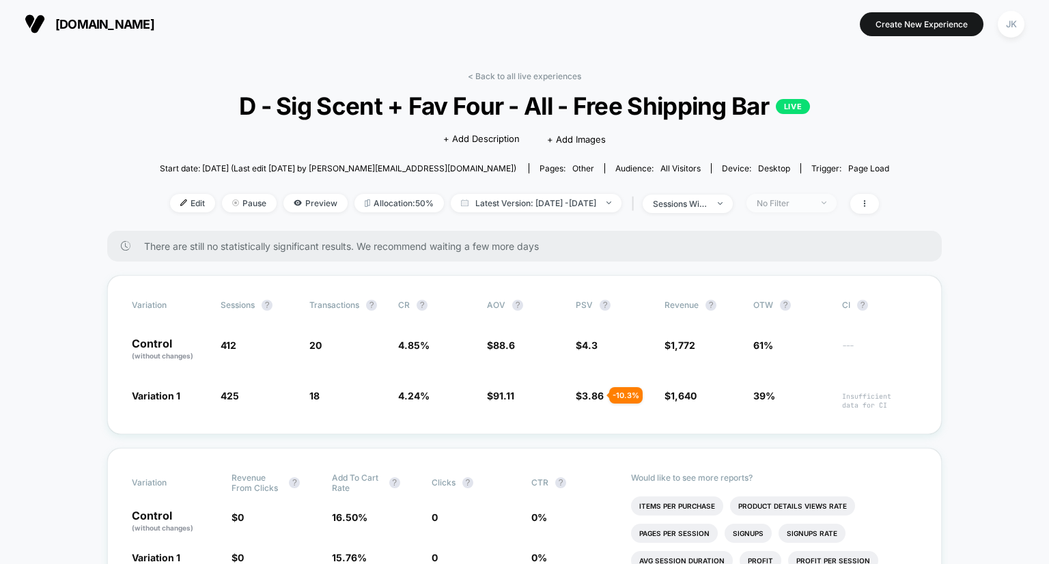
click at [800, 211] on span "No Filter" at bounding box center [792, 203] width 90 height 18
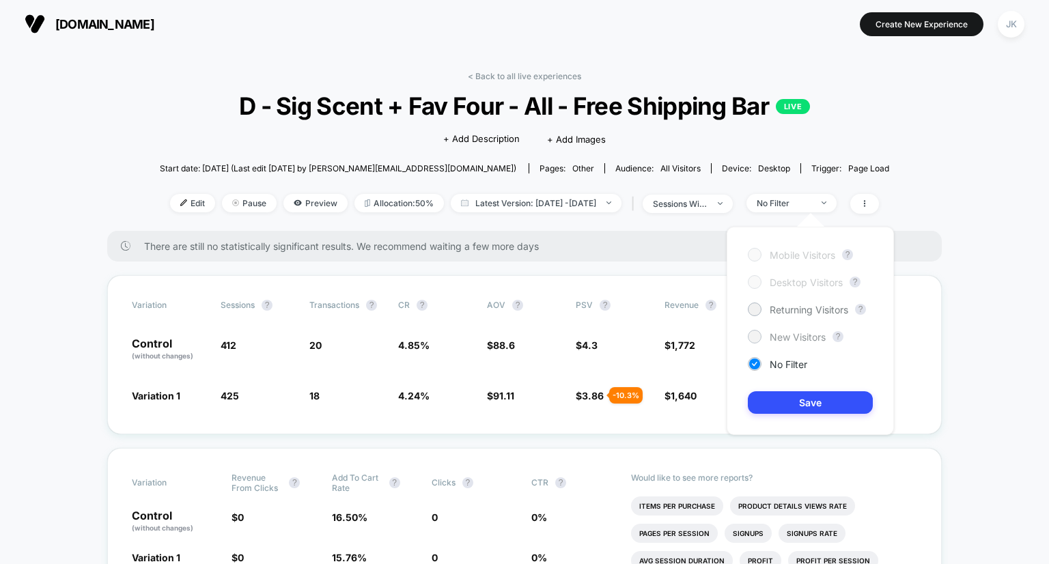
click at [798, 334] on span "New Visitors" at bounding box center [798, 337] width 56 height 12
click at [804, 400] on button "Save" at bounding box center [810, 402] width 125 height 23
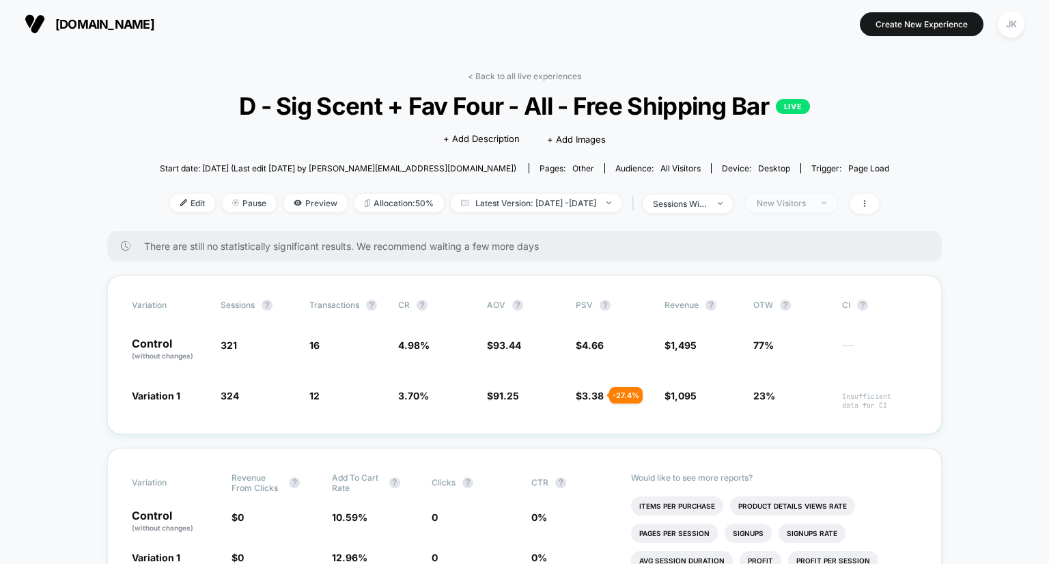
click at [818, 211] on span "New Visitors" at bounding box center [792, 203] width 90 height 18
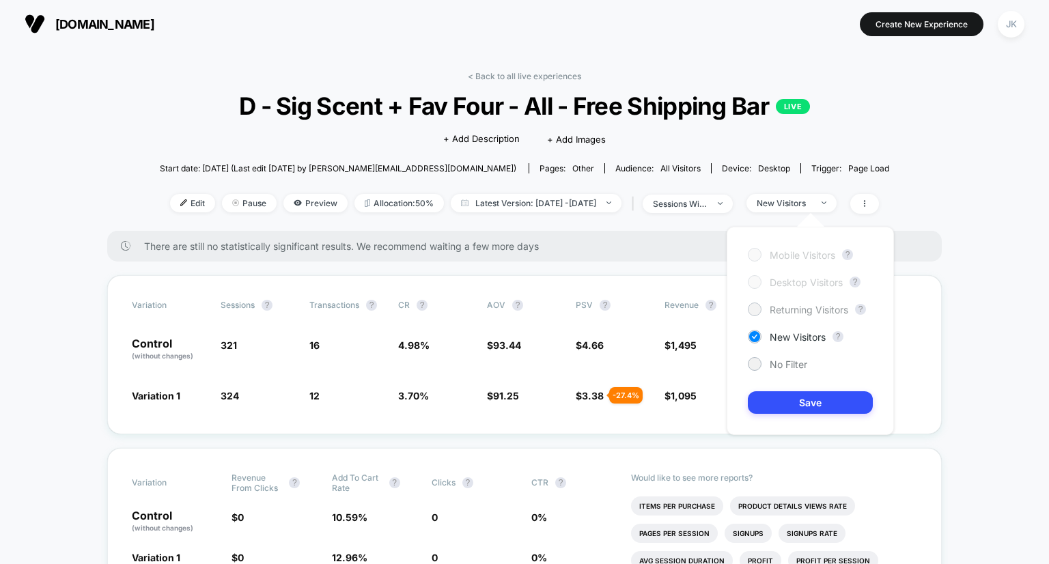
click at [805, 309] on span "Returning Visitors" at bounding box center [809, 310] width 79 height 12
click at [805, 408] on button "Save" at bounding box center [810, 402] width 125 height 23
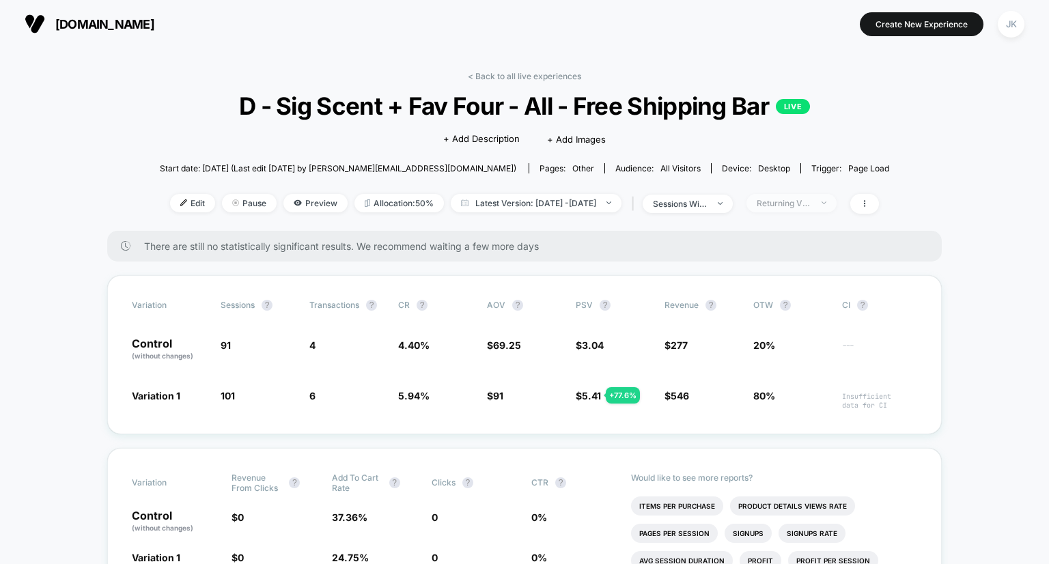
click at [825, 197] on span "Returning Visitors" at bounding box center [792, 203] width 90 height 18
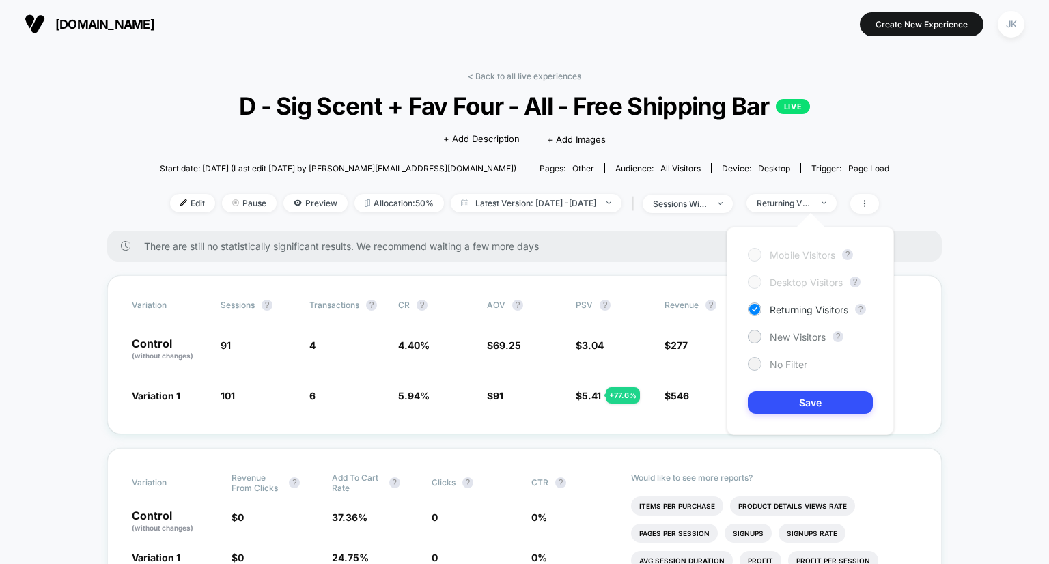
click at [787, 366] on span "No Filter" at bounding box center [789, 365] width 38 height 12
click at [796, 403] on button "Save" at bounding box center [810, 402] width 125 height 23
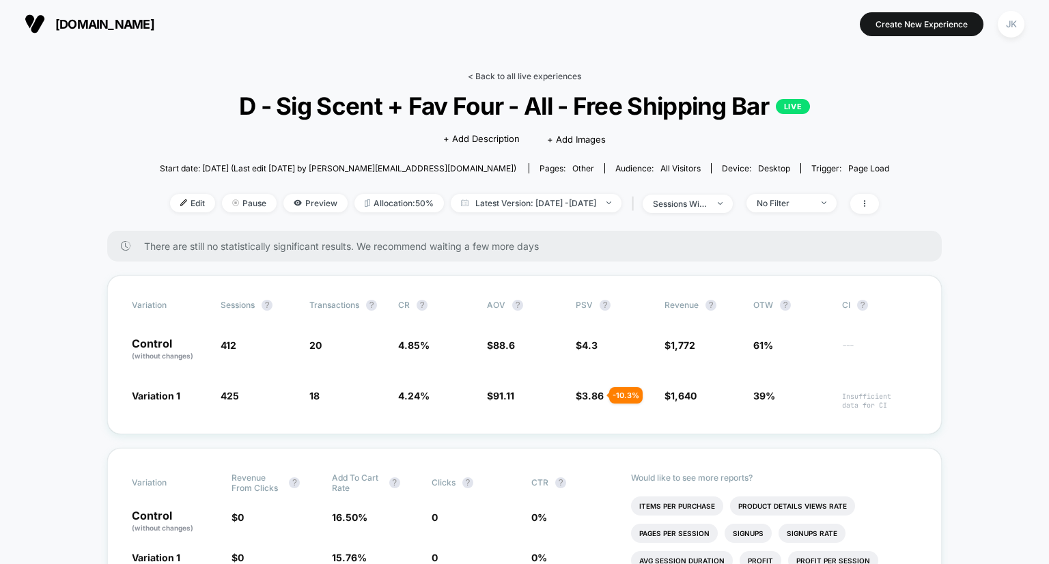
click at [502, 77] on link "< Back to all live experiences" at bounding box center [524, 76] width 113 height 10
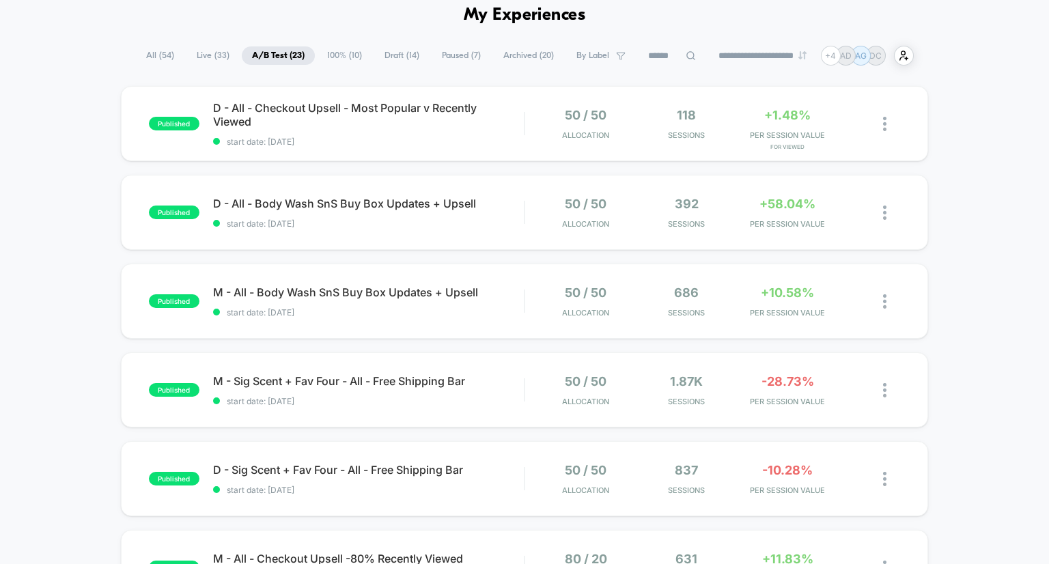
scroll to position [60, 0]
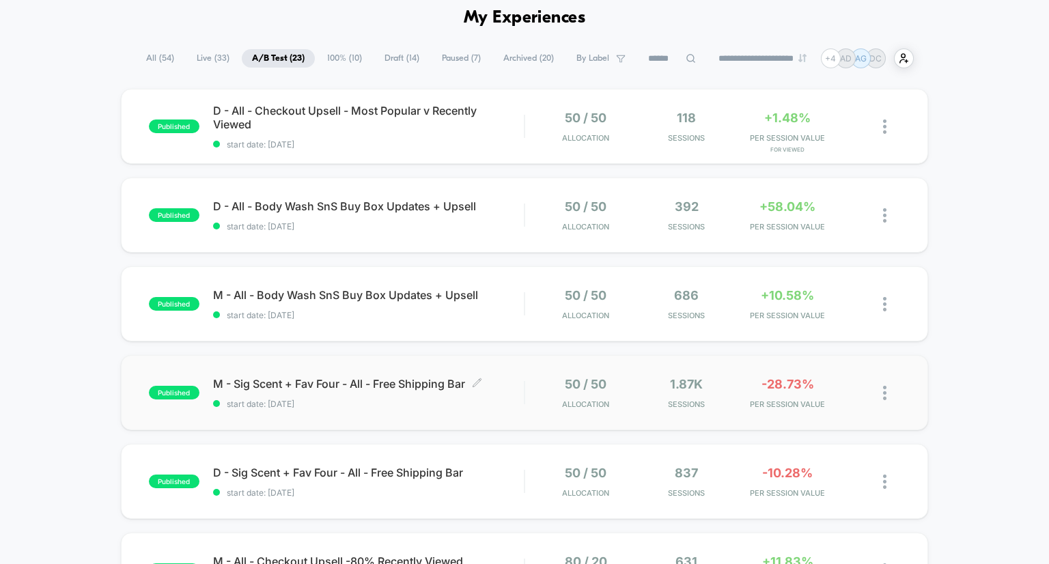
click at [453, 378] on span "M - Sig Scent + Fav Four - All - Free Shipping Bar Click to edit experience det…" at bounding box center [369, 384] width 312 height 14
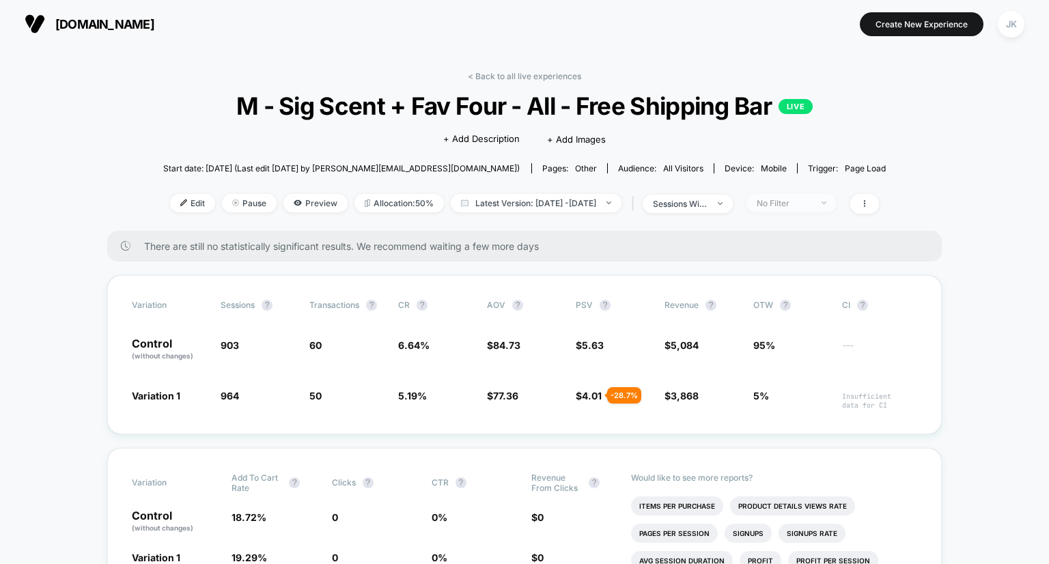
click at [796, 196] on span "No Filter" at bounding box center [792, 203] width 90 height 18
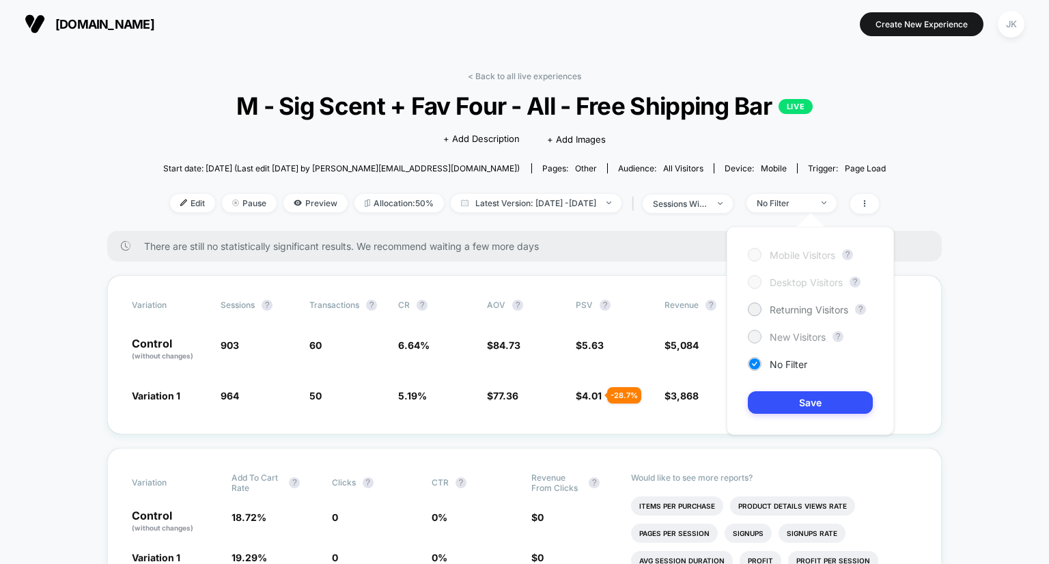
click at [775, 335] on span "New Visitors" at bounding box center [798, 337] width 56 height 12
click at [778, 391] on button "Save" at bounding box center [810, 402] width 125 height 23
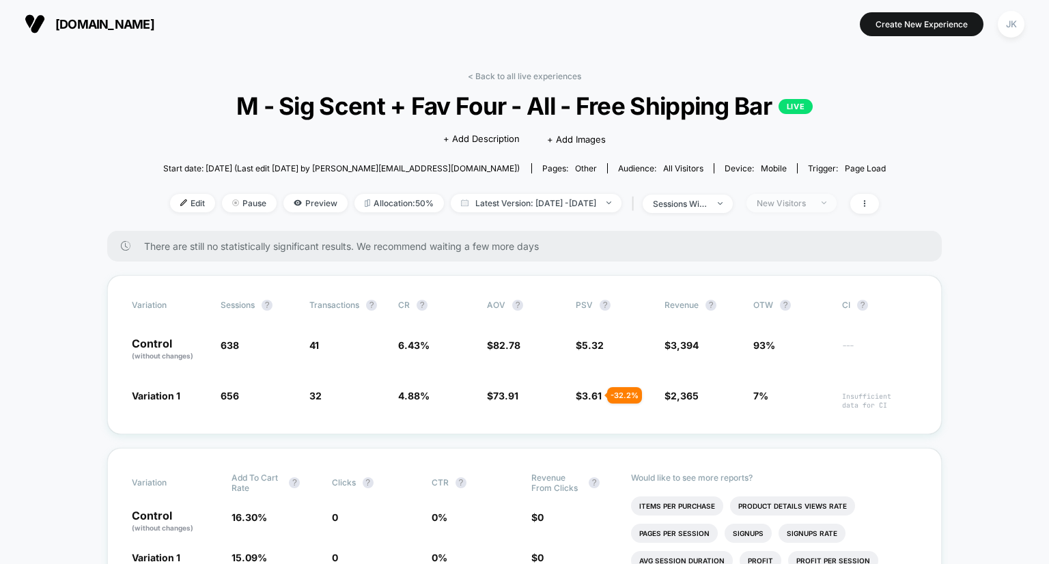
click at [834, 200] on span "New Visitors" at bounding box center [792, 203] width 90 height 18
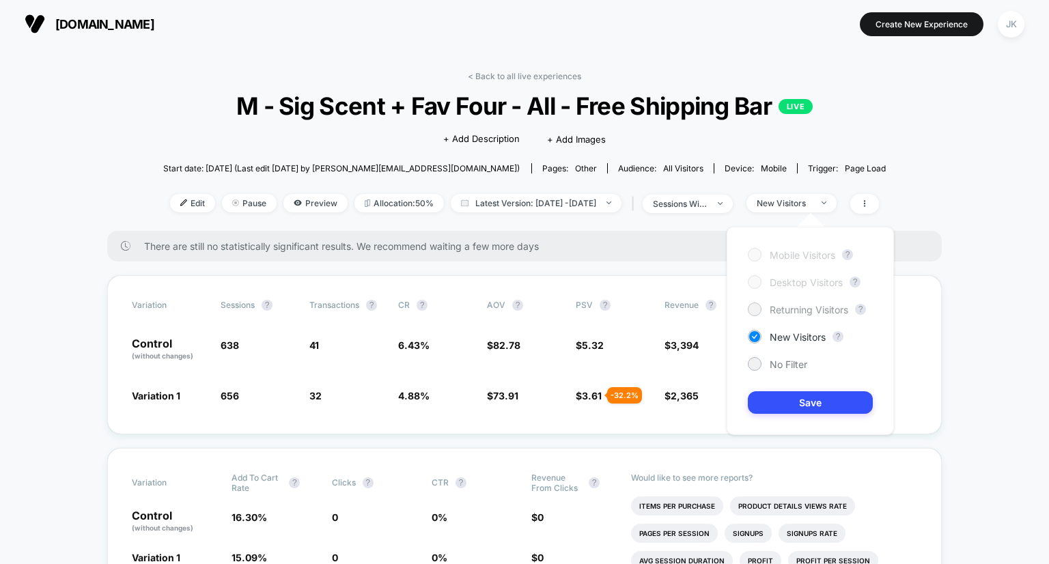
click at [773, 303] on div "Returning Visitors" at bounding box center [798, 310] width 100 height 14
click at [790, 408] on button "Save" at bounding box center [810, 402] width 125 height 23
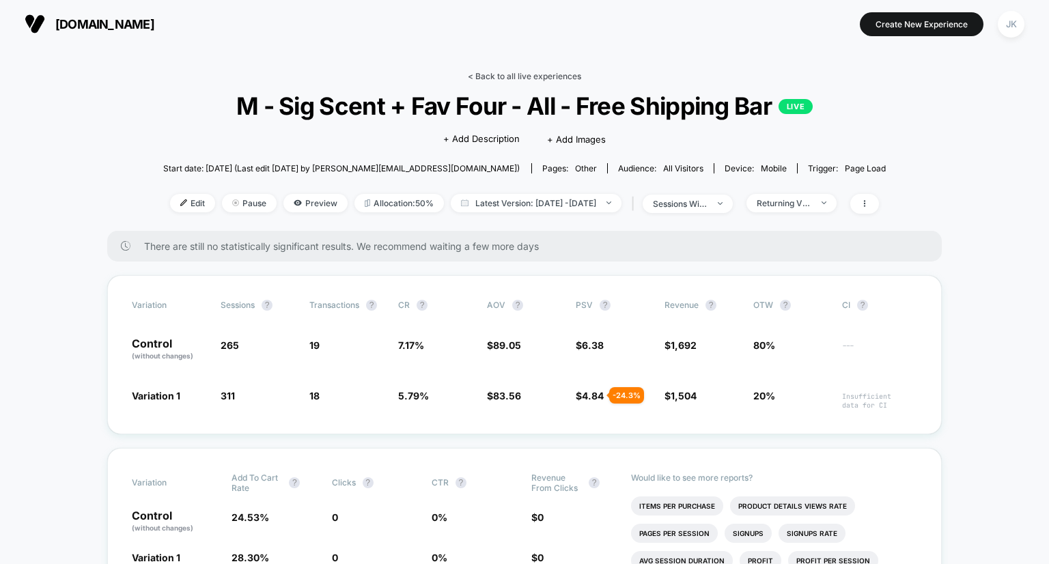
click at [501, 71] on link "< Back to all live experiences" at bounding box center [524, 76] width 113 height 10
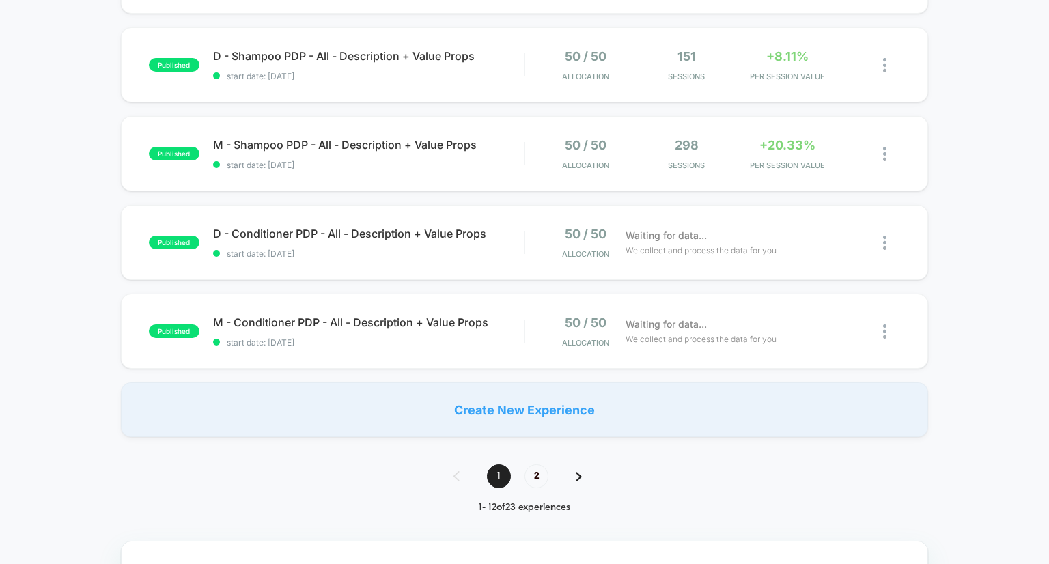
scroll to position [833, 0]
click at [538, 484] on span "2" at bounding box center [537, 475] width 24 height 24
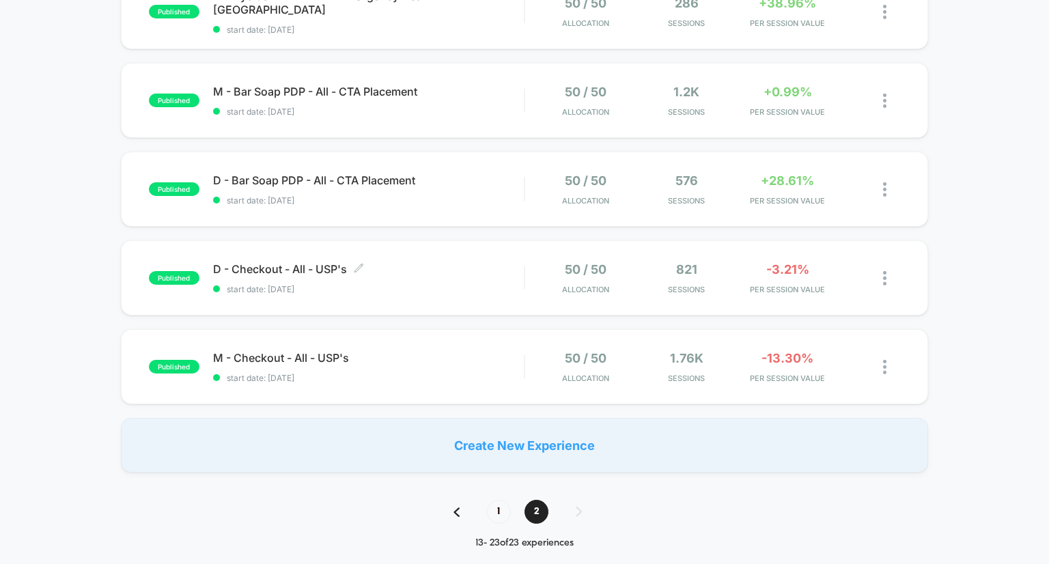
scroll to position [710, 0]
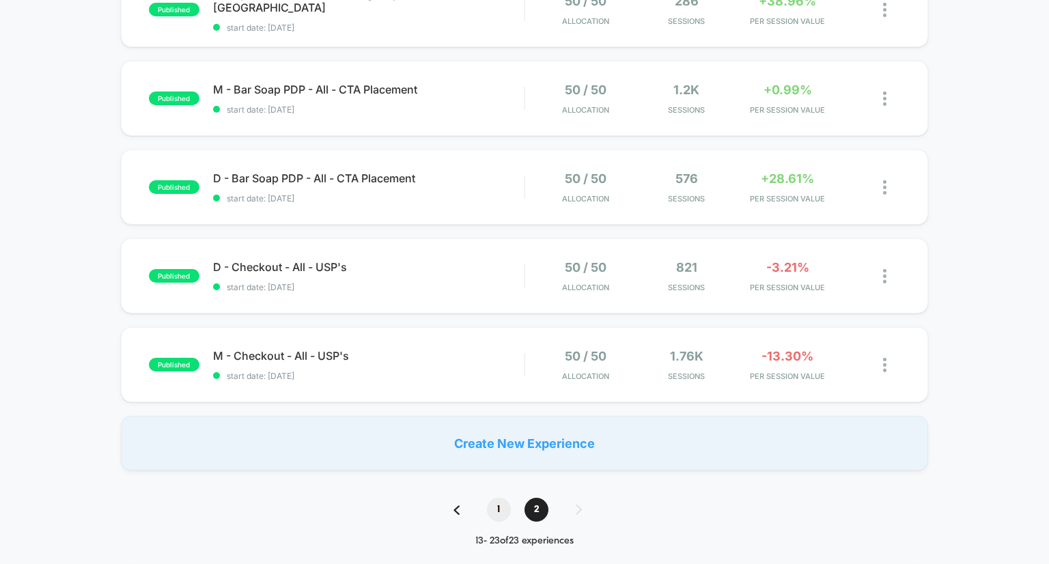
click at [500, 506] on span "1" at bounding box center [499, 510] width 24 height 24
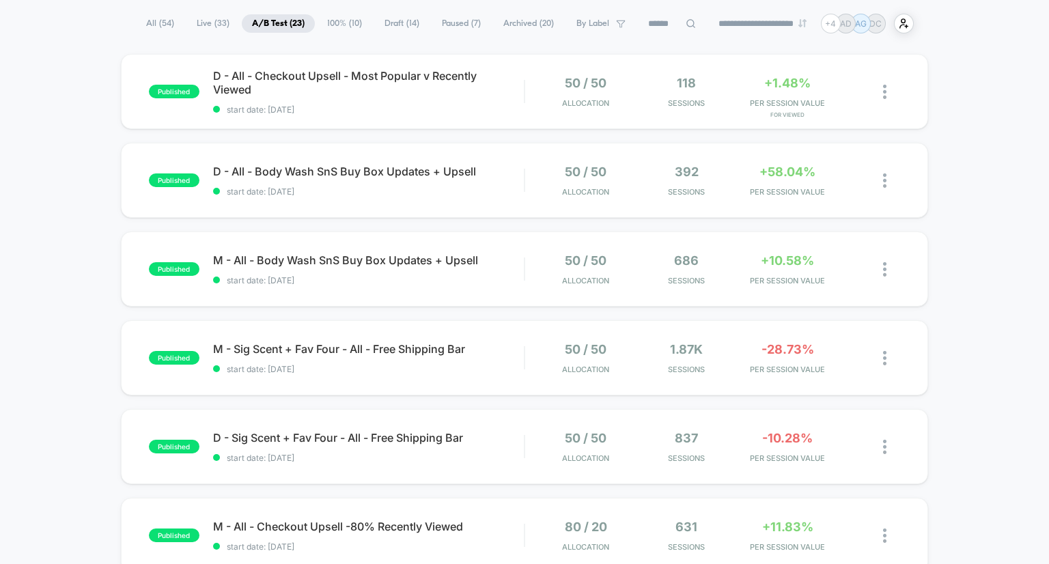
scroll to position [96, 0]
click at [437, 256] on span "M - All - Body Wash SnS Buy Box Updates + Upsell Click to edit experience detai…" at bounding box center [369, 260] width 312 height 14
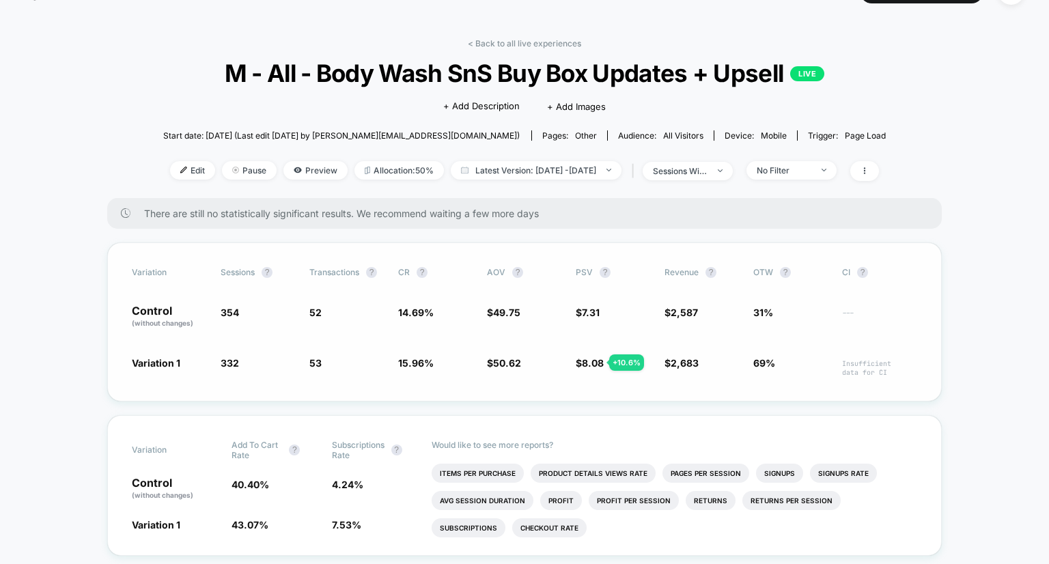
scroll to position [87, 0]
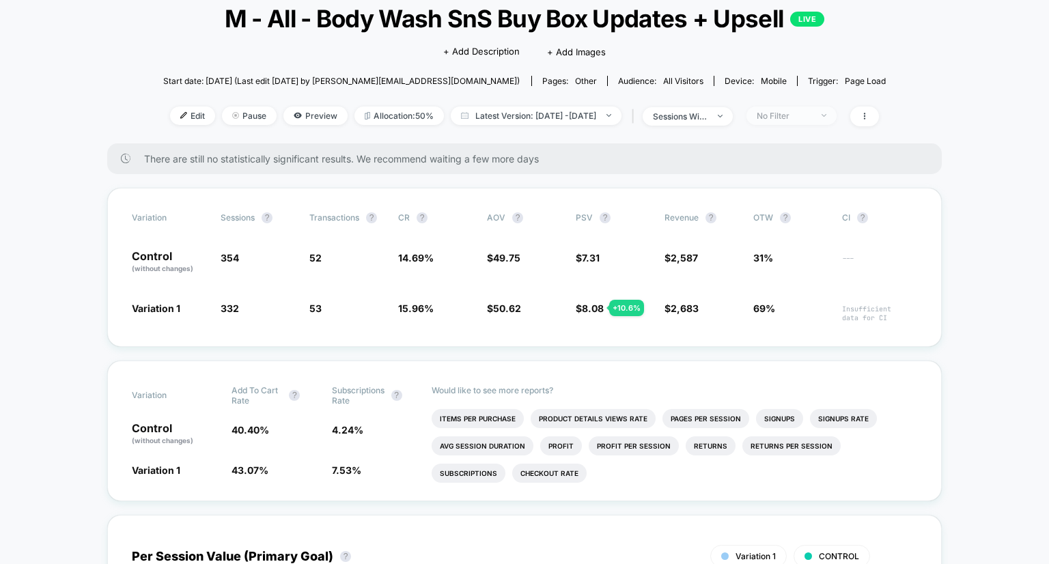
click at [798, 113] on div "No Filter" at bounding box center [784, 116] width 55 height 10
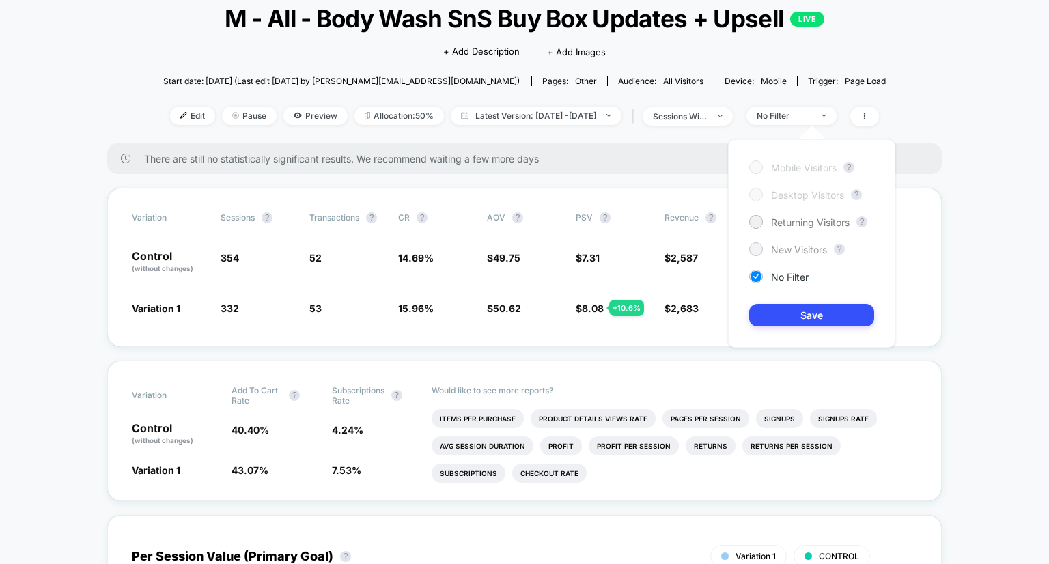
click at [786, 244] on span "New Visitors" at bounding box center [799, 250] width 56 height 12
click at [801, 315] on button "Save" at bounding box center [811, 315] width 125 height 23
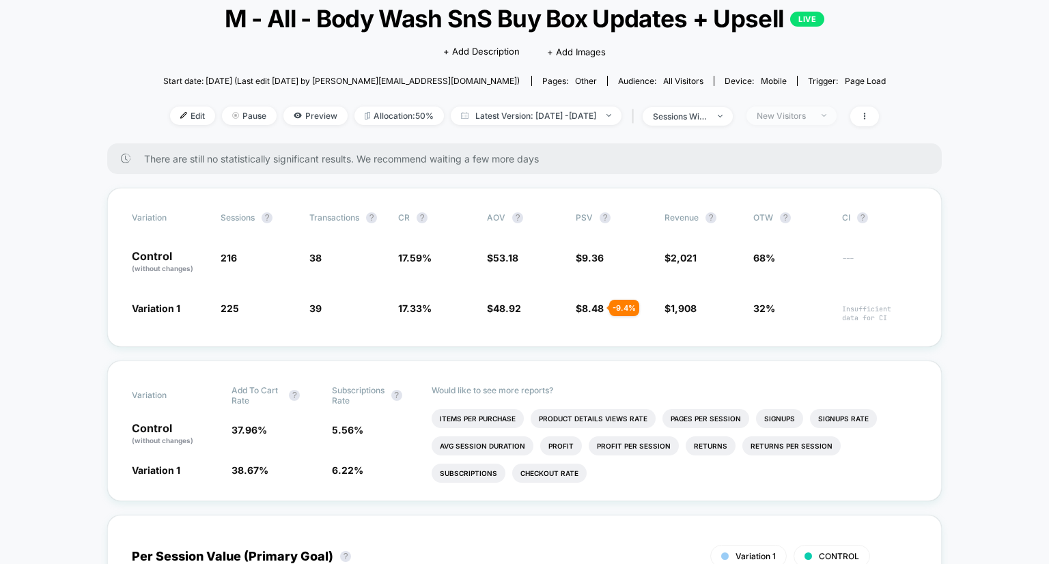
click at [812, 111] on div "New Visitors" at bounding box center [784, 116] width 55 height 10
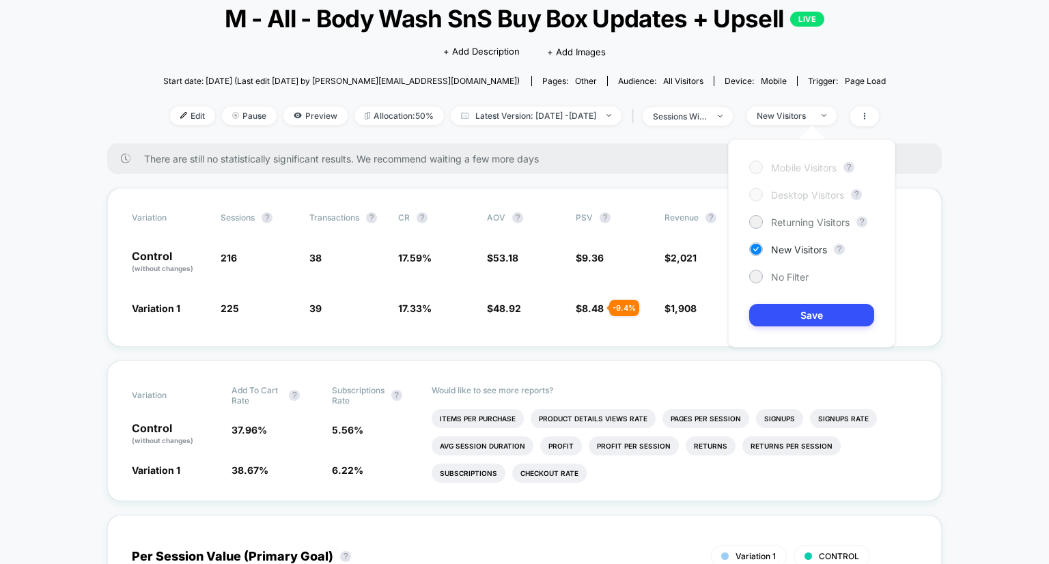
click at [803, 230] on div "Mobile Visitors ? Desktop Visitors ? Returning Visitors ? New Visitors ? No Fil…" at bounding box center [811, 243] width 167 height 208
click at [799, 223] on span "Returning Visitors" at bounding box center [810, 223] width 79 height 12
click at [799, 314] on button "Save" at bounding box center [811, 315] width 125 height 23
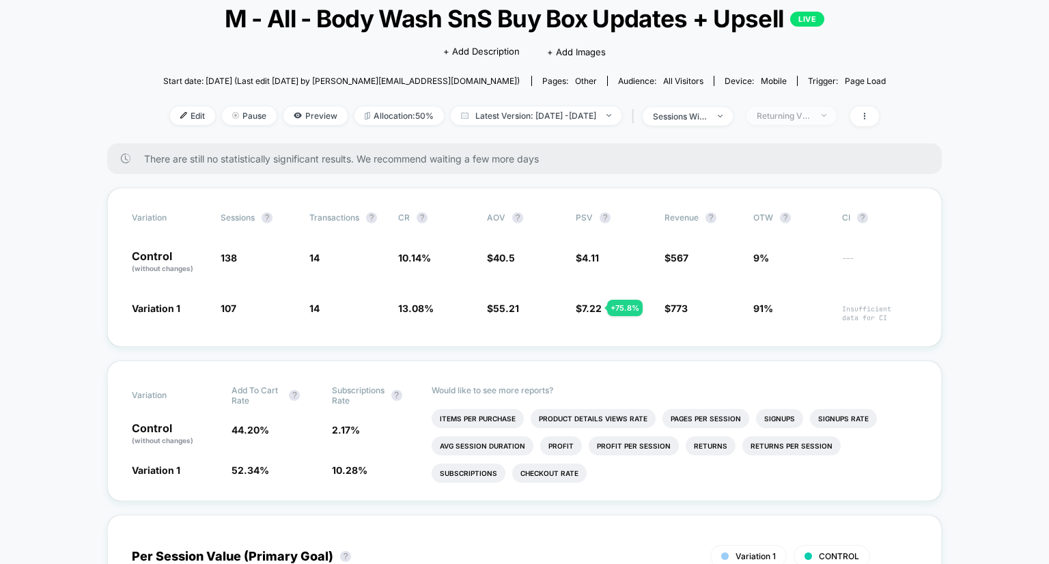
click at [810, 109] on span "Returning Visitors" at bounding box center [792, 116] width 90 height 18
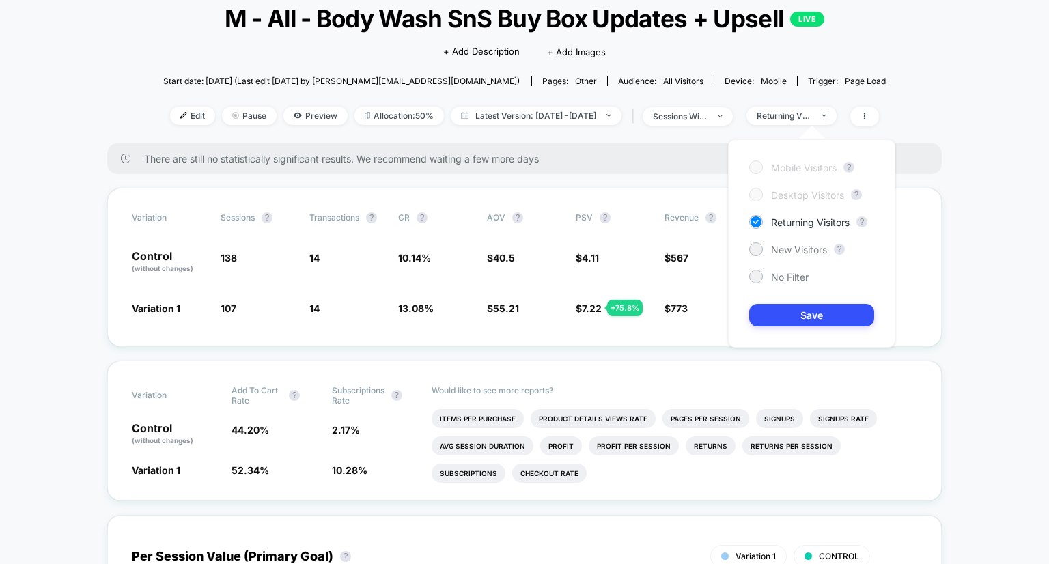
click at [484, 64] on div "Click to edit experience details + Add Description + Add Images" at bounding box center [524, 51] width 434 height 36
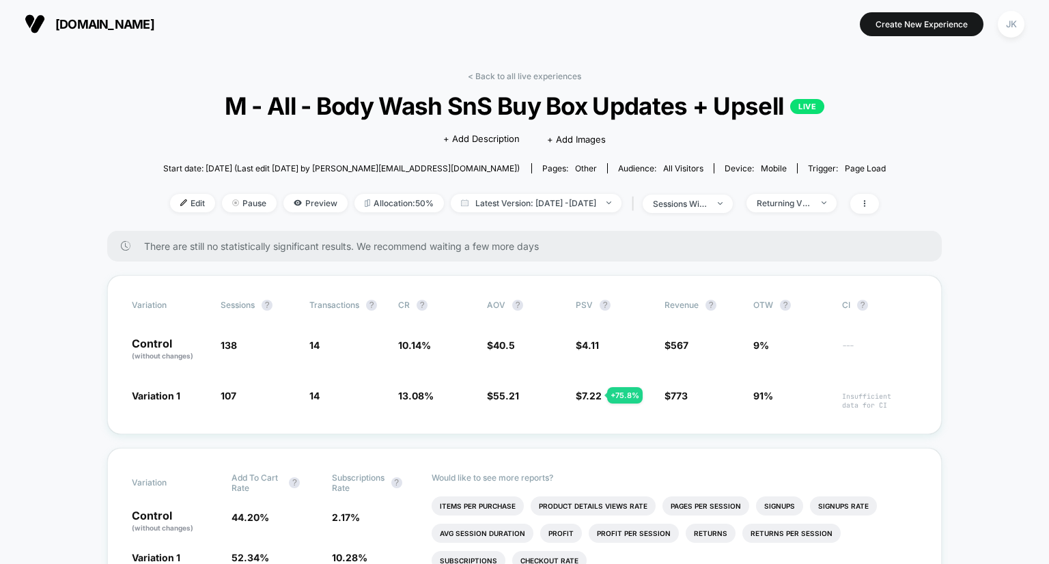
drag, startPoint x: 509, startPoint y: 73, endPoint x: 497, endPoint y: 73, distance: 12.3
click at [497, 73] on link "< Back to all live experiences" at bounding box center [524, 76] width 113 height 10
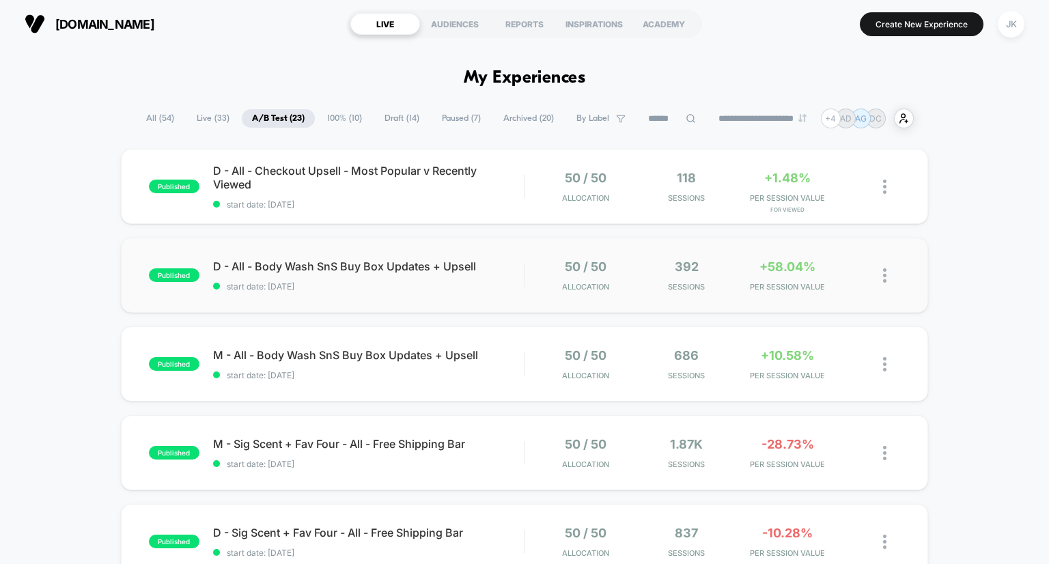
click at [380, 261] on span "D - All - Body Wash SnS Buy Box Updates + Upsell" at bounding box center [369, 267] width 312 height 14
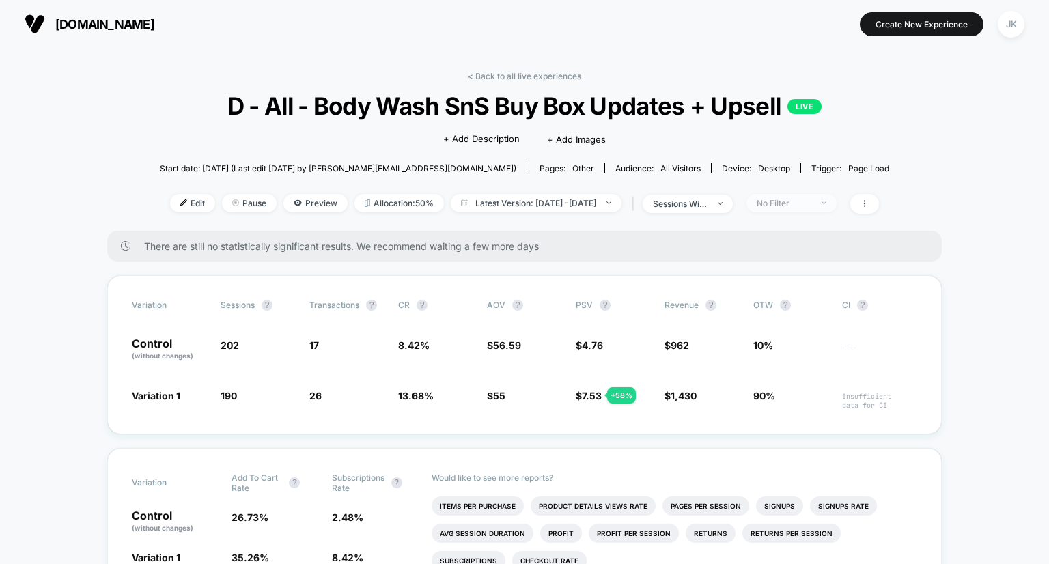
click at [804, 199] on div "No Filter" at bounding box center [784, 203] width 55 height 10
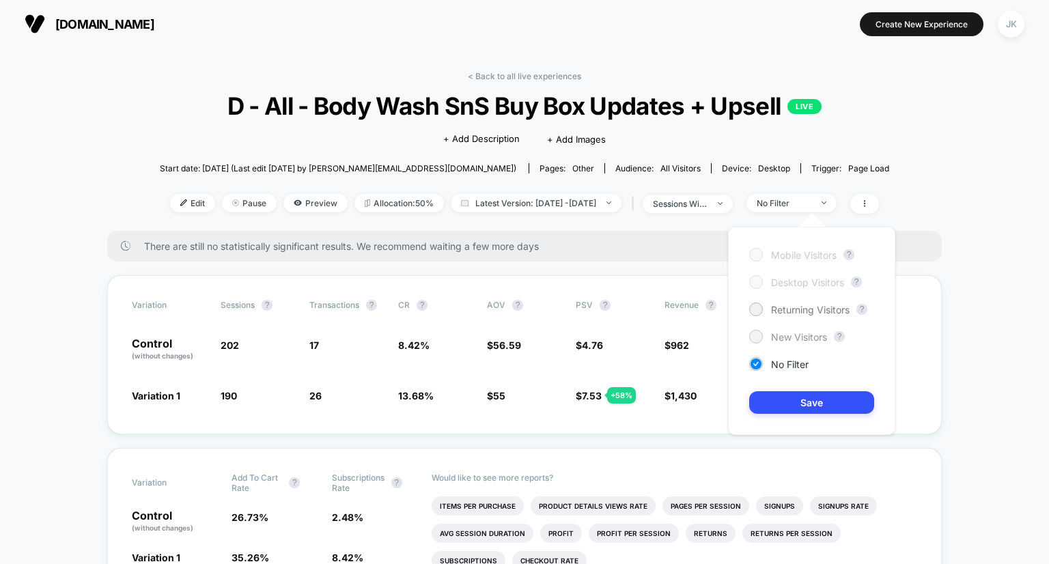
click at [795, 334] on span "New Visitors" at bounding box center [799, 337] width 56 height 12
click at [795, 407] on button "Save" at bounding box center [811, 402] width 125 height 23
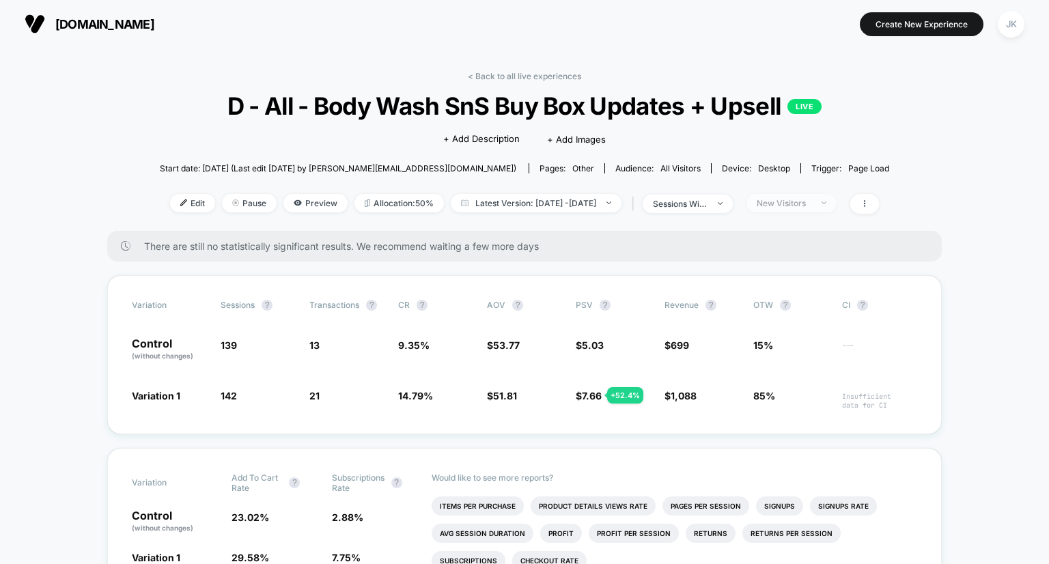
click at [812, 204] on div "New Visitors" at bounding box center [784, 203] width 55 height 10
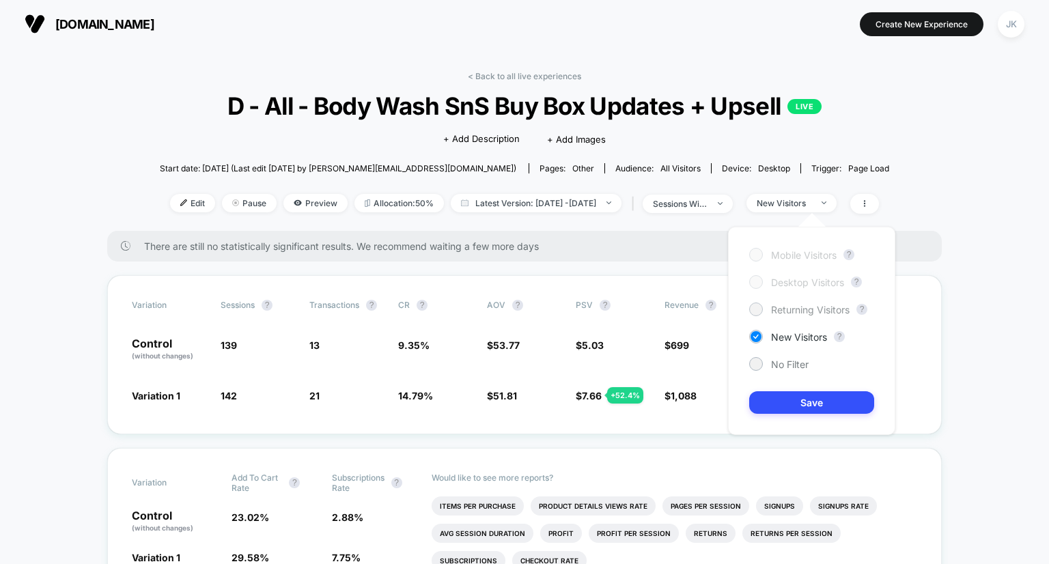
click at [788, 312] on span "Returning Visitors" at bounding box center [810, 310] width 79 height 12
click at [803, 405] on button "Save" at bounding box center [811, 402] width 125 height 23
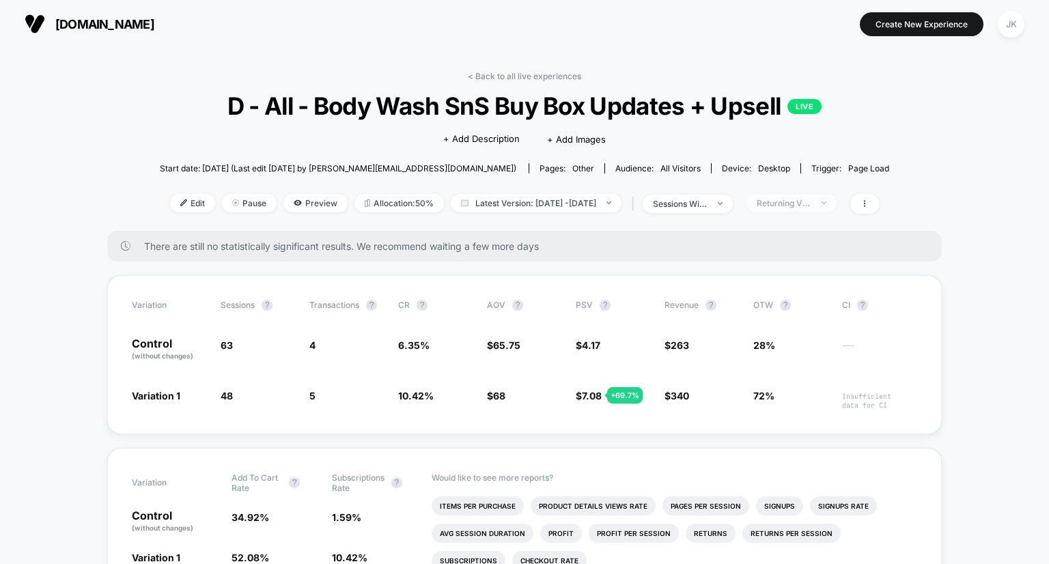
click at [812, 200] on div "Returning Visitors" at bounding box center [784, 203] width 55 height 10
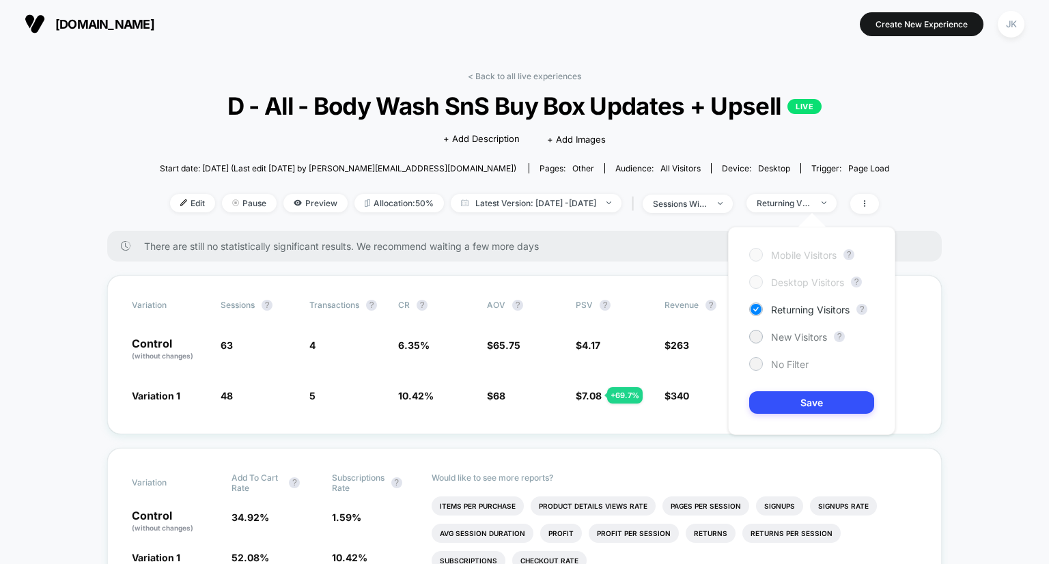
click at [785, 370] on span "No Filter" at bounding box center [790, 365] width 38 height 12
click at [790, 394] on button "Save" at bounding box center [811, 402] width 125 height 23
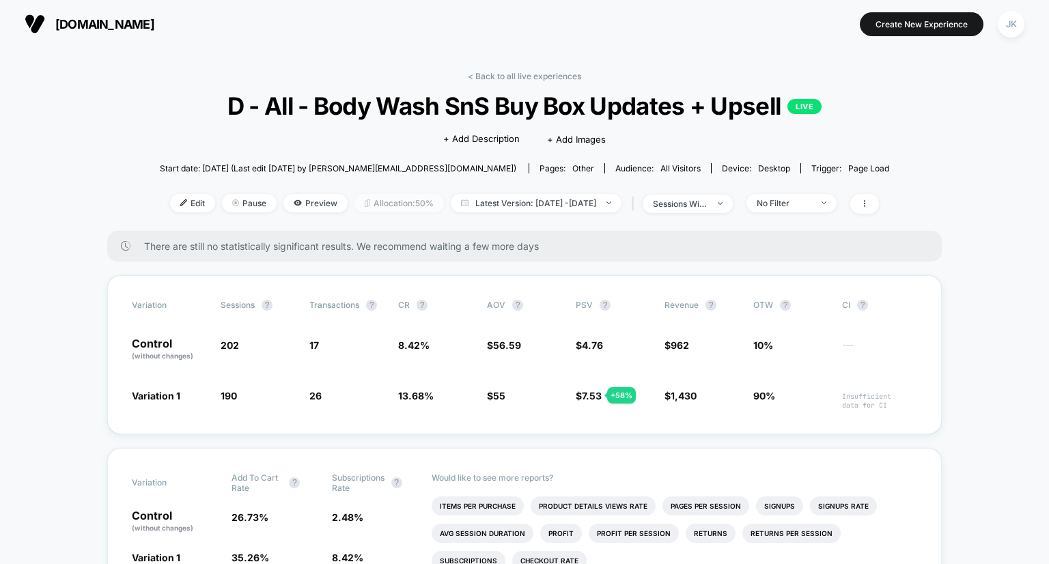
click at [378, 206] on span "Allocation: 50%" at bounding box center [399, 203] width 89 height 18
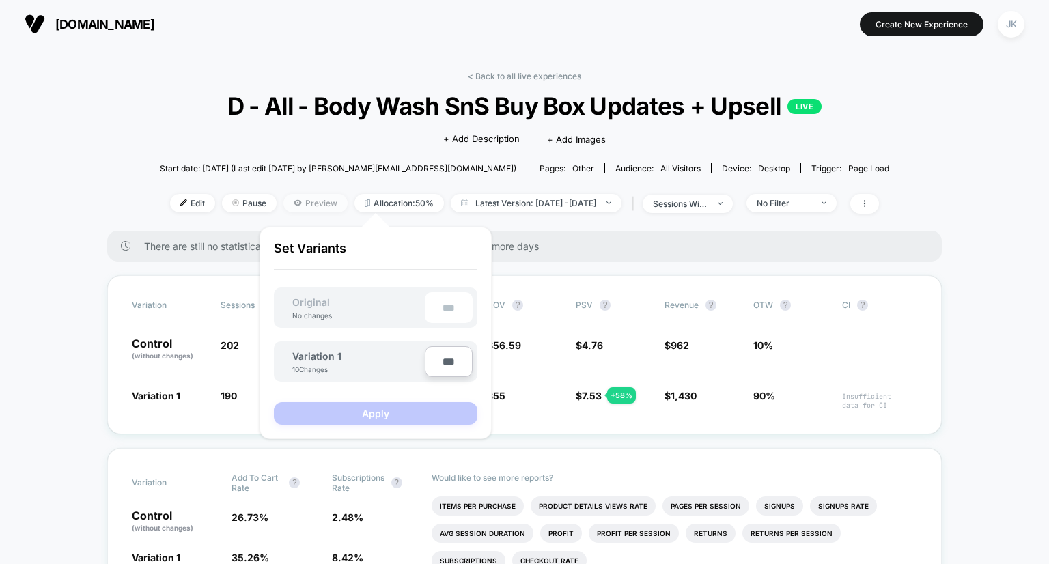
click at [306, 207] on span "Preview" at bounding box center [316, 203] width 64 height 18
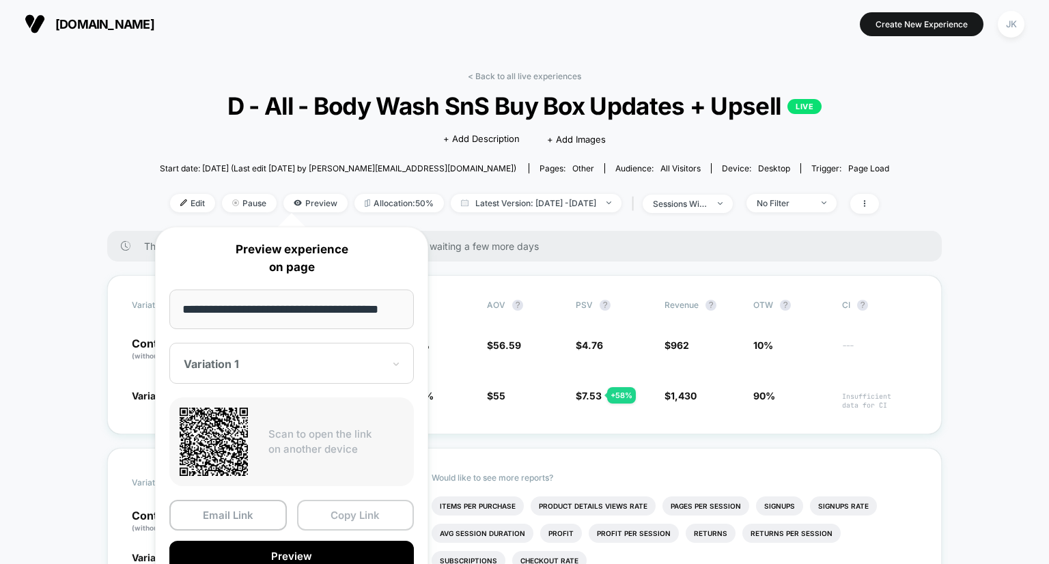
click at [350, 519] on button "Copy Link" at bounding box center [356, 515] width 118 height 31
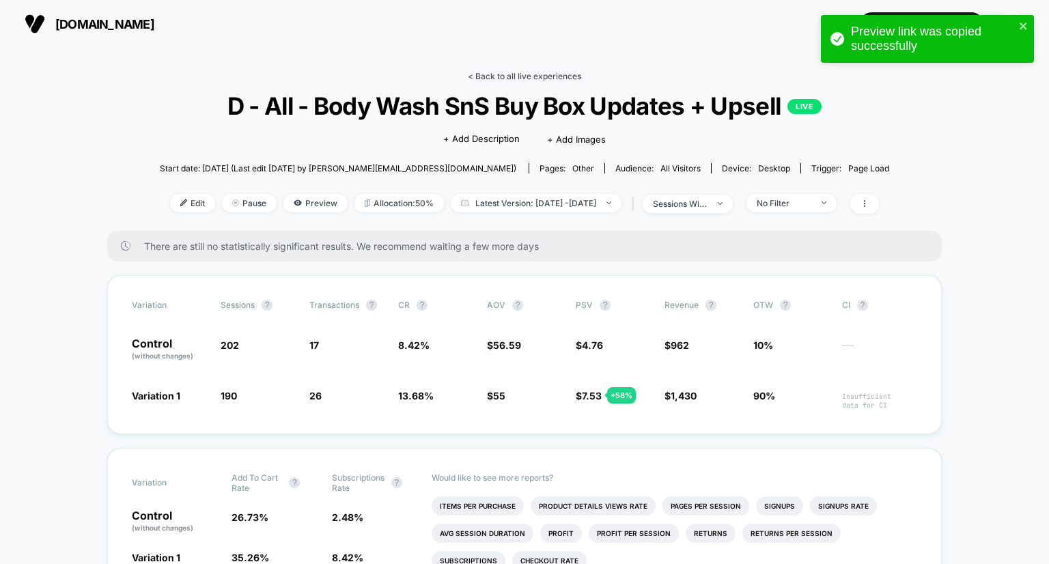
click at [520, 74] on link "< Back to all live experiences" at bounding box center [524, 76] width 113 height 10
